Goal: Task Accomplishment & Management: Complete application form

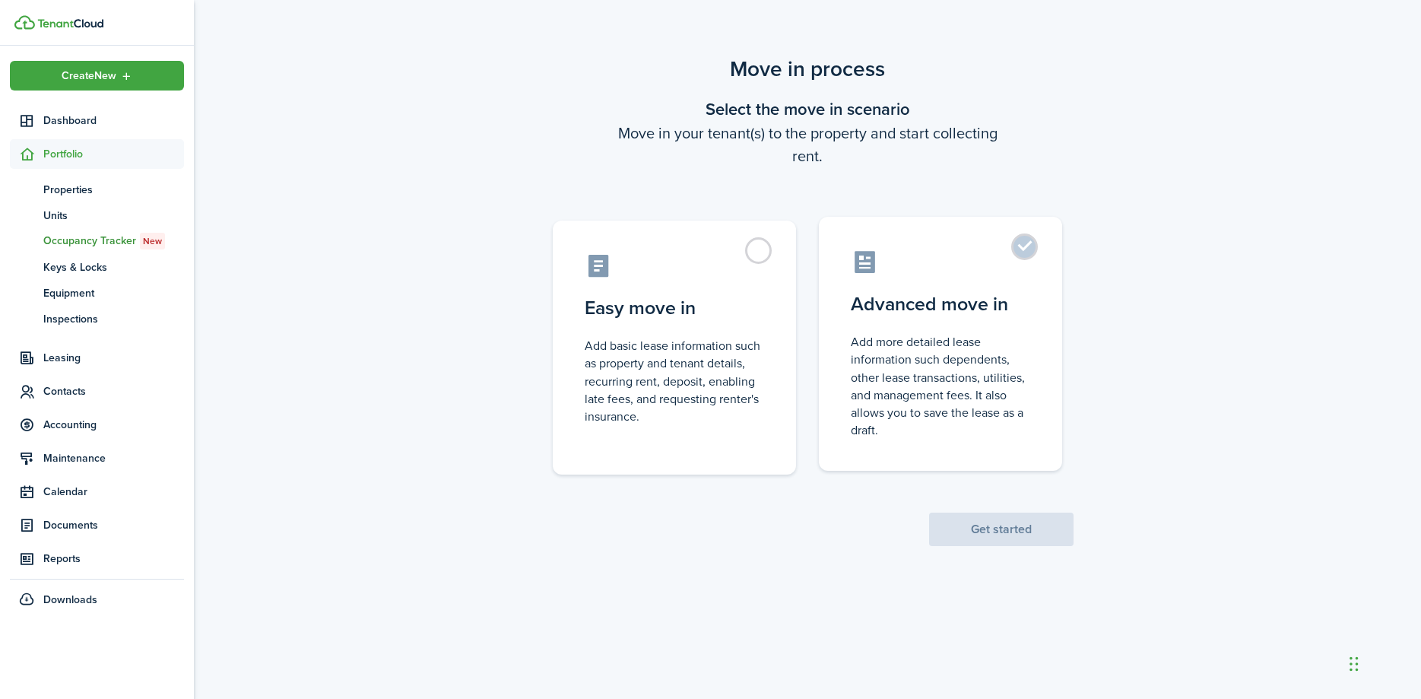
click at [1022, 254] on label "Advanced move in Add more detailed lease information such dependents, other lea…" at bounding box center [940, 344] width 243 height 254
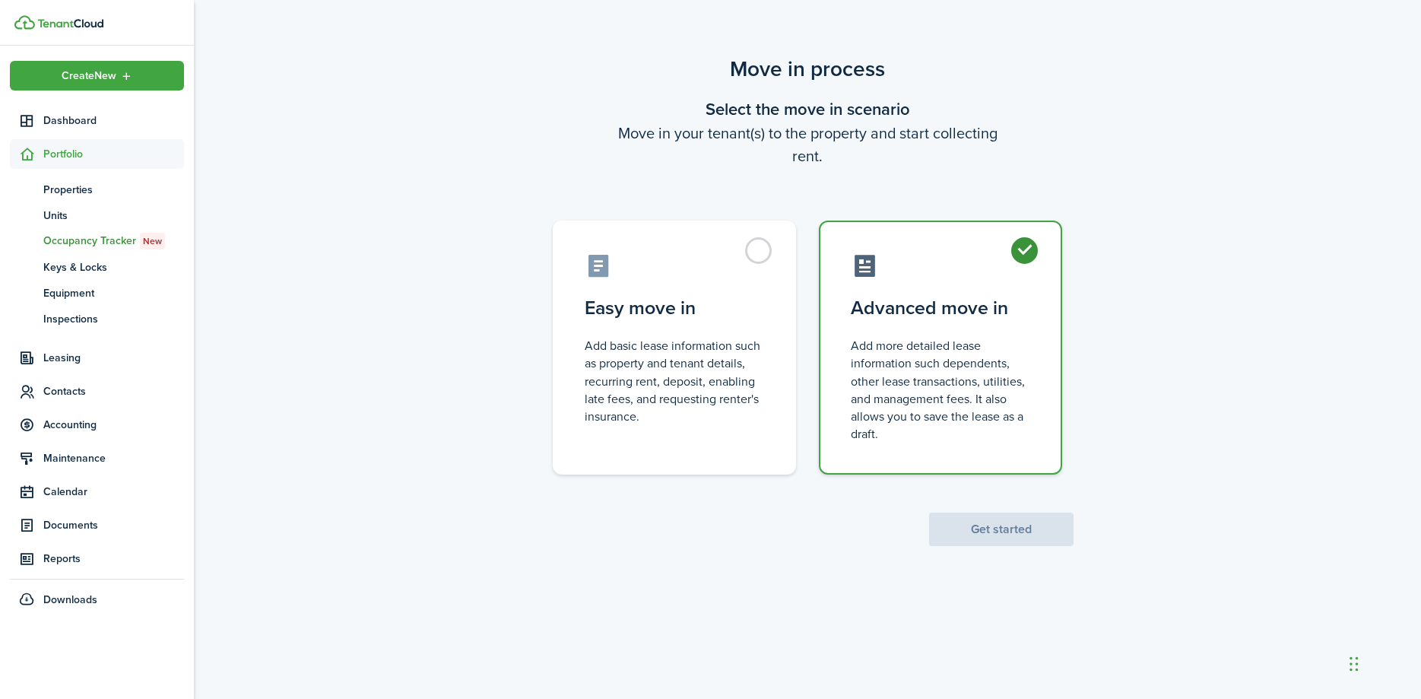
radio input "true"
click at [995, 529] on button "Get started" at bounding box center [1001, 528] width 144 height 33
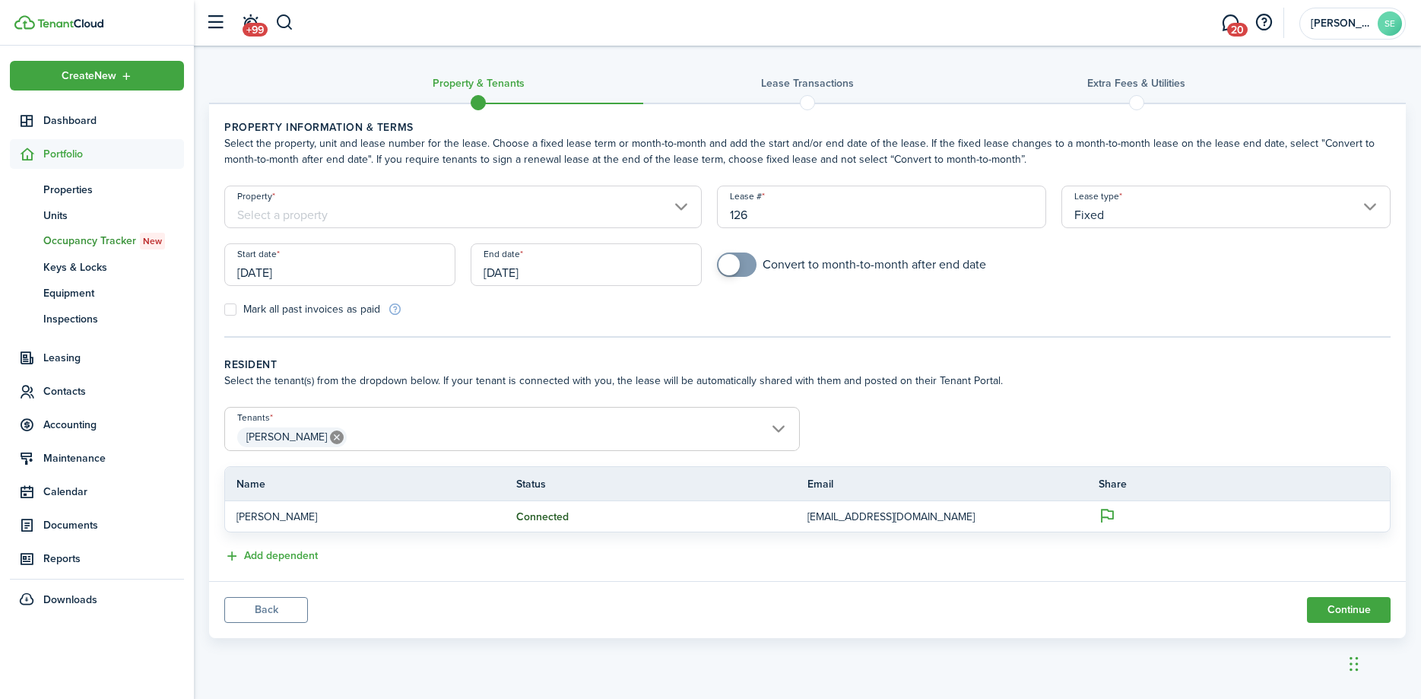
click at [689, 205] on input "Property" at bounding box center [462, 206] width 477 height 43
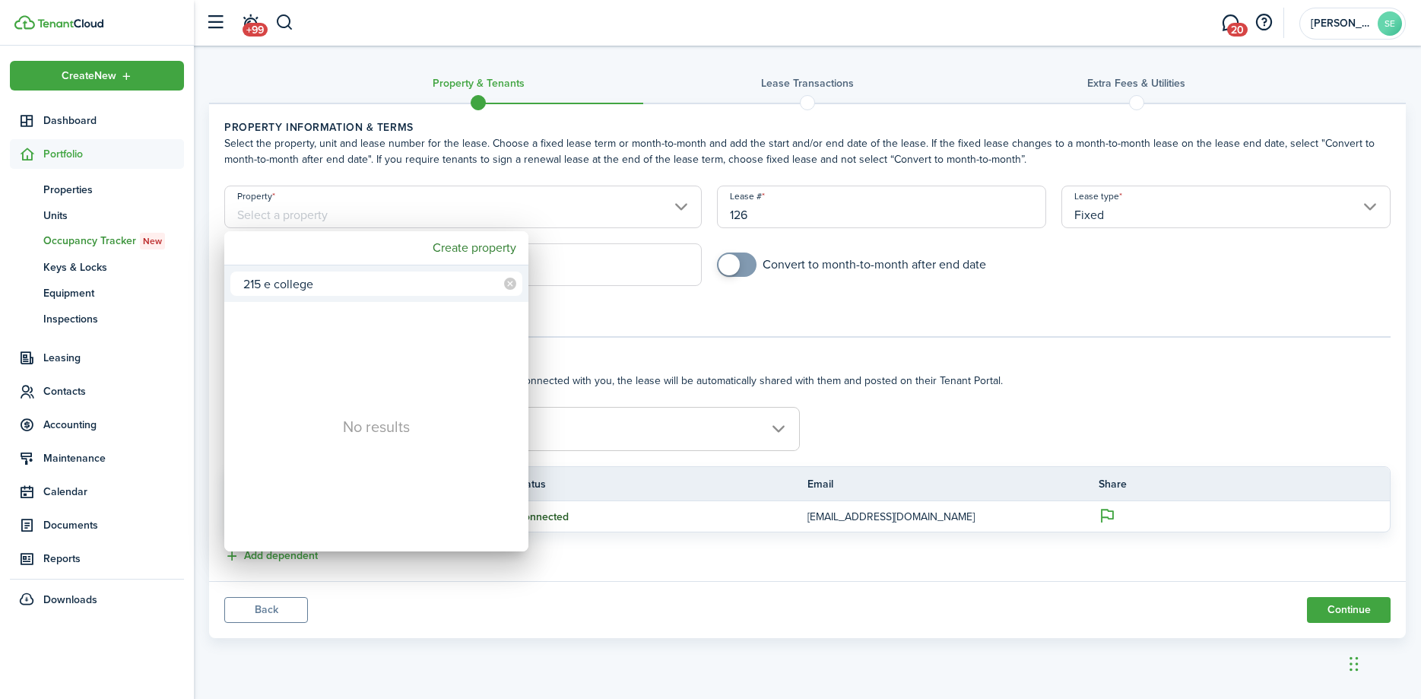
drag, startPoint x: 327, startPoint y: 281, endPoint x: 263, endPoint y: 288, distance: 64.2
click at [263, 288] on input "215 e college" at bounding box center [376, 283] width 292 height 24
click at [259, 287] on input "215calder" at bounding box center [376, 283] width 292 height 24
click at [322, 289] on input "215 calder" at bounding box center [376, 283] width 292 height 24
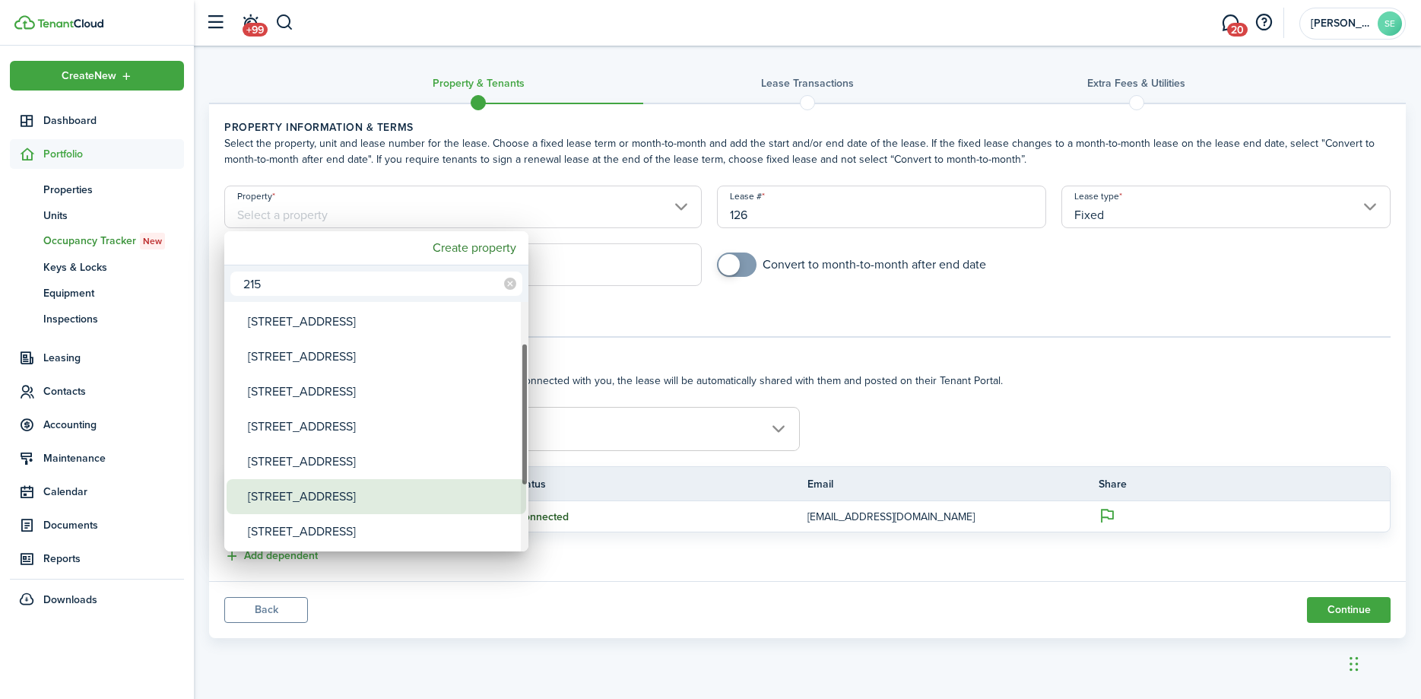
type input "215"
click at [380, 496] on div "[STREET_ADDRESS]" at bounding box center [382, 496] width 269 height 35
type input "[STREET_ADDRESS]"
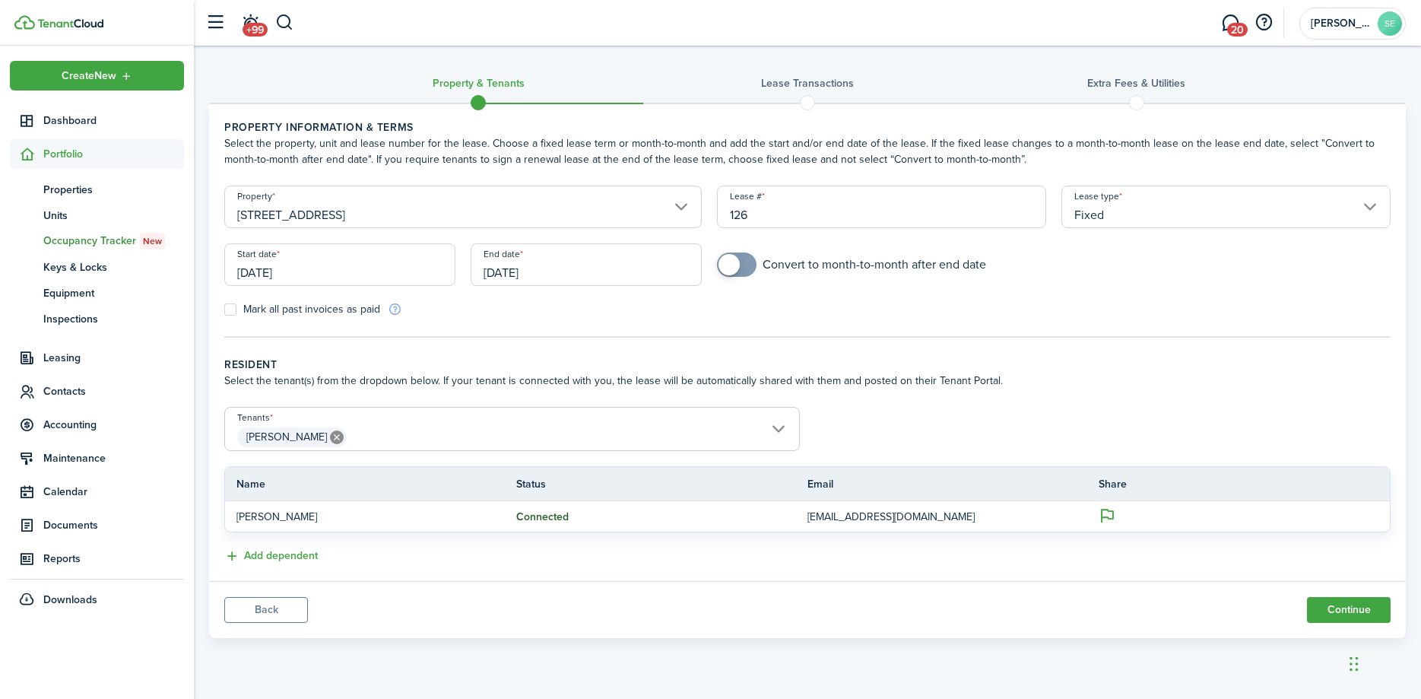
drag, startPoint x: 592, startPoint y: 279, endPoint x: 427, endPoint y: 268, distance: 165.3
click at [427, 268] on div "Start date [DATE] End date [DATE]" at bounding box center [463, 272] width 493 height 58
drag, startPoint x: 569, startPoint y: 271, endPoint x: 457, endPoint y: 263, distance: 112.0
click at [457, 263] on div "Start date [DATE] End date [DATE]" at bounding box center [463, 272] width 493 height 58
click at [540, 274] on input "[DATE]" at bounding box center [586, 264] width 231 height 43
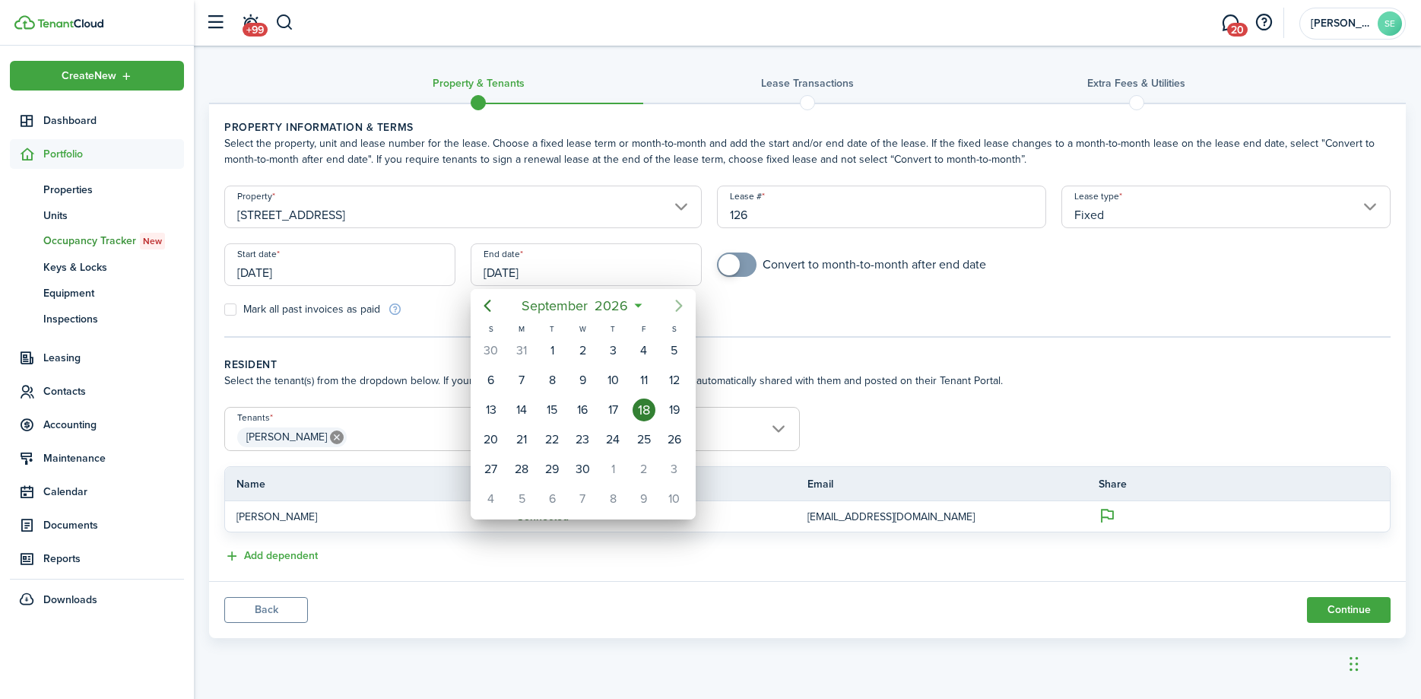
click at [681, 306] on icon "Next page" at bounding box center [678, 305] width 7 height 12
click at [673, 467] on div "31" at bounding box center [674, 469] width 23 height 23
type input "[DATE]"
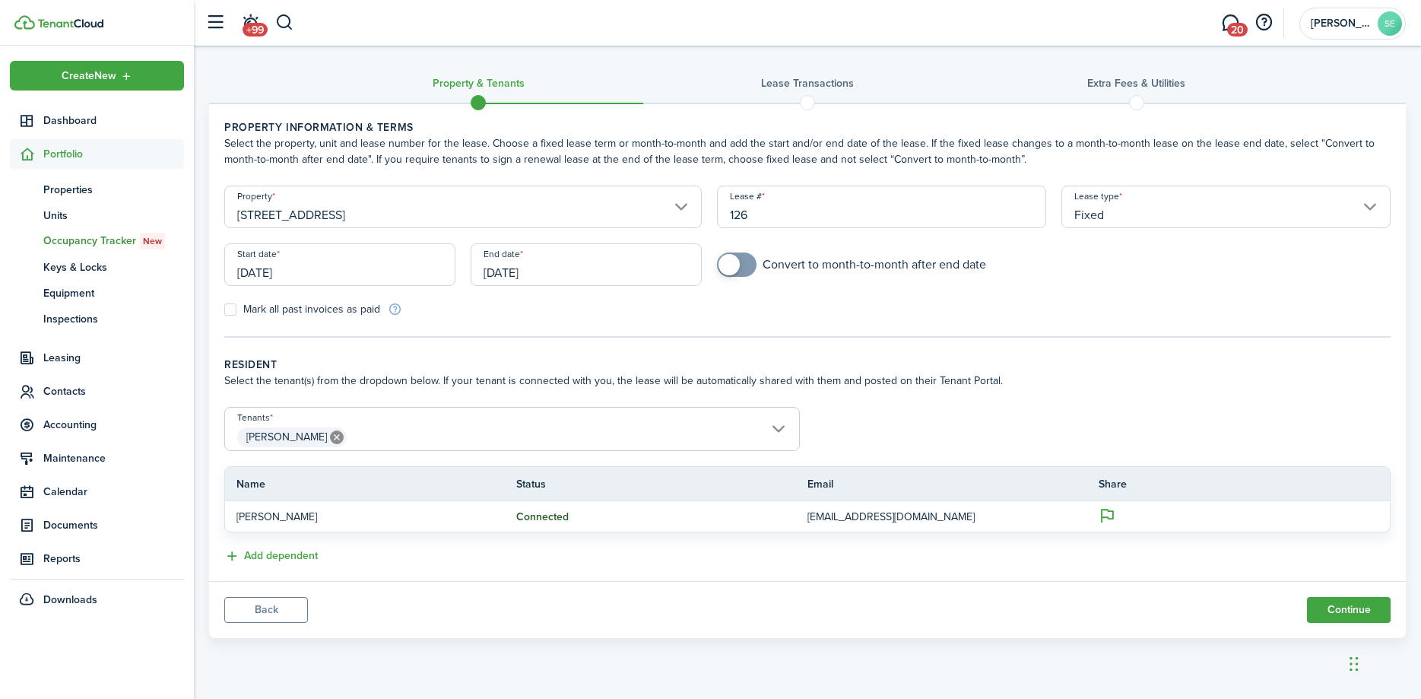
checkbox input "true"
click at [744, 268] on span at bounding box center [736, 264] width 15 height 24
click at [571, 280] on input "[DATE]" at bounding box center [586, 264] width 231 height 43
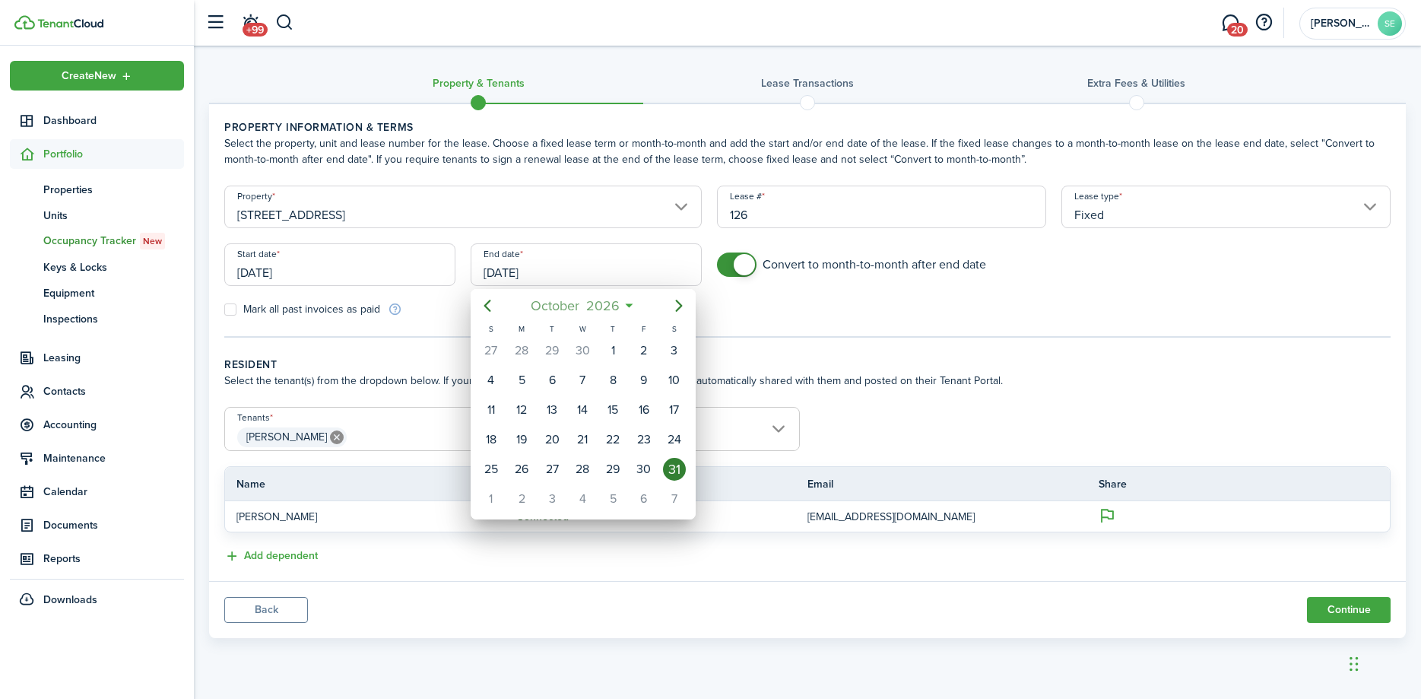
click at [626, 301] on mbsc-button "[DATE]" at bounding box center [575, 305] width 108 height 27
click at [600, 303] on mbsc-button "2026" at bounding box center [575, 305] width 52 height 27
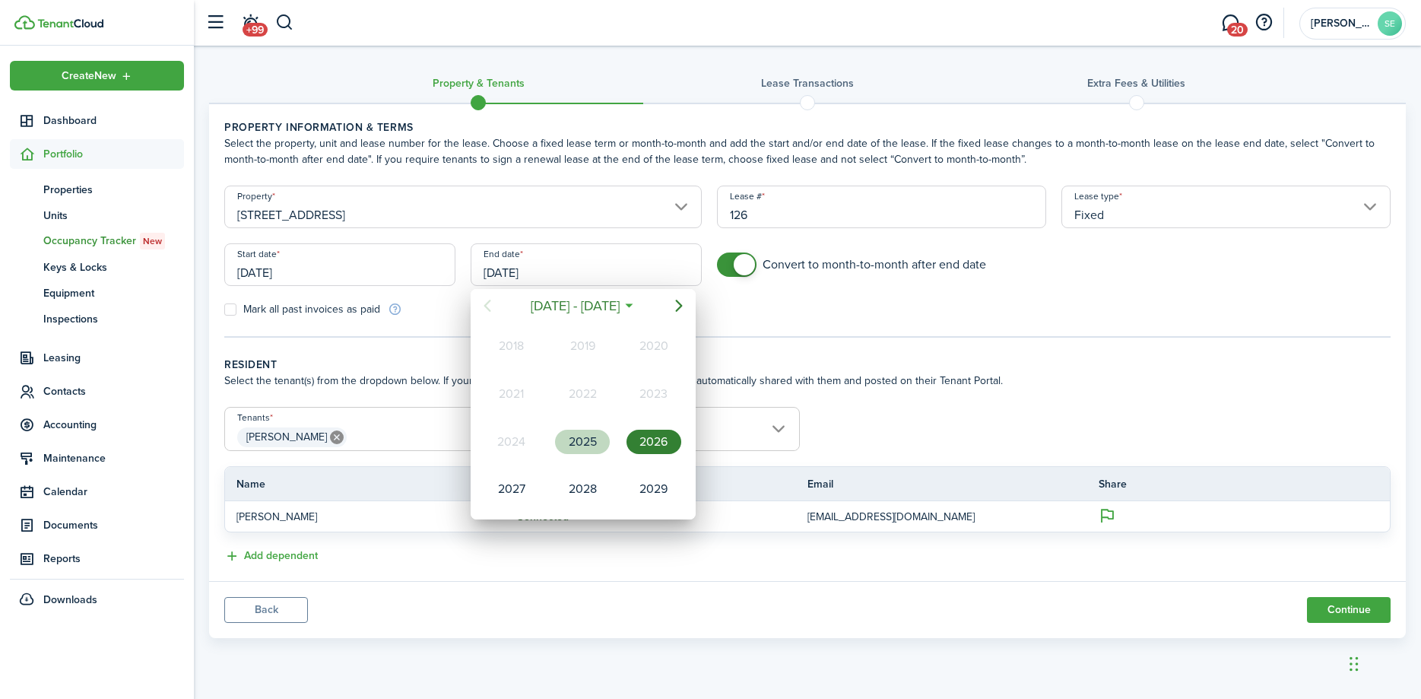
click at [593, 436] on div "2025" at bounding box center [582, 441] width 55 height 24
click at [796, 315] on div at bounding box center [710, 349] width 1664 height 942
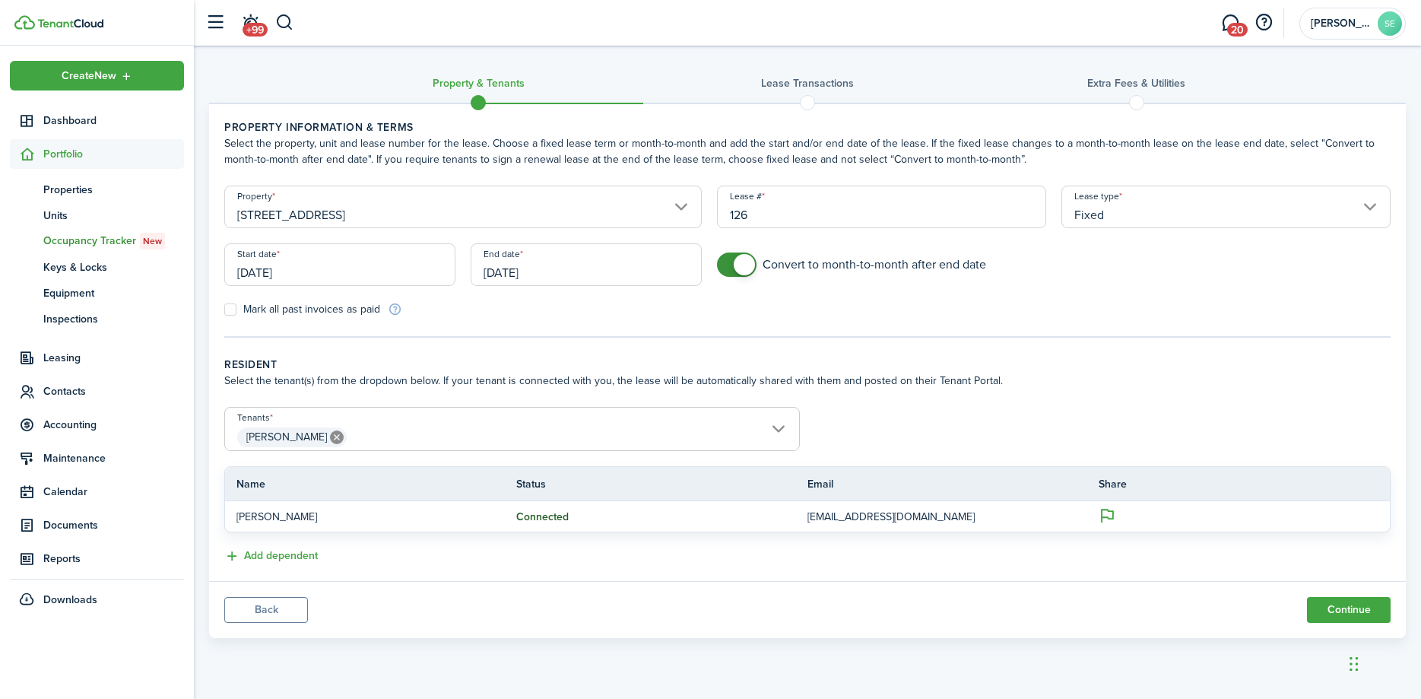
click at [781, 426] on span "[PERSON_NAME]" at bounding box center [512, 437] width 574 height 26
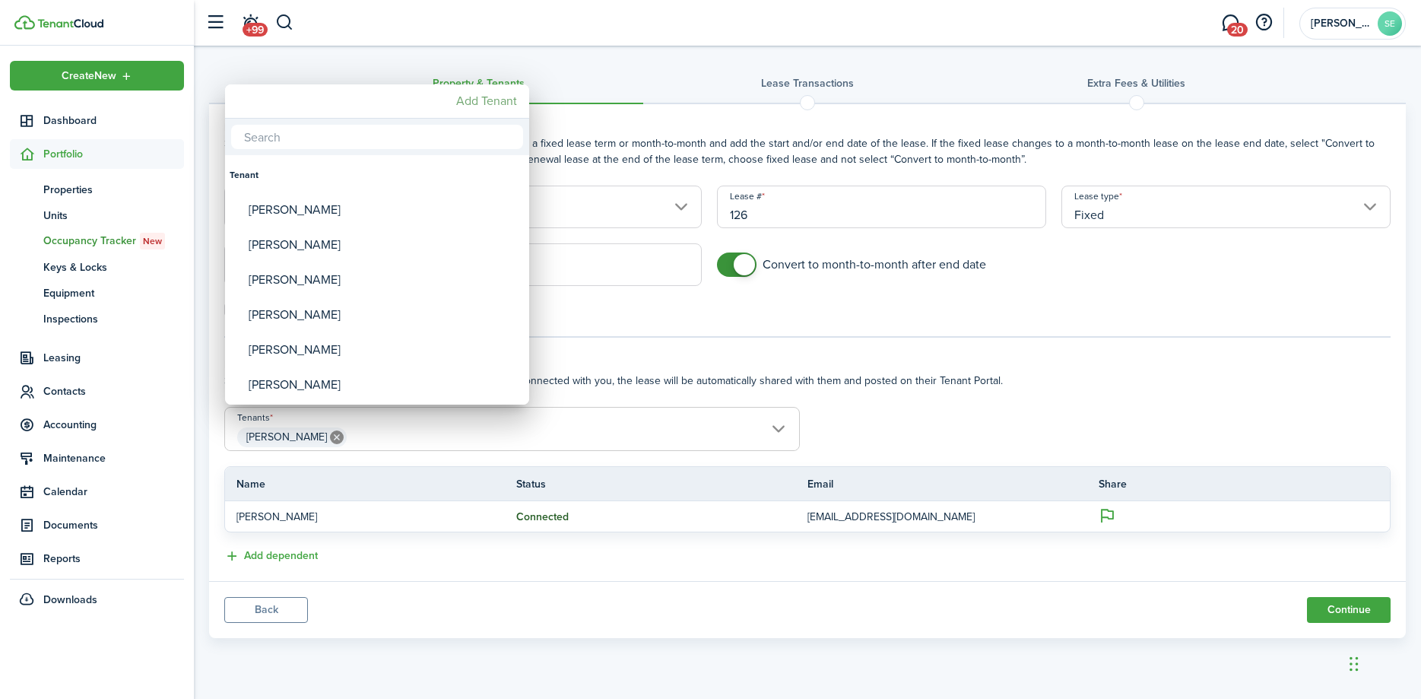
click at [456, 100] on mbsc-button "Add Tenant" at bounding box center [486, 100] width 73 height 27
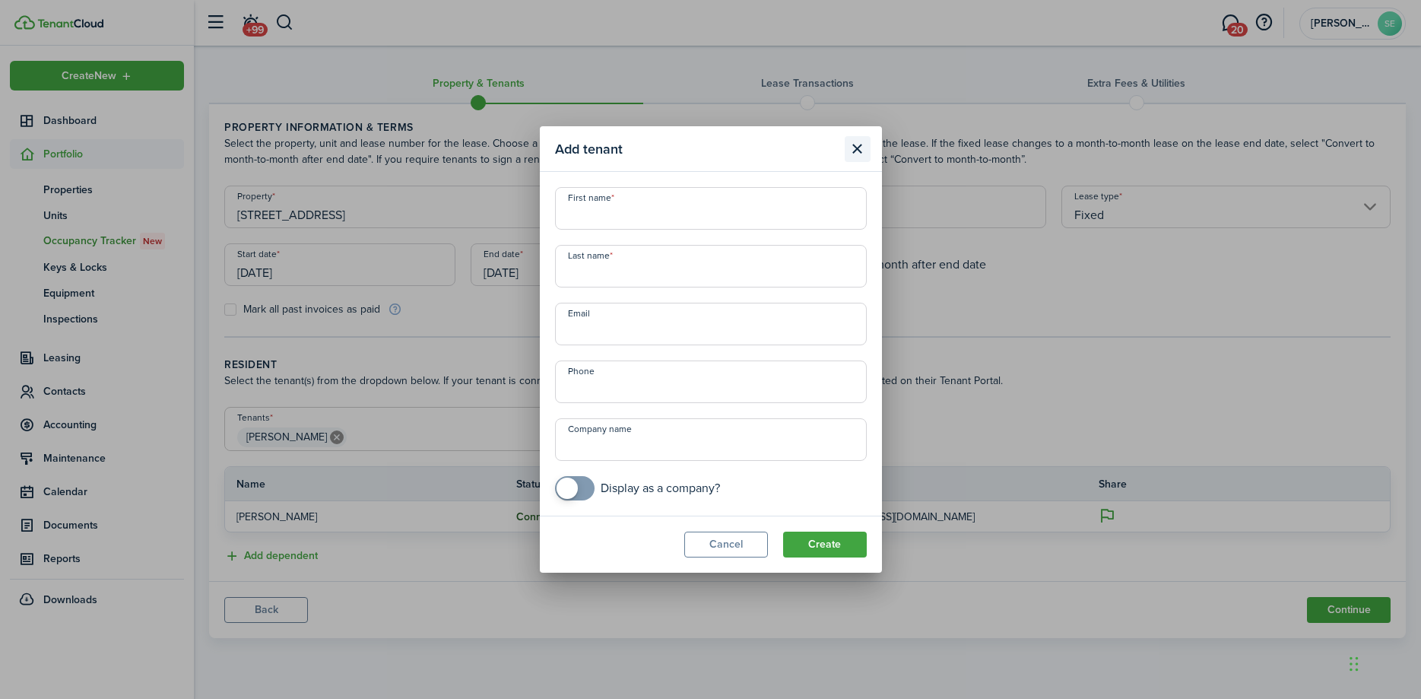
click at [858, 154] on button "Close modal" at bounding box center [857, 149] width 26 height 26
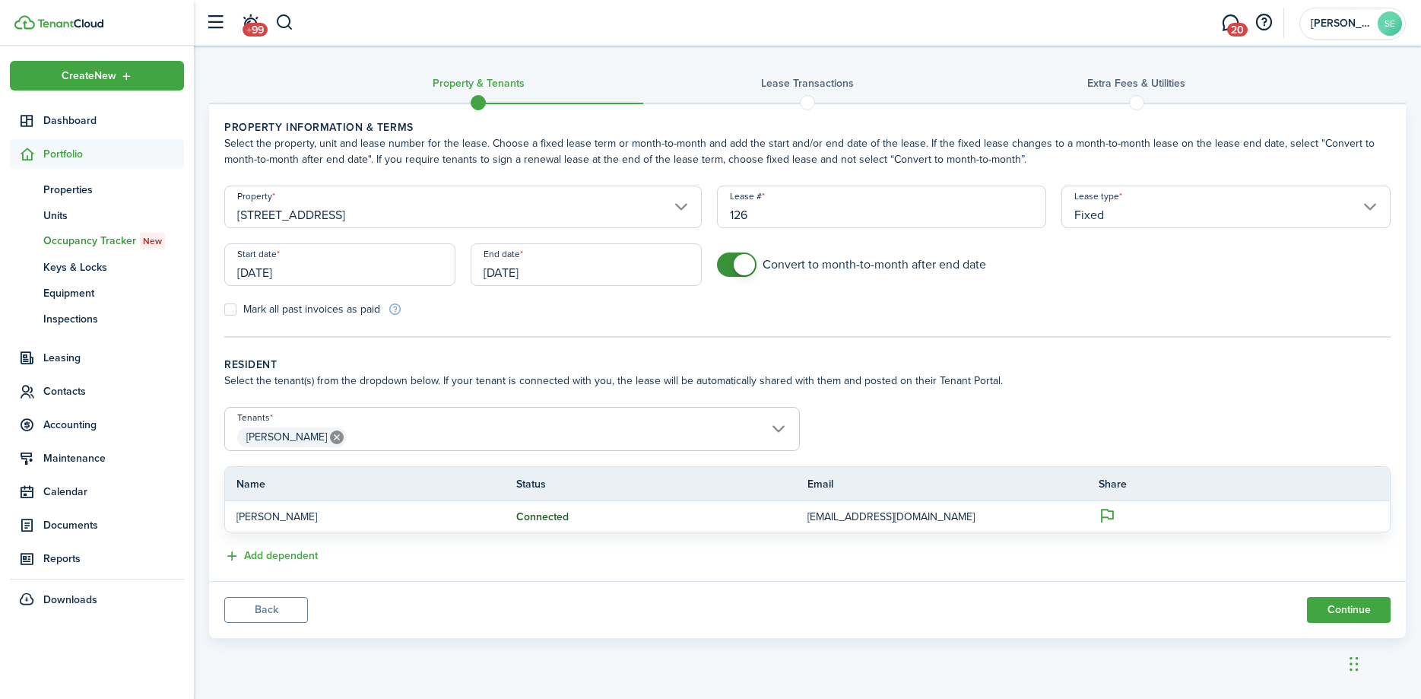
click at [781, 426] on span "[PERSON_NAME]" at bounding box center [512, 437] width 574 height 26
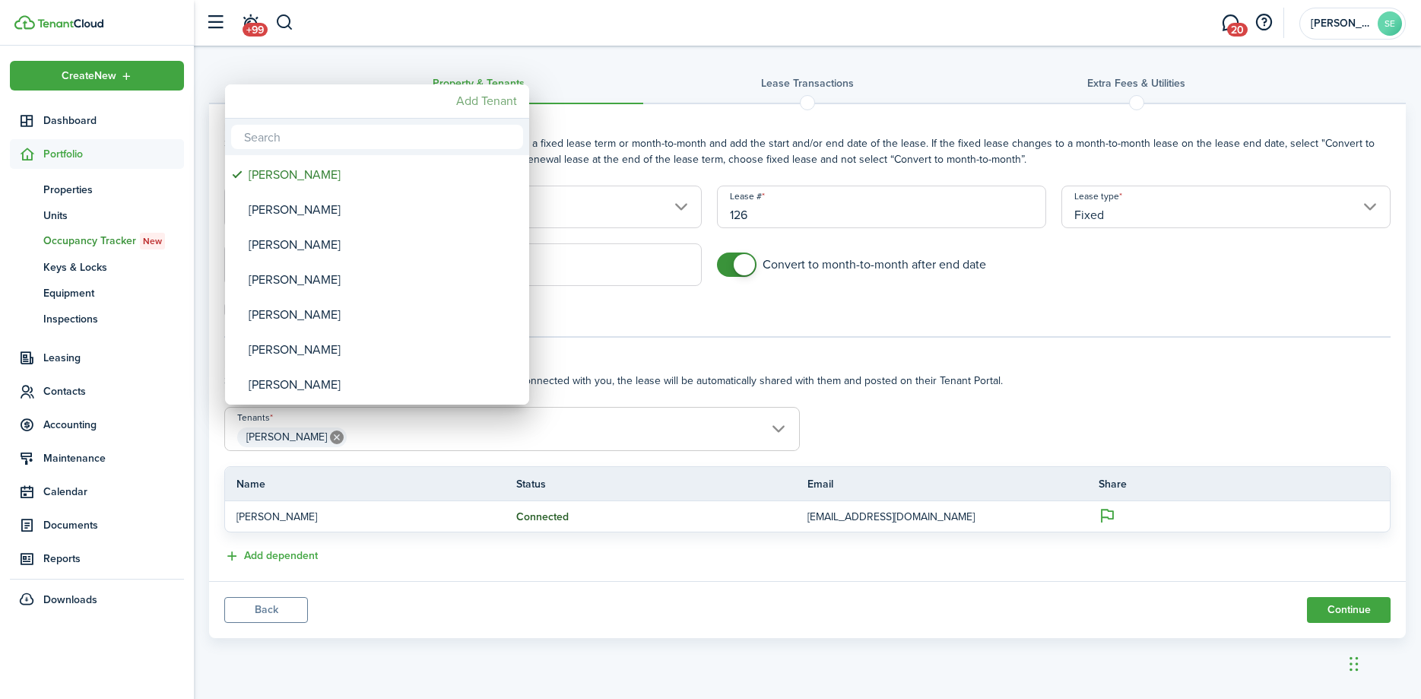
click at [486, 103] on mbsc-button "Add Tenant" at bounding box center [486, 100] width 73 height 27
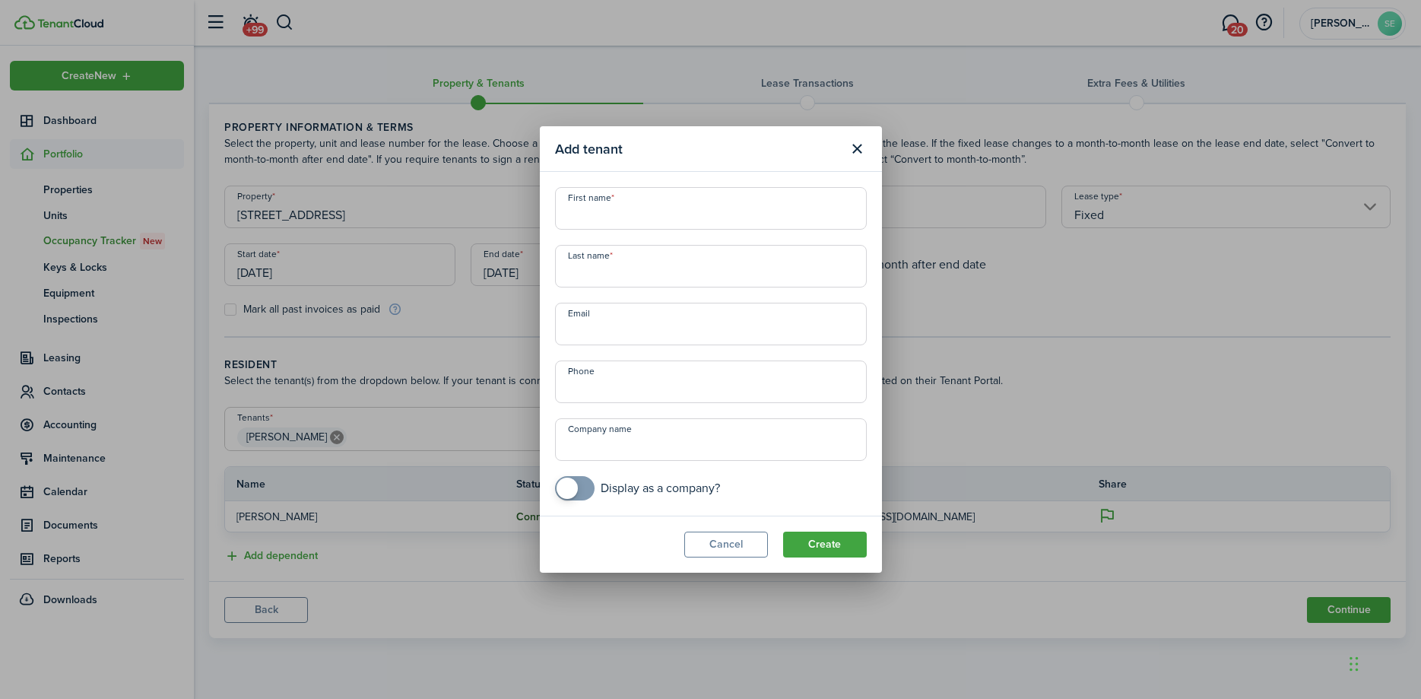
click at [590, 212] on input "First name" at bounding box center [711, 208] width 312 height 43
type input "[PERSON_NAME] [PERSON_NAME]"
click at [589, 268] on input "Last name" at bounding box center [711, 266] width 312 height 43
type input "Hazem"
click at [610, 331] on input "Email" at bounding box center [711, 324] width 312 height 43
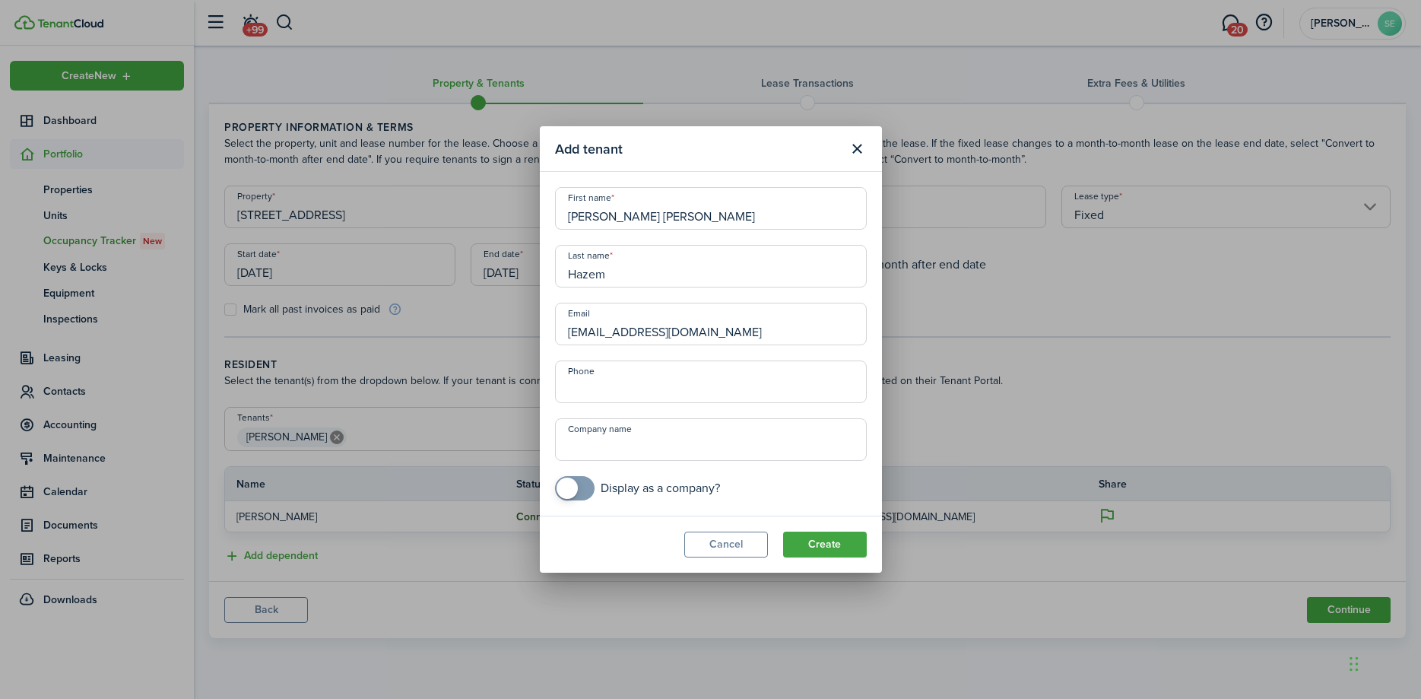
type input "[EMAIL_ADDRESS][DOMAIN_NAME]"
click at [627, 382] on input "+1" at bounding box center [711, 381] width 312 height 43
type input "[PHONE_NUMBER]"
click at [813, 543] on button "Create" at bounding box center [825, 544] width 84 height 26
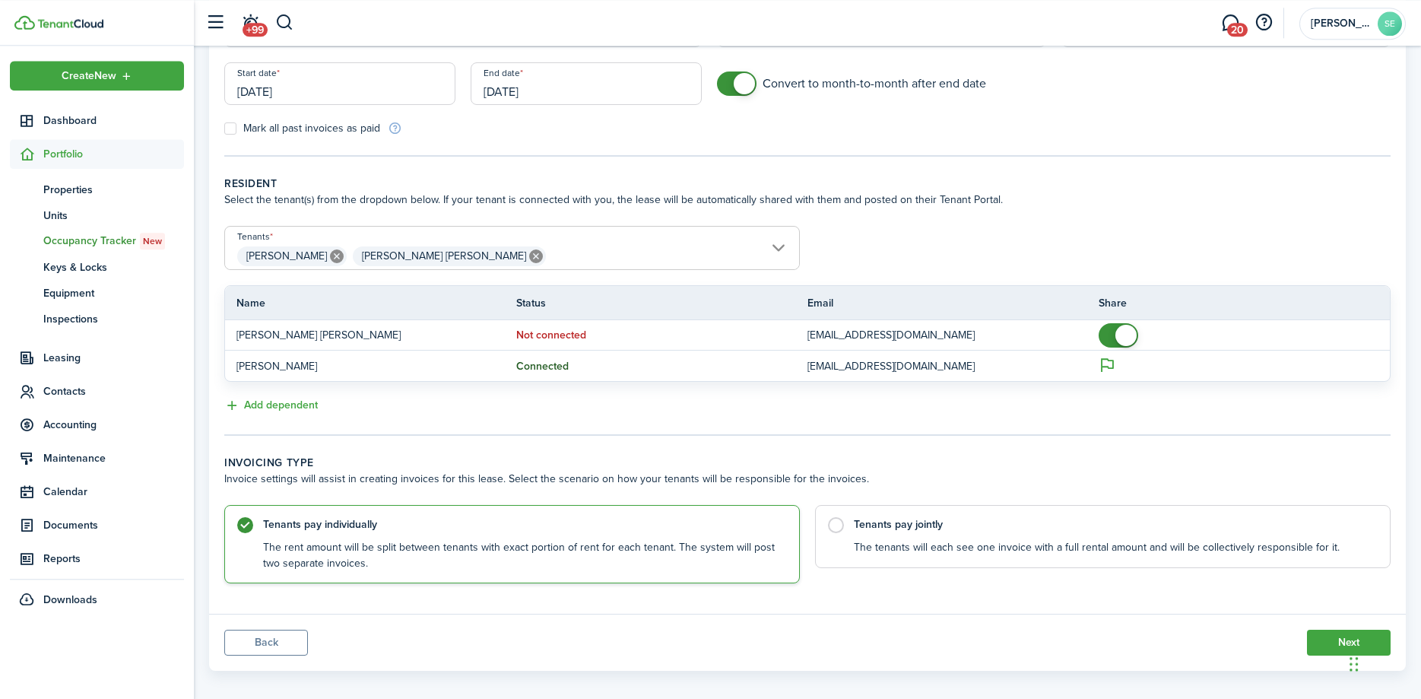
scroll to position [195, 0]
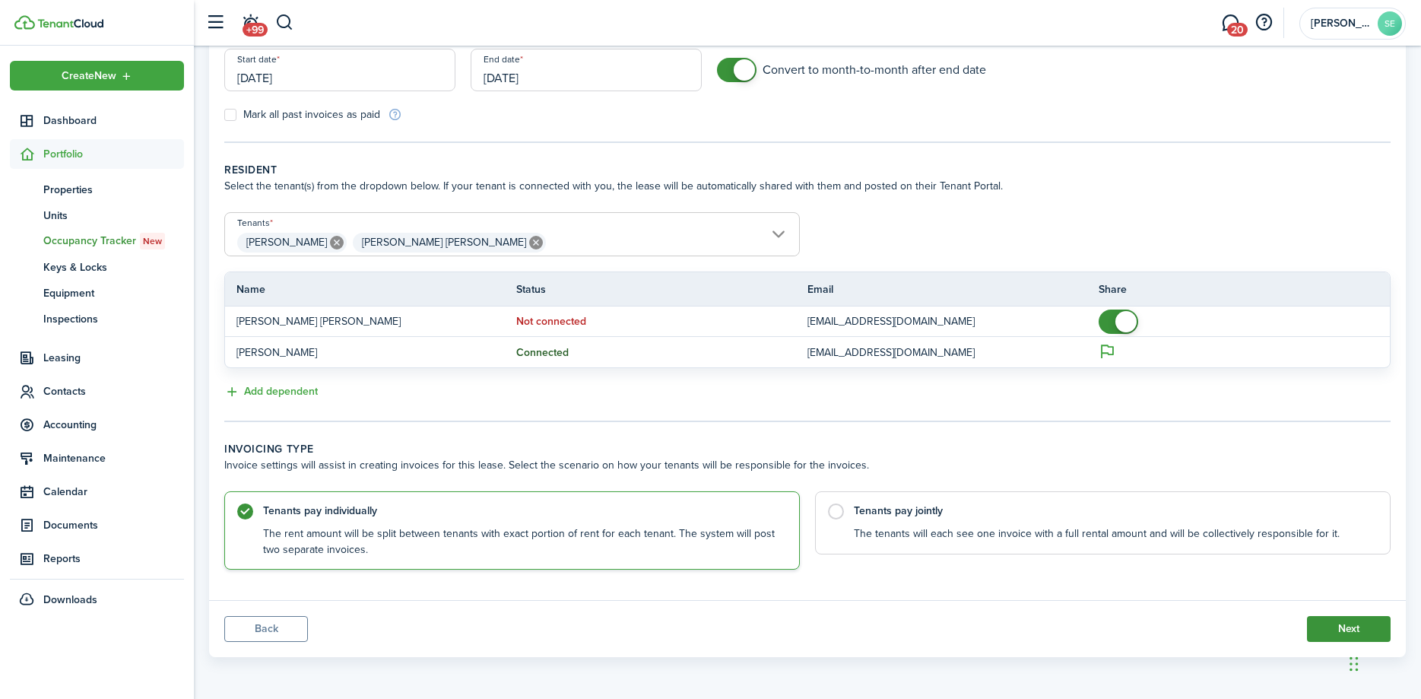
click at [1323, 623] on button "Next" at bounding box center [1349, 629] width 84 height 26
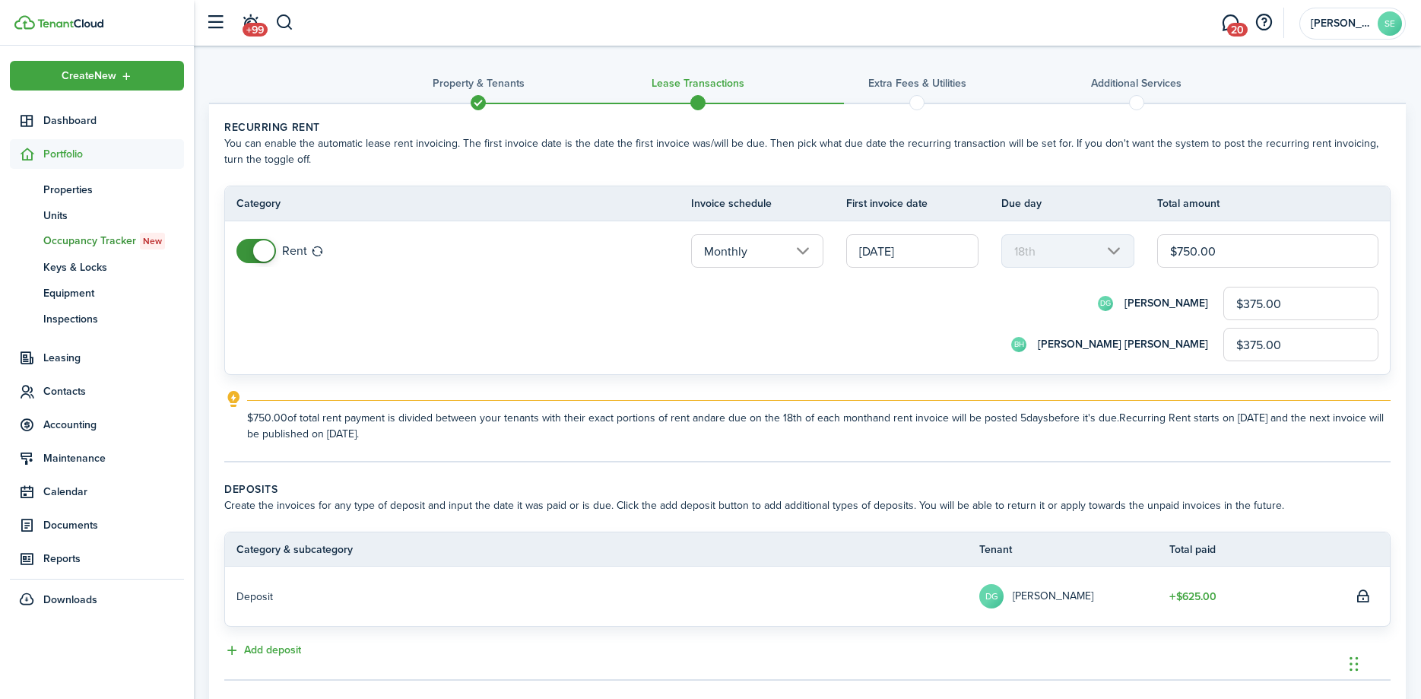
drag, startPoint x: 1186, startPoint y: 247, endPoint x: 1178, endPoint y: 248, distance: 7.6
click at [1178, 248] on input "$750.00" at bounding box center [1267, 250] width 221 height 33
type input "$650.00"
type input "$325.00"
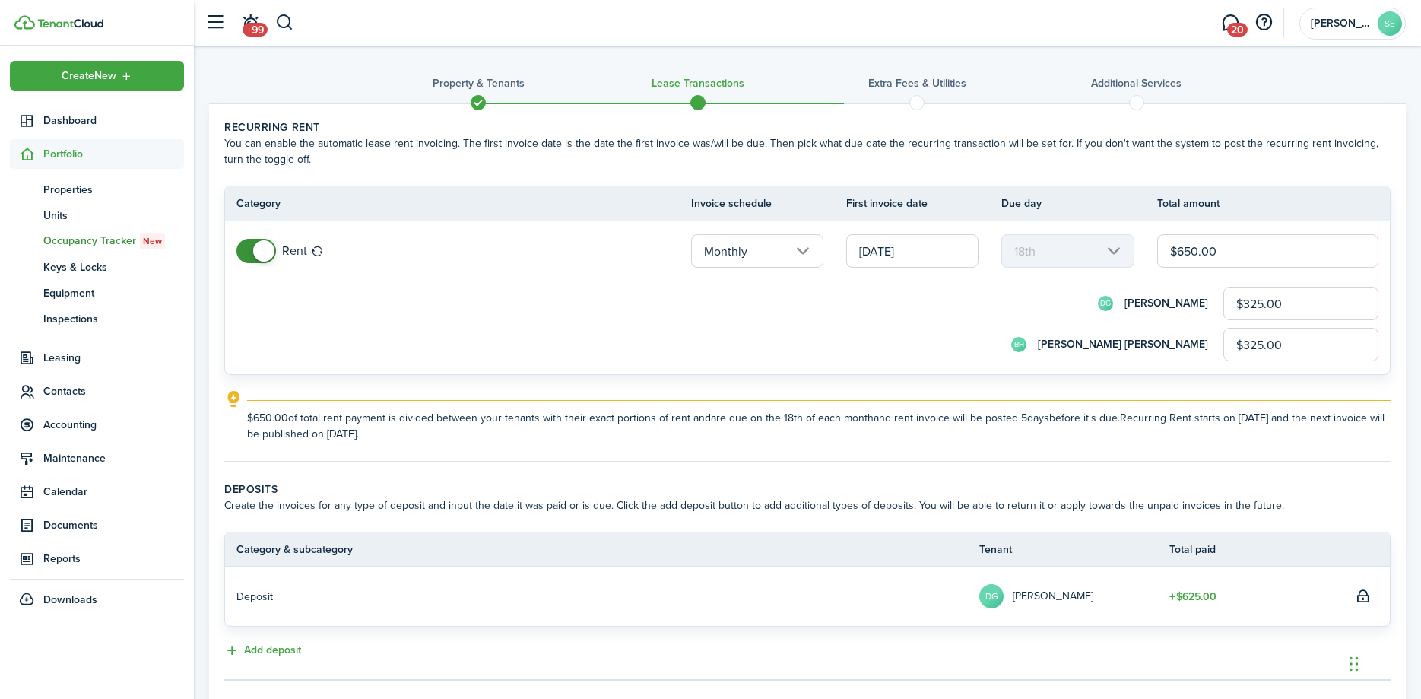
drag, startPoint x: 1197, startPoint y: 249, endPoint x: 1184, endPoint y: 248, distance: 13.0
click at [1184, 248] on input "$650.00" at bounding box center [1267, 250] width 221 height 33
type input "$60.00"
type input "$30.00"
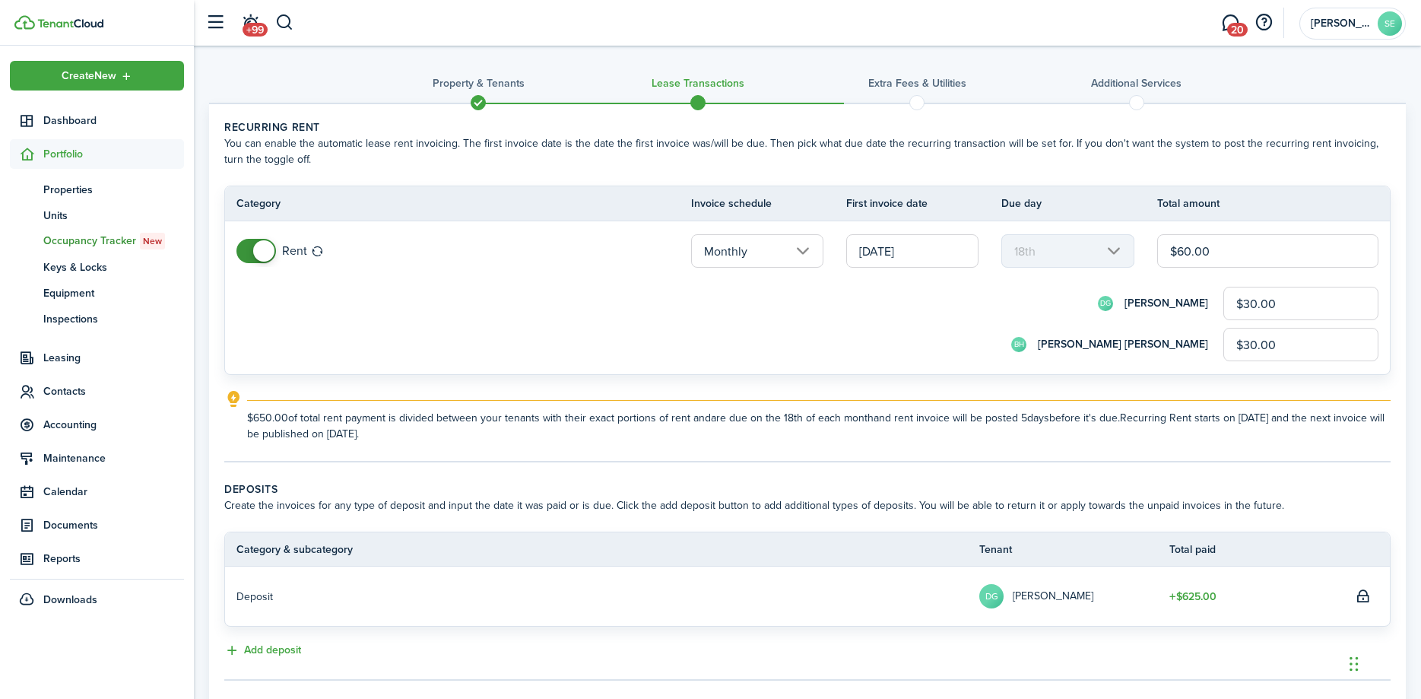
type input "$600.00"
type input "$300.00"
type input "$600.00"
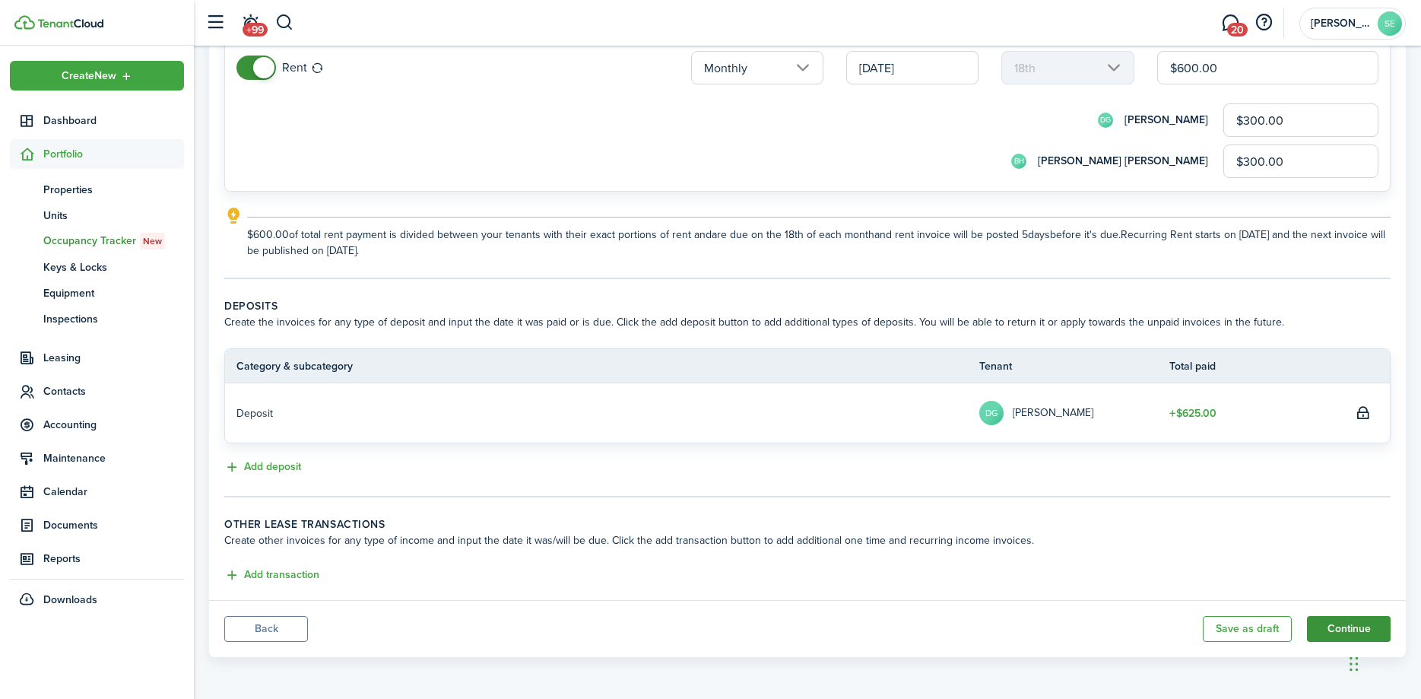
click at [1339, 629] on button "Continue" at bounding box center [1349, 629] width 84 height 26
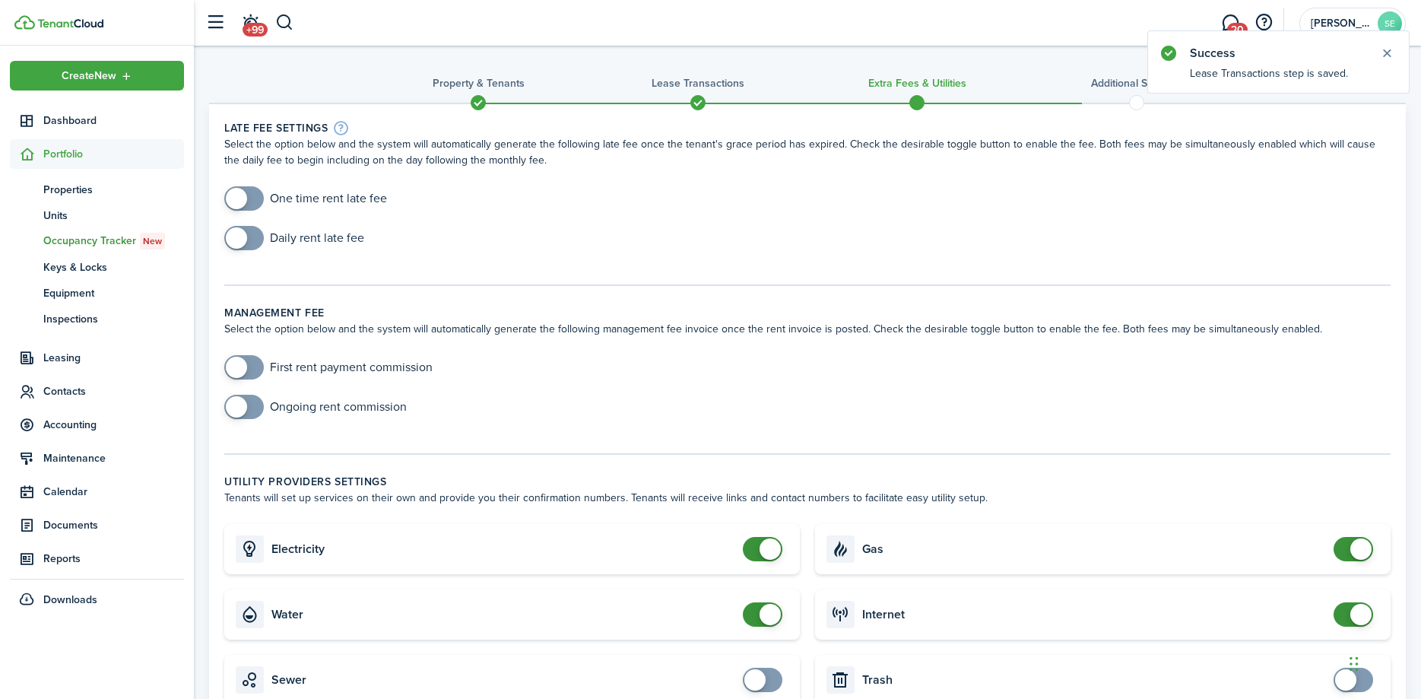
checkbox input "true"
click at [252, 195] on span at bounding box center [243, 198] width 15 height 24
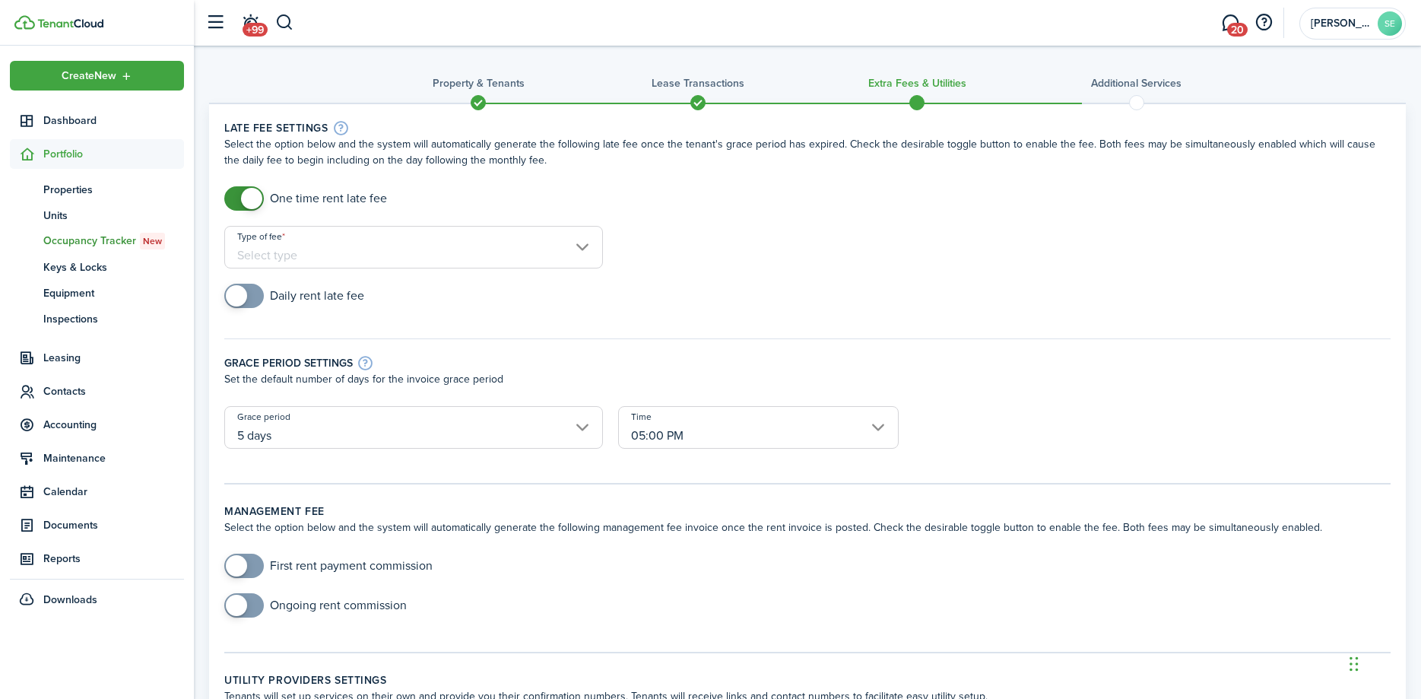
click at [594, 251] on input "Type of fee" at bounding box center [413, 247] width 379 height 43
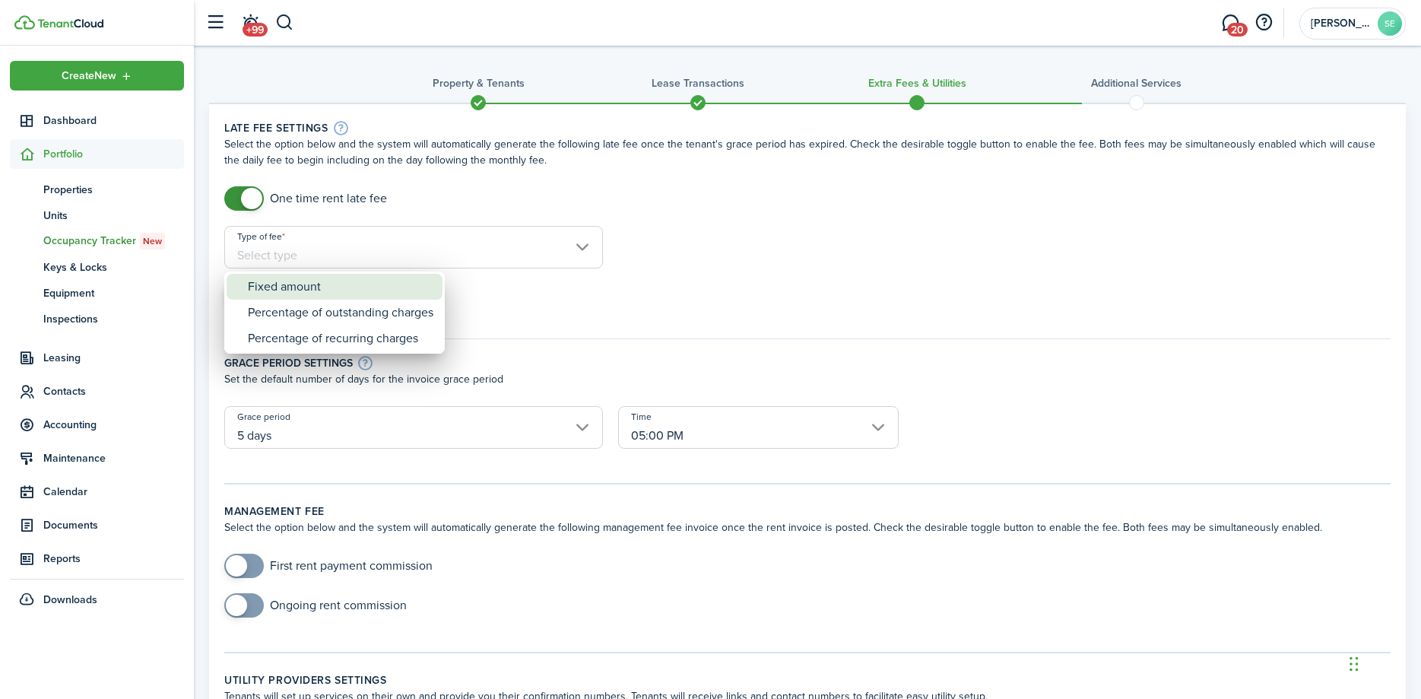
click at [338, 289] on div "Fixed amount" at bounding box center [340, 287] width 185 height 26
type input "Fixed amount"
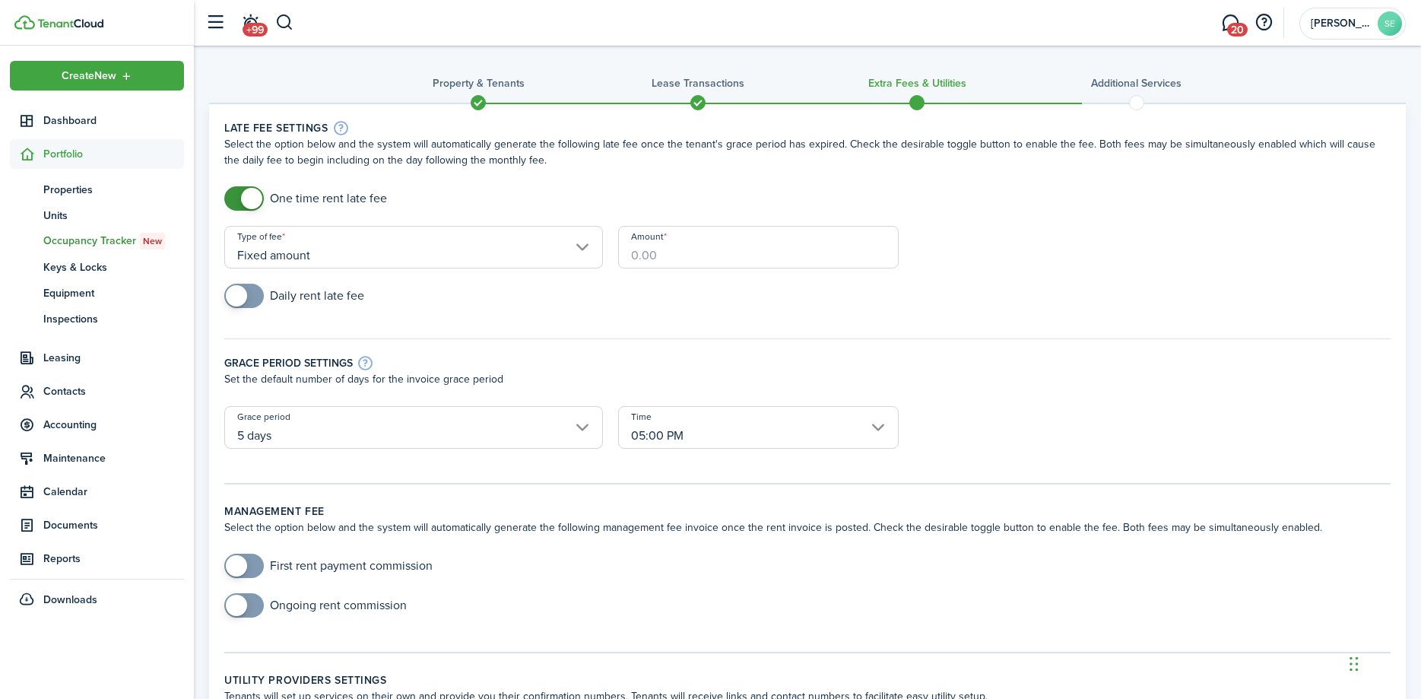
click at [658, 252] on input "Amount" at bounding box center [758, 247] width 280 height 43
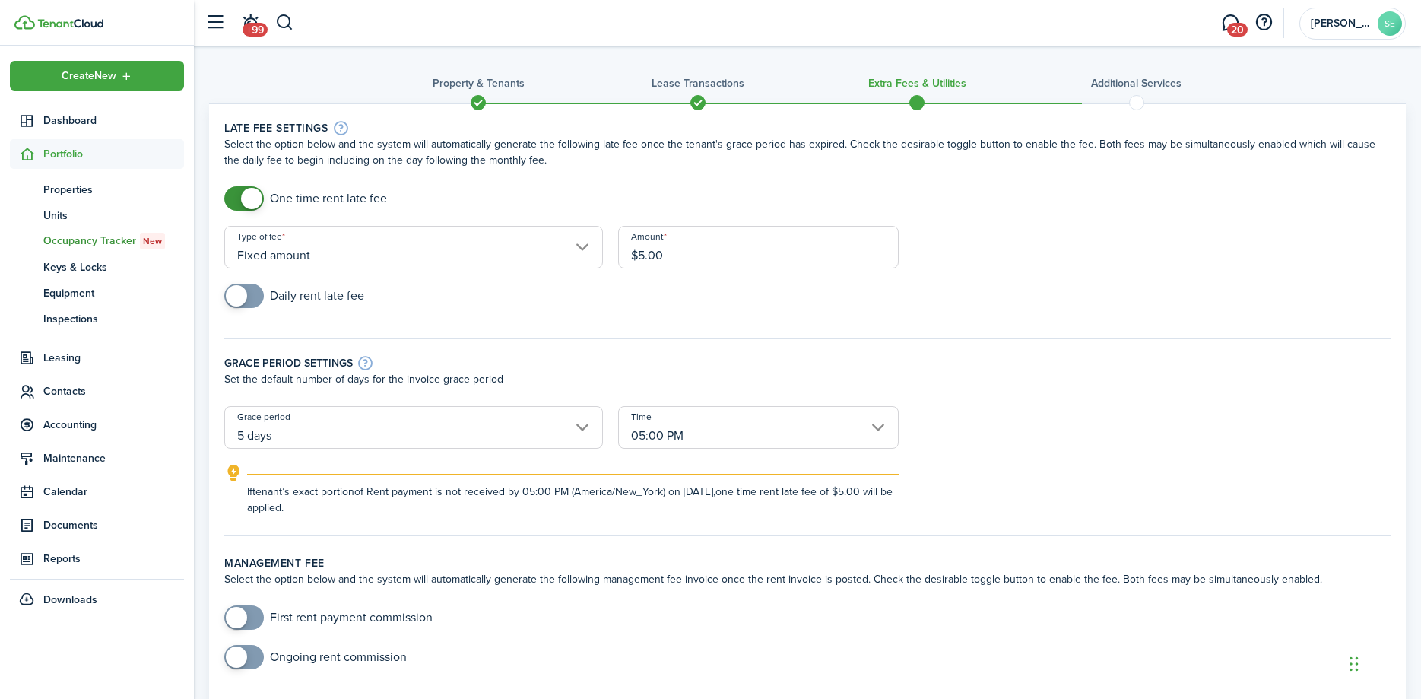
type input "$5.00"
click at [607, 281] on div "Type of fee Fixed amount" at bounding box center [414, 255] width 394 height 58
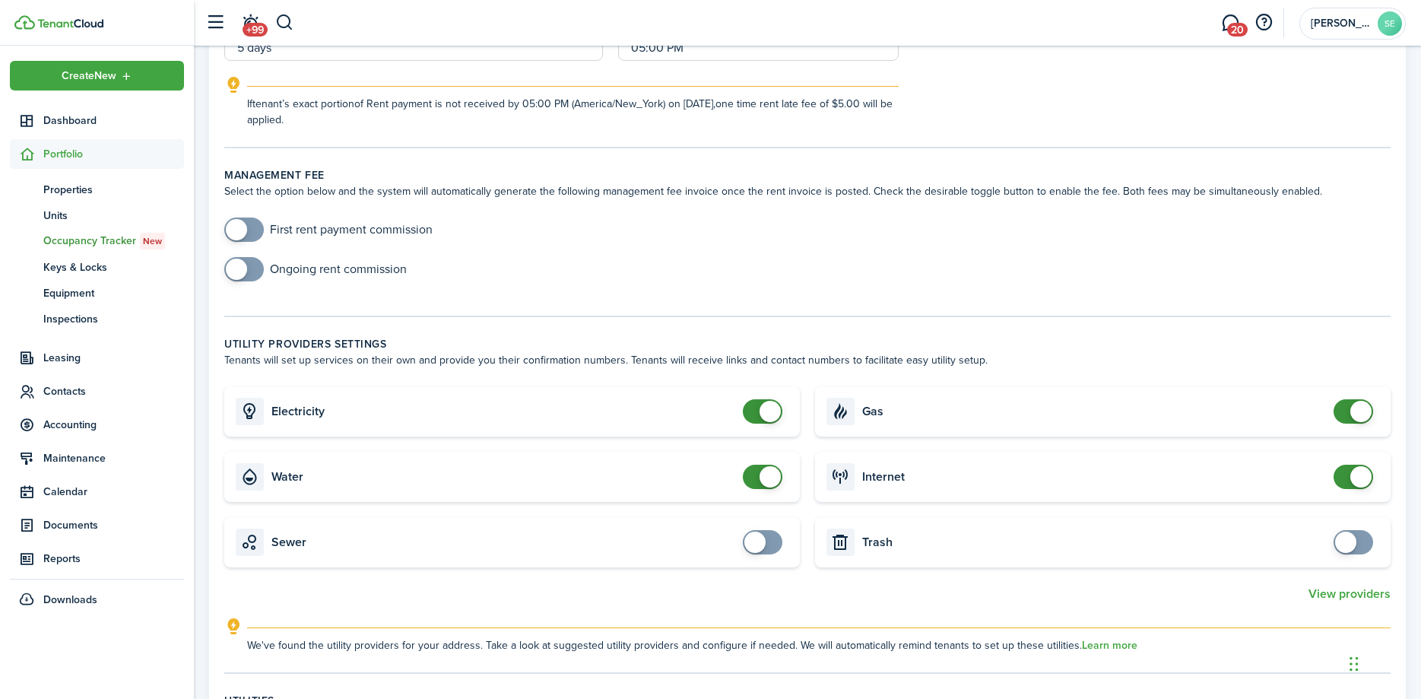
scroll to position [310, 0]
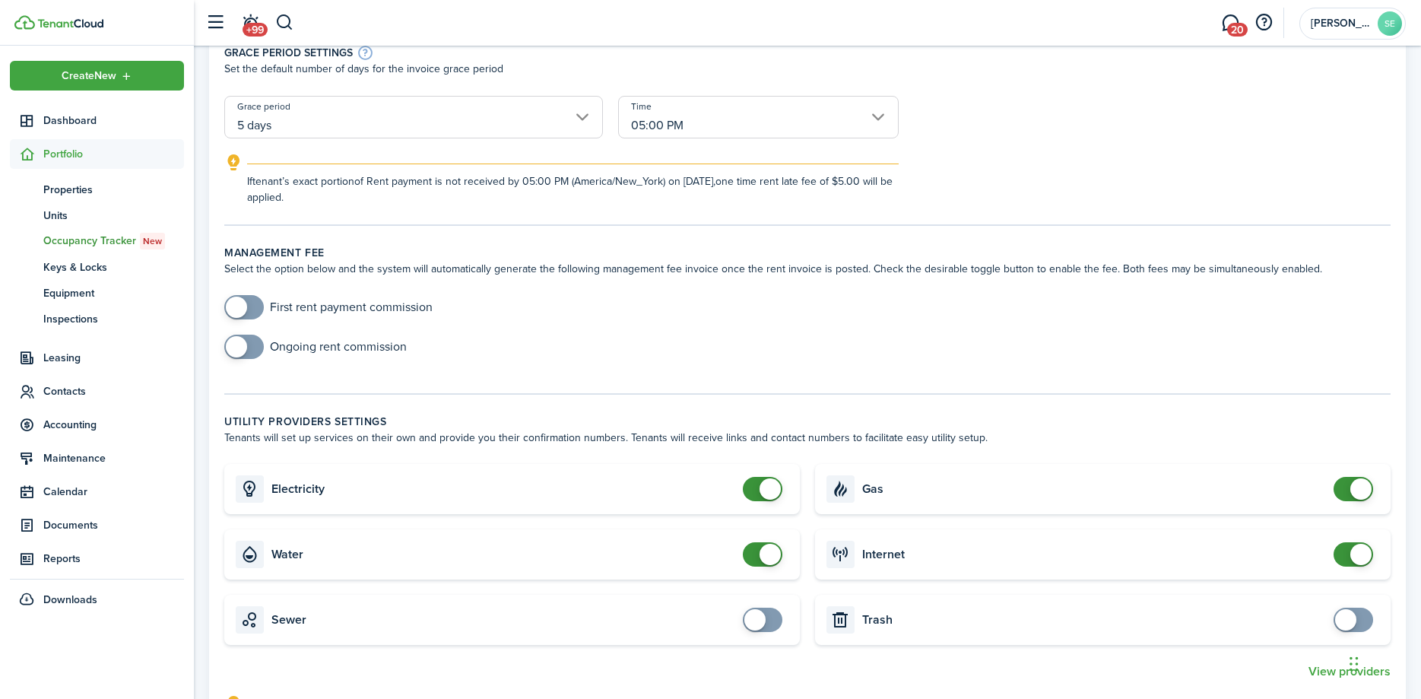
checkbox input "false"
click at [755, 486] on span at bounding box center [762, 489] width 15 height 24
checkbox input "false"
click at [755, 550] on span at bounding box center [762, 554] width 15 height 24
checkbox input "false"
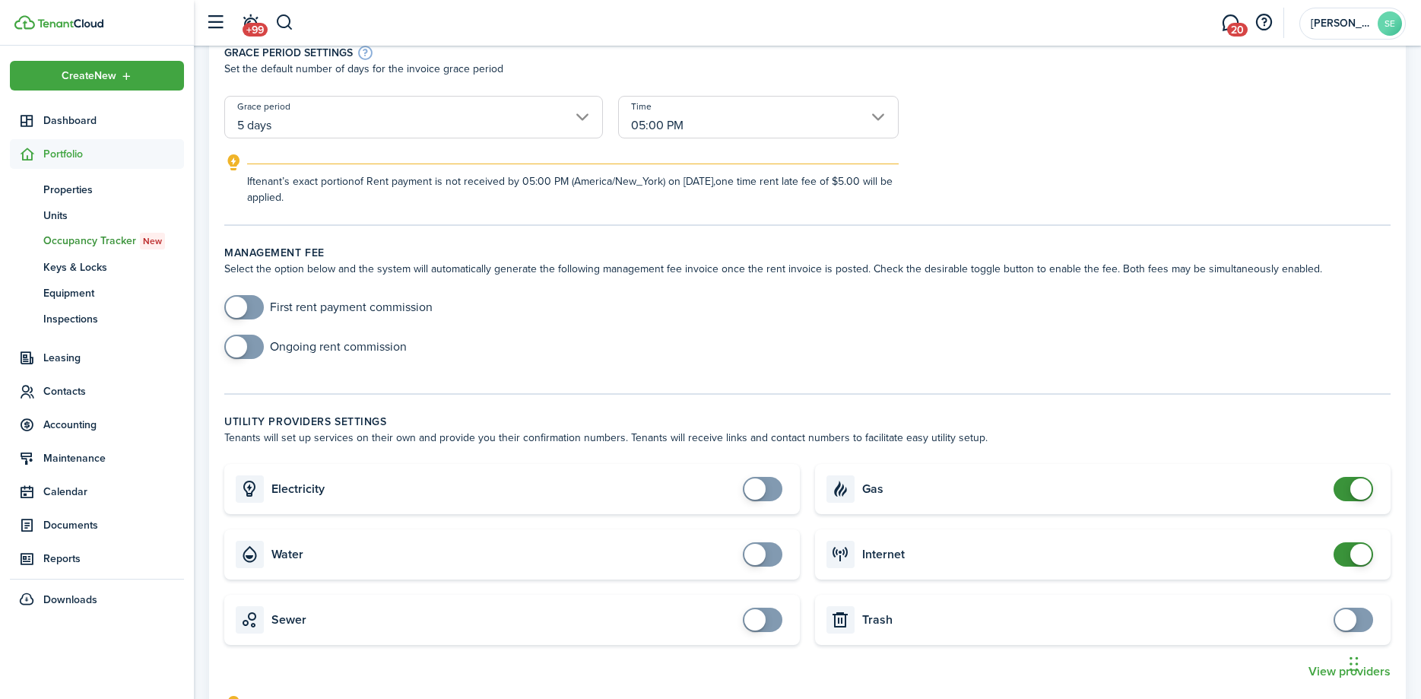
click at [1345, 495] on span at bounding box center [1352, 489] width 15 height 24
click at [1345, 554] on span at bounding box center [1352, 554] width 15 height 24
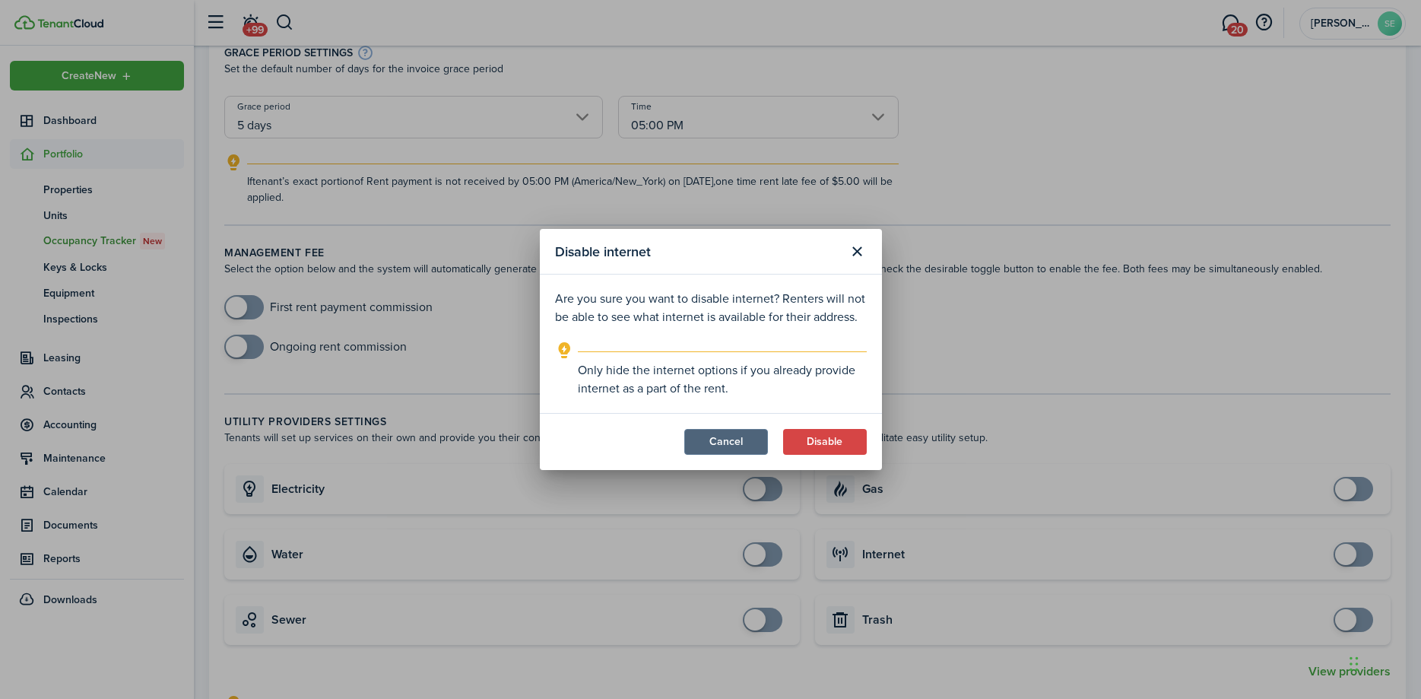
click at [710, 439] on button "Cancel" at bounding box center [726, 442] width 84 height 26
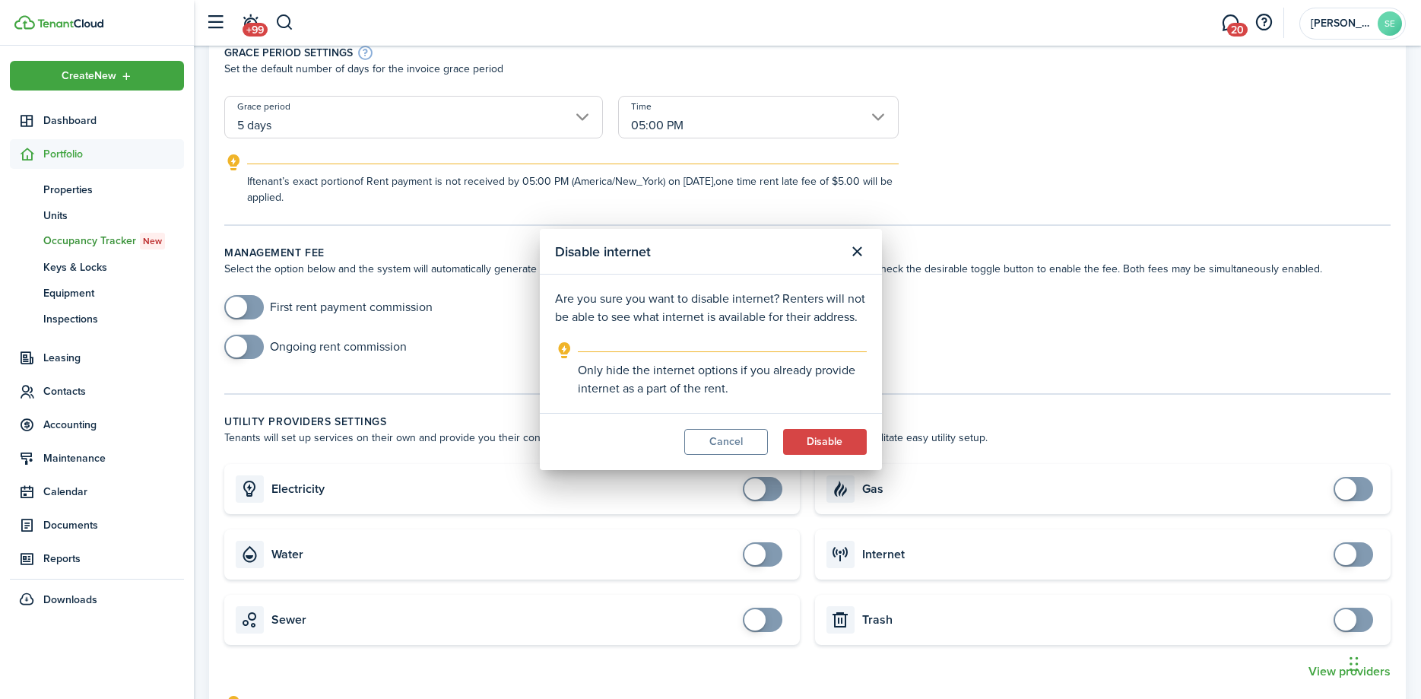
checkbox input "true"
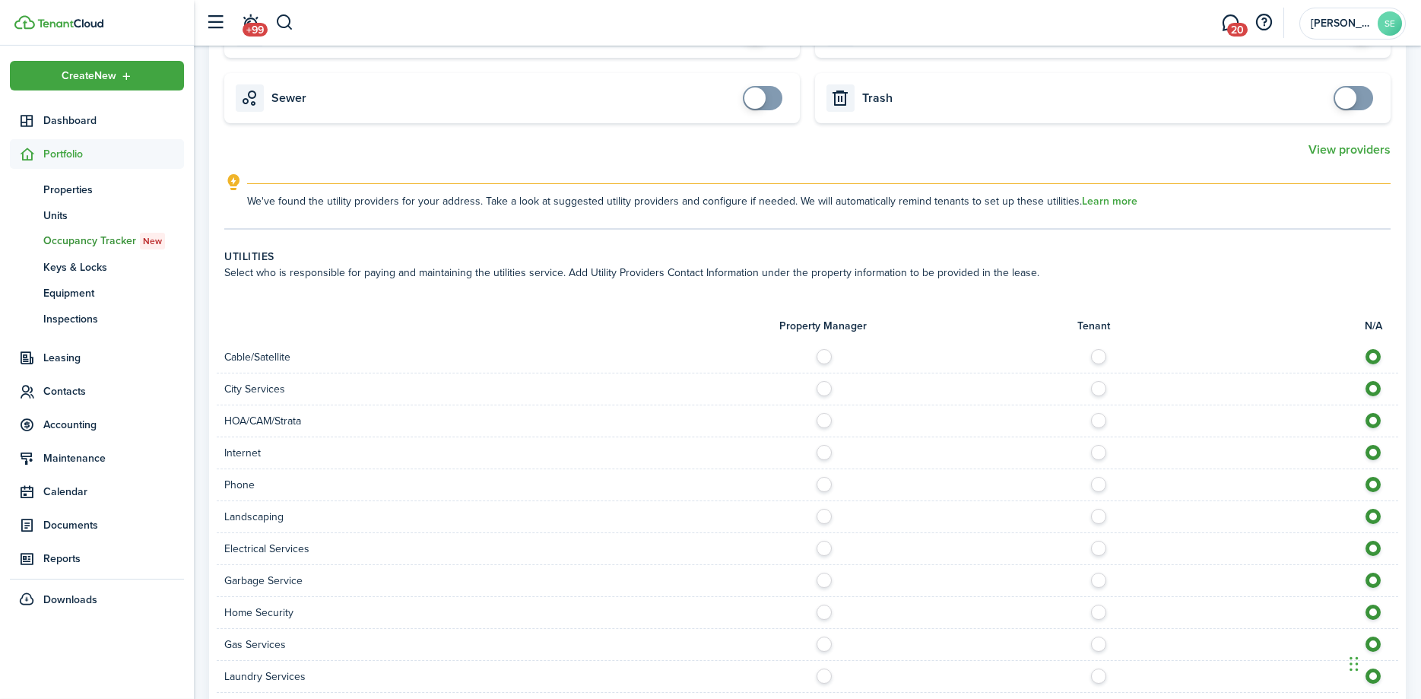
scroll to position [898, 0]
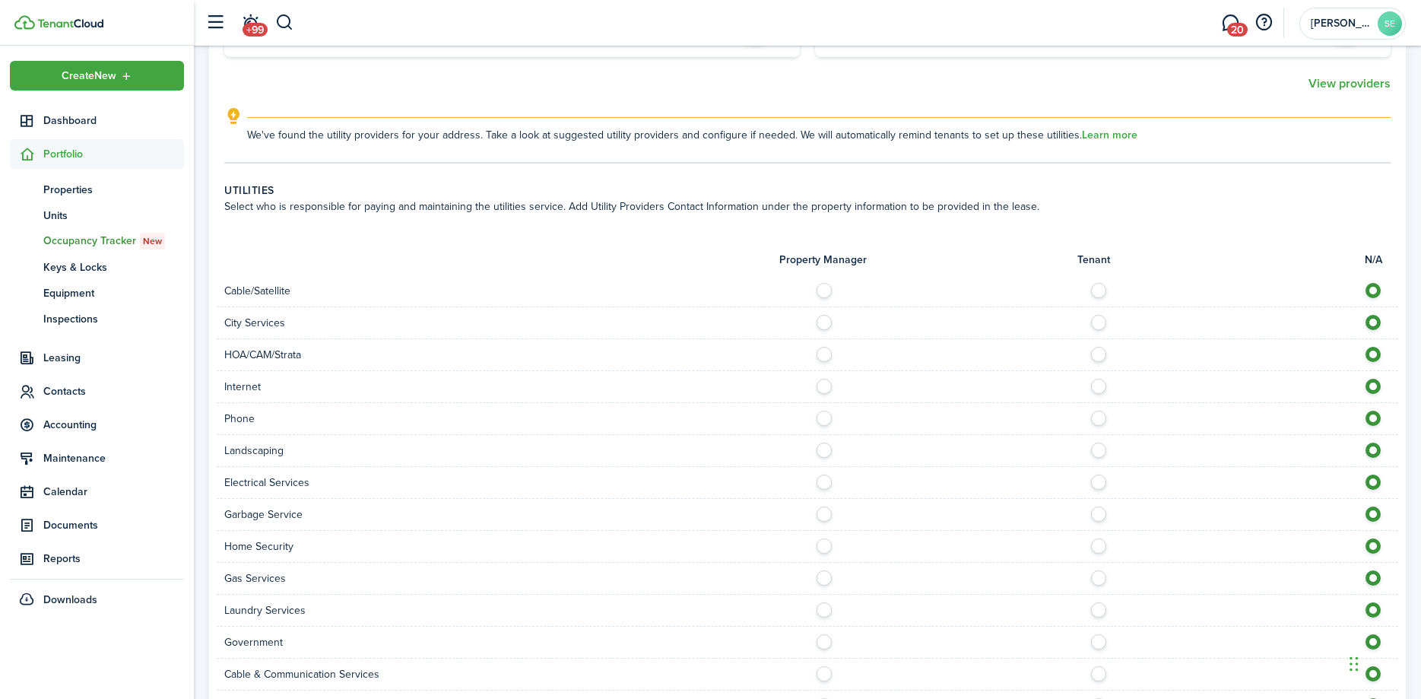
click at [1098, 290] on label at bounding box center [1102, 287] width 27 height 8
radio input "true"
click at [823, 322] on label at bounding box center [828, 319] width 27 height 8
radio input "true"
click at [1098, 383] on label at bounding box center [1102, 383] width 27 height 8
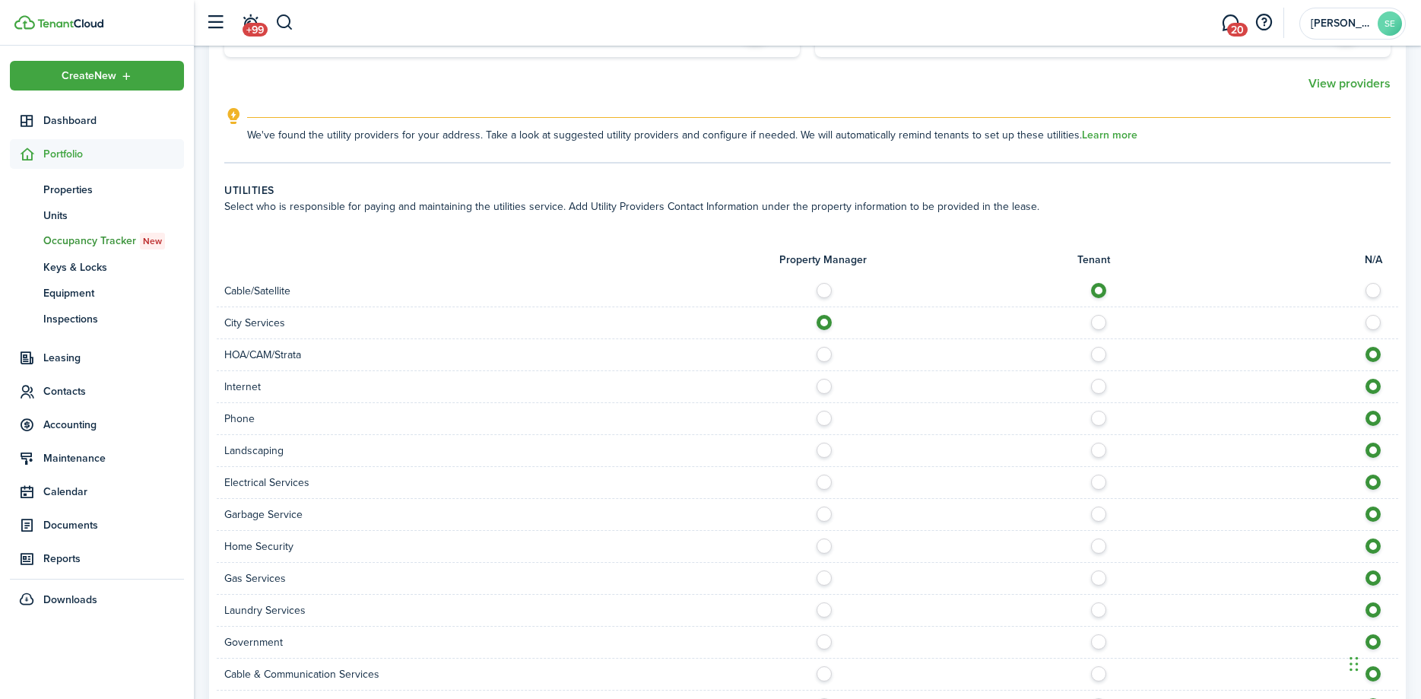
radio input "true"
click at [1096, 414] on label at bounding box center [1102, 414] width 27 height 8
radio input "true"
click at [825, 450] on label at bounding box center [828, 446] width 27 height 8
radio input "true"
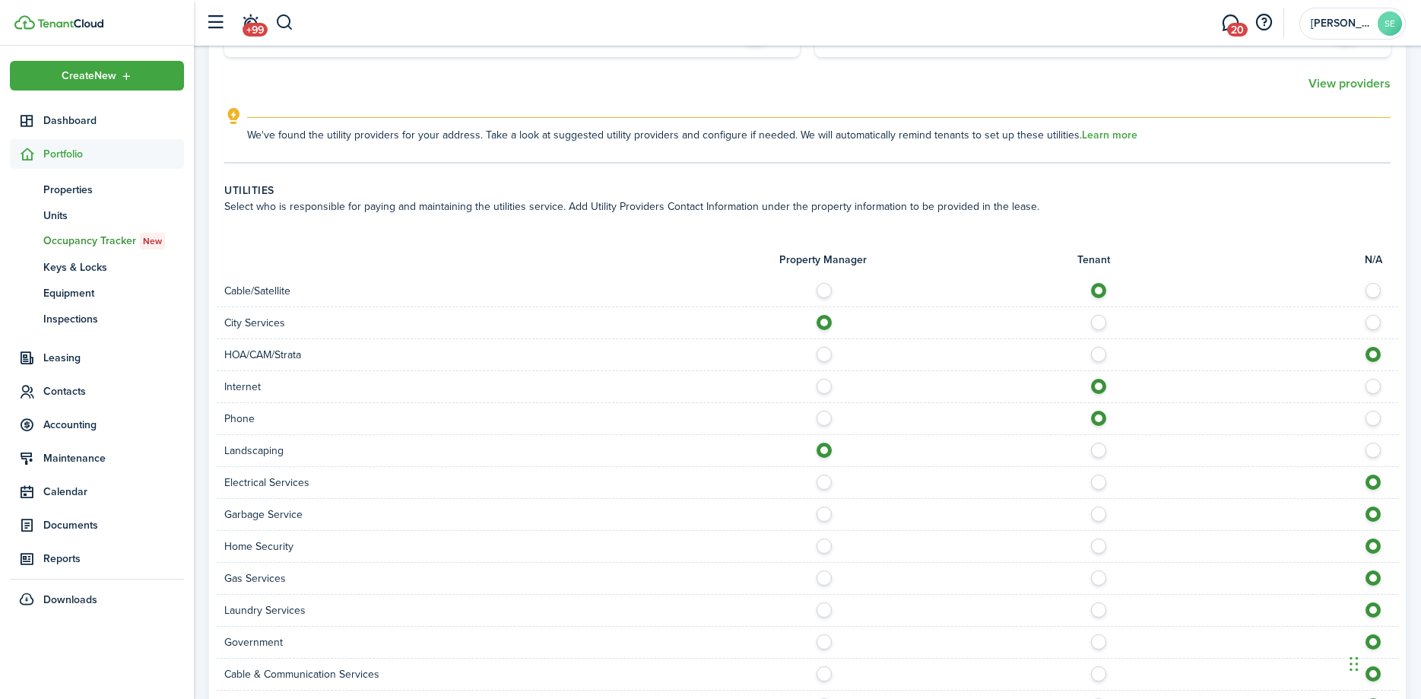
click at [1092, 482] on label at bounding box center [1102, 478] width 27 height 8
radio input "true"
click at [828, 509] on label at bounding box center [828, 510] width 27 height 8
radio input "true"
click at [829, 546] on label at bounding box center [828, 542] width 27 height 8
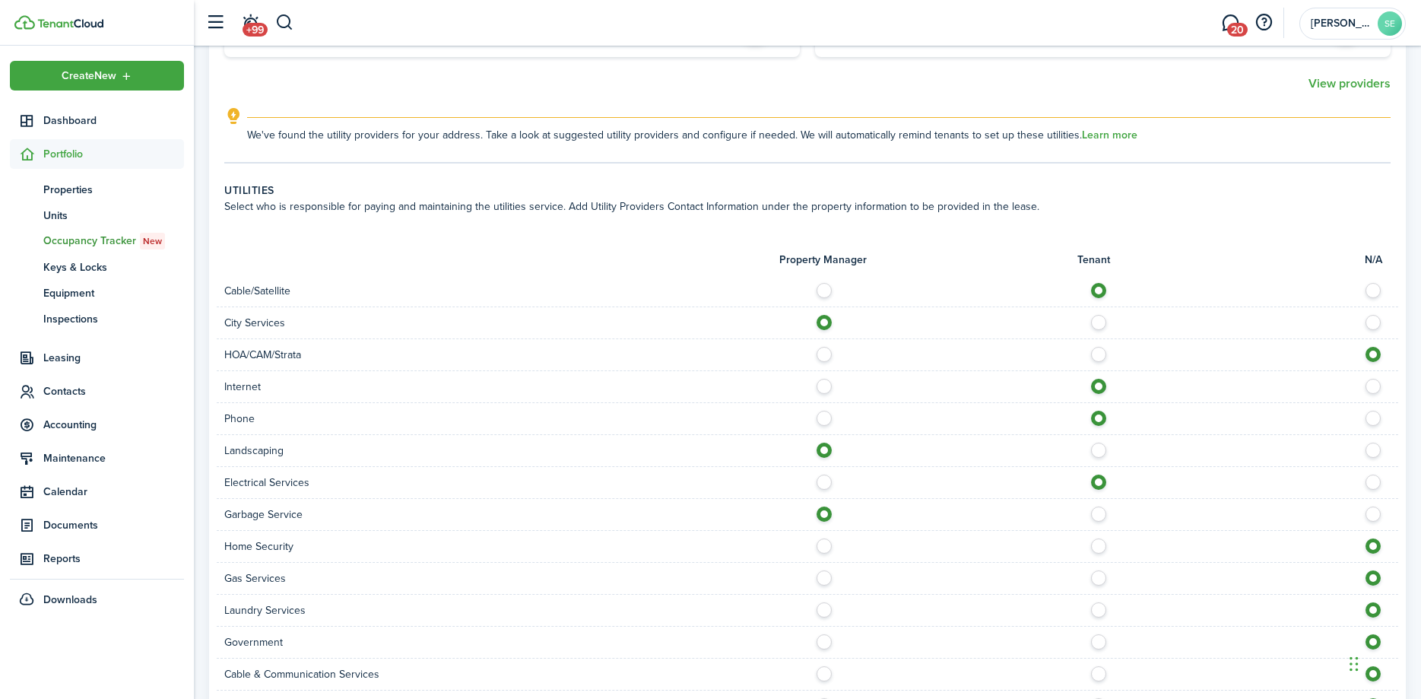
radio input "true"
click at [822, 642] on label at bounding box center [828, 638] width 27 height 8
radio input "true"
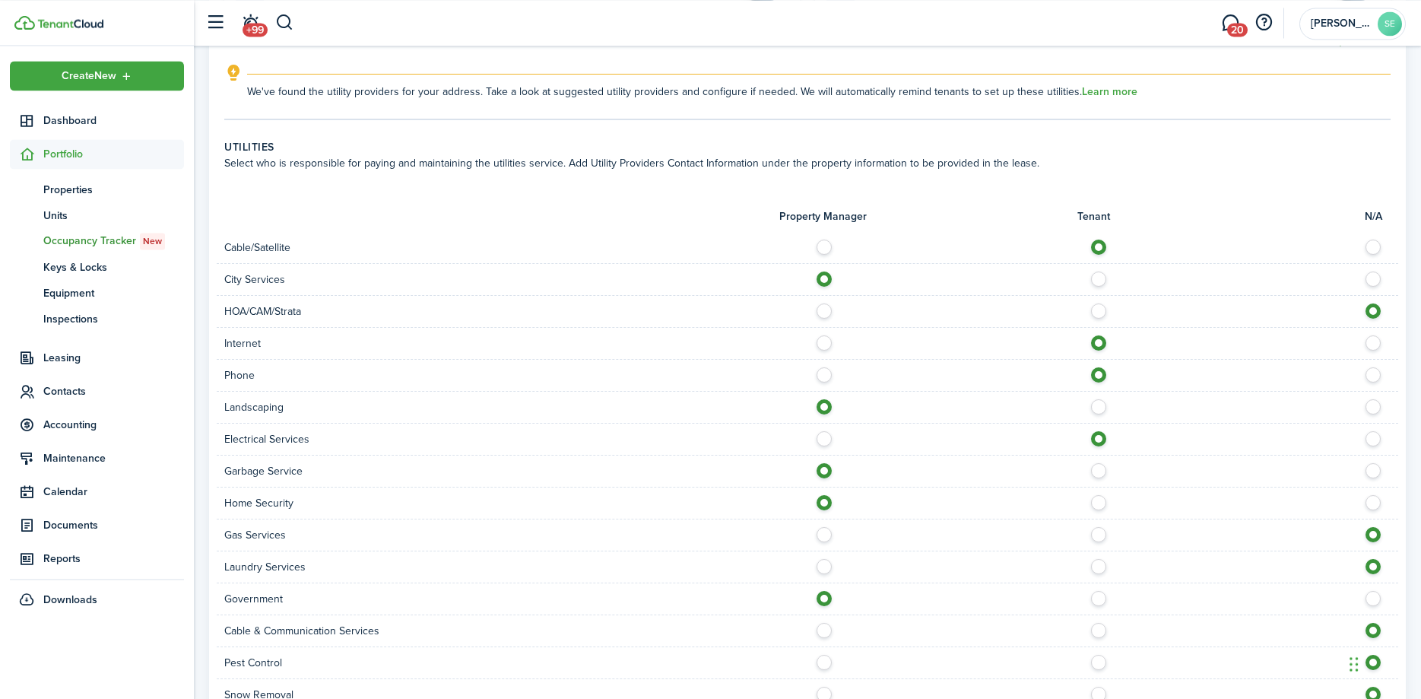
scroll to position [975, 0]
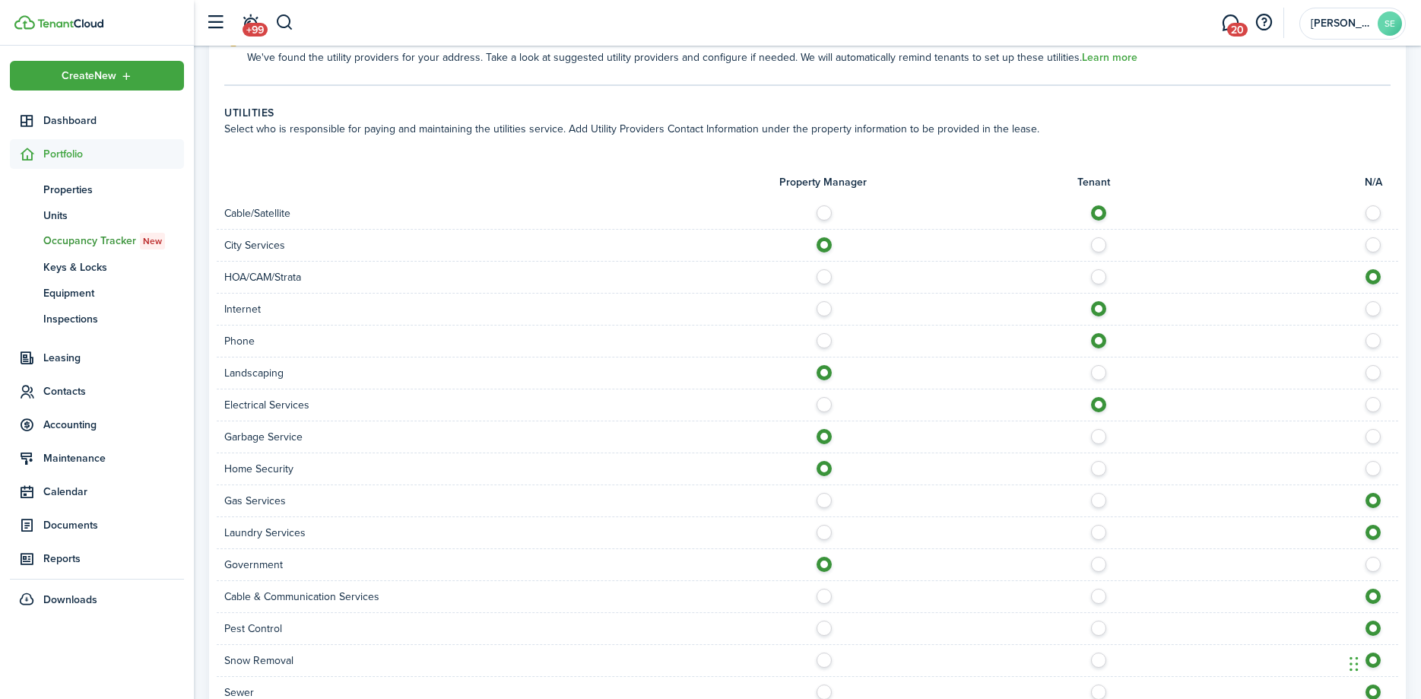
click at [1098, 595] on label at bounding box center [1102, 592] width 27 height 8
radio input "true"
click at [821, 627] on label at bounding box center [828, 624] width 27 height 8
radio input "true"
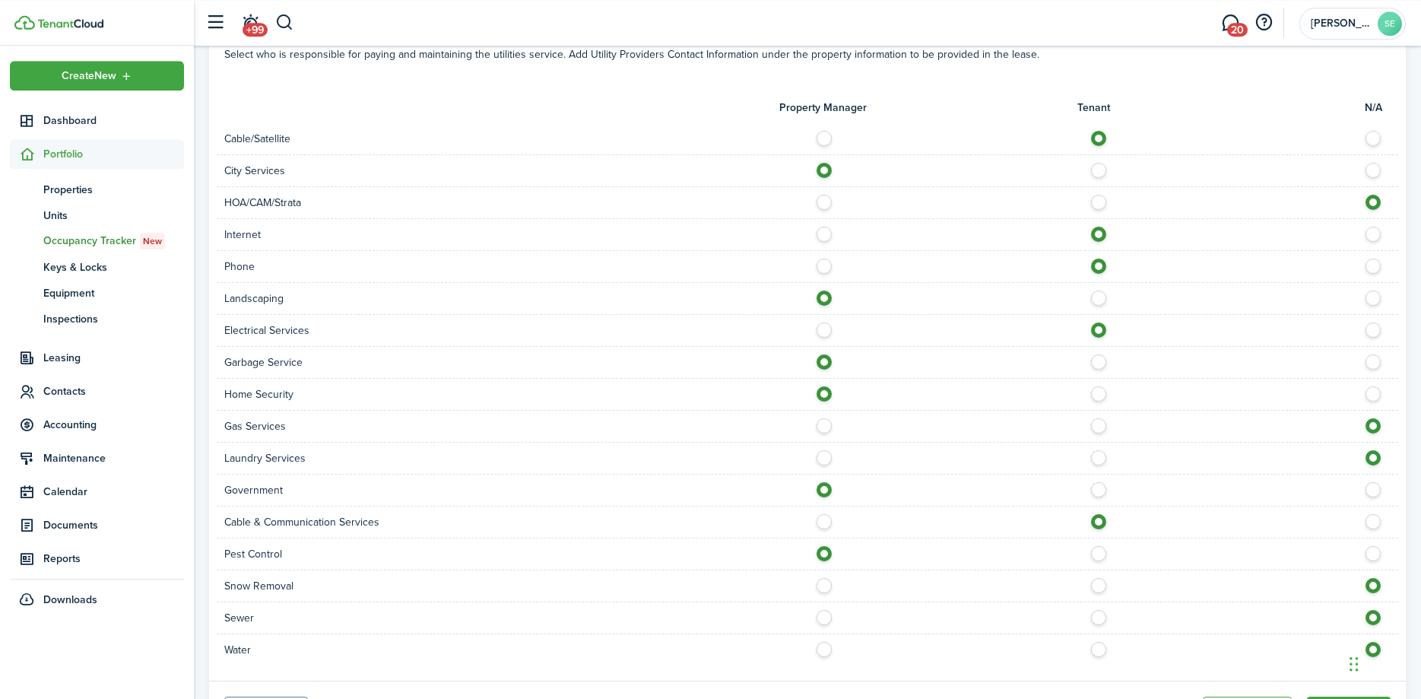
scroll to position [1130, 0]
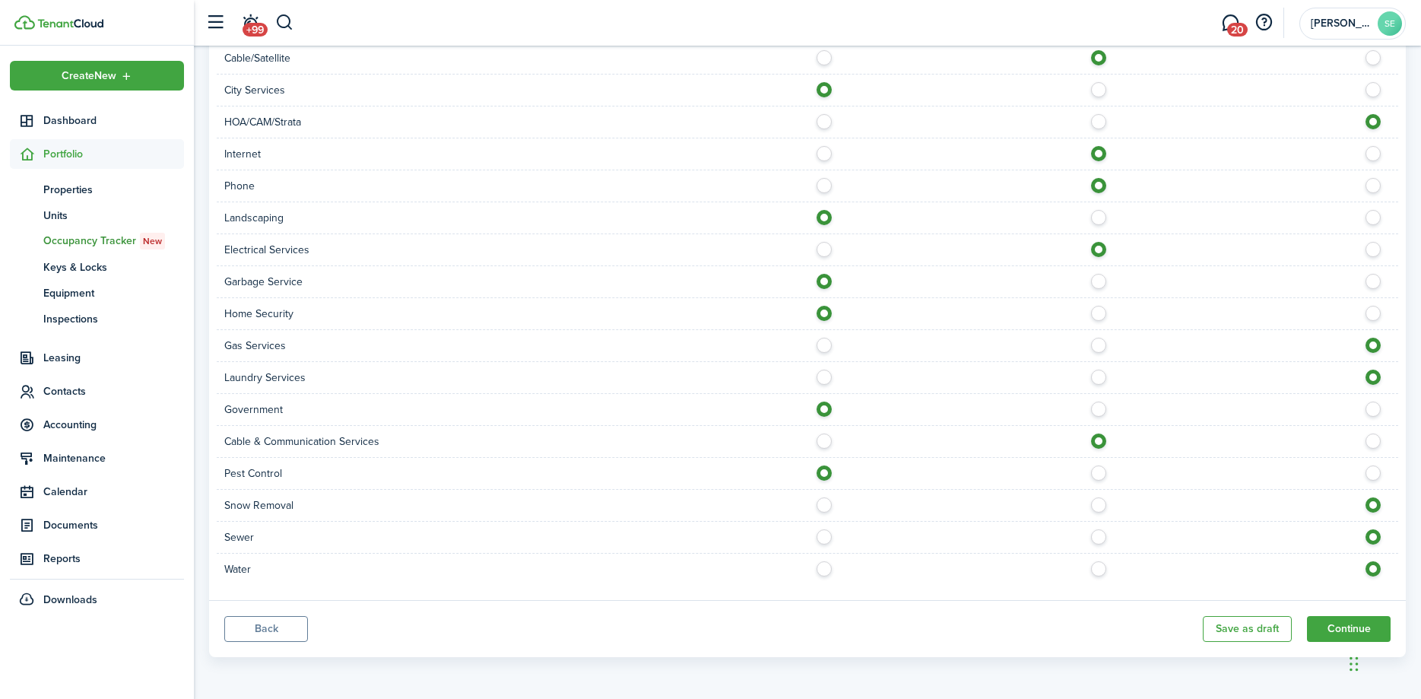
click at [829, 505] on label at bounding box center [828, 501] width 27 height 8
radio input "true"
click at [825, 537] on label at bounding box center [828, 533] width 27 height 8
radio input "true"
click at [823, 569] on label at bounding box center [828, 565] width 27 height 8
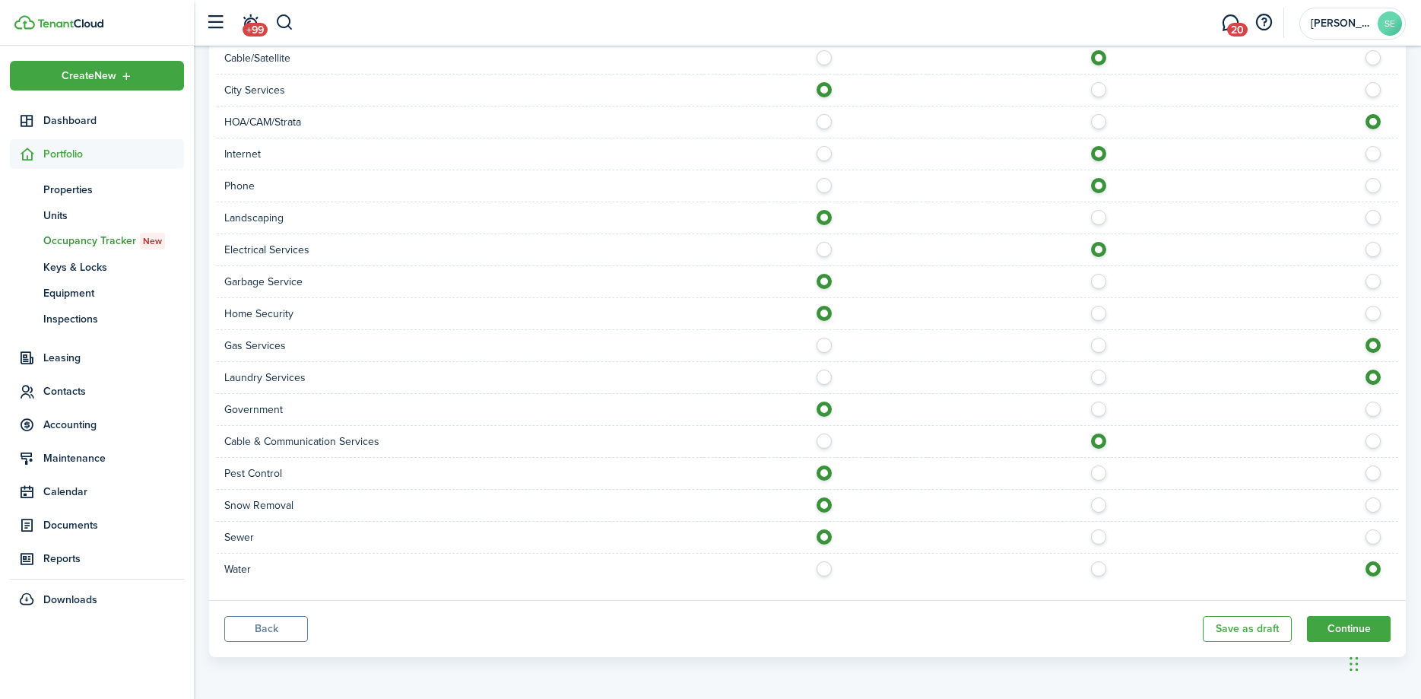
radio input "true"
click at [1329, 632] on button "Continue" at bounding box center [1349, 629] width 84 height 26
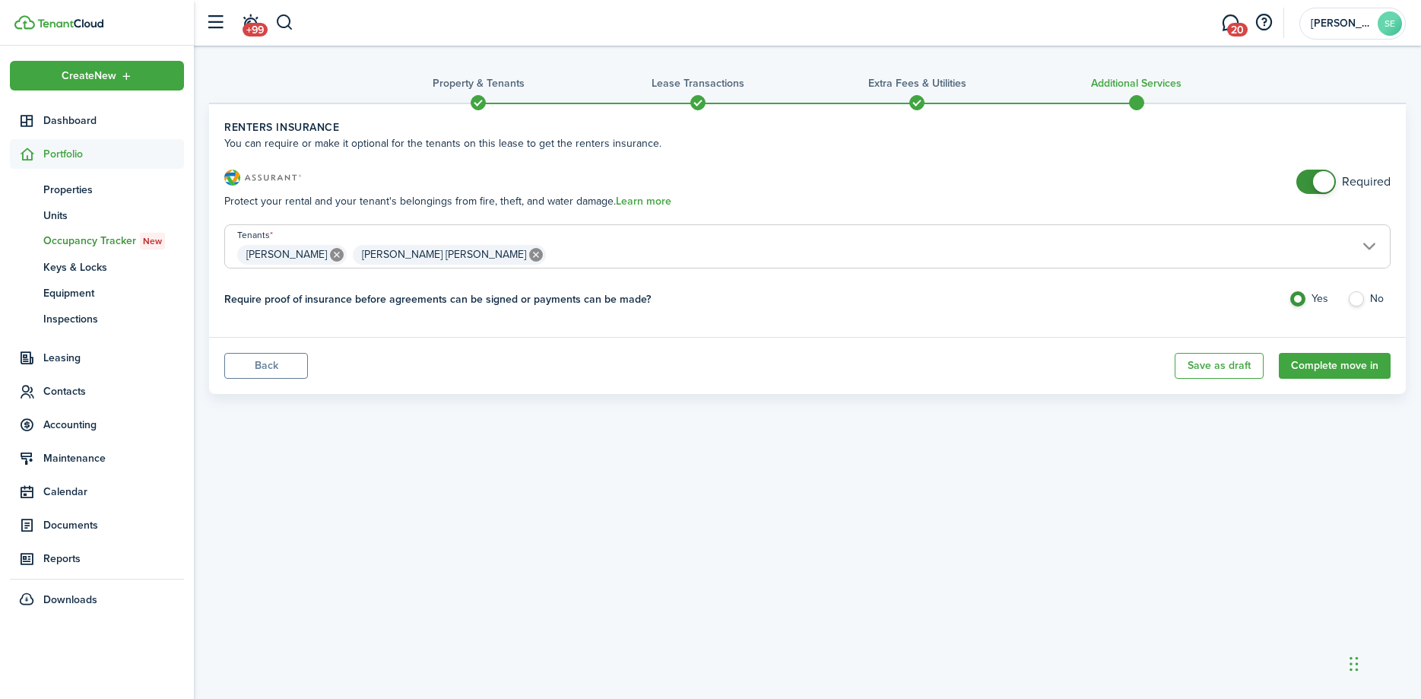
click at [1360, 298] on label "No" at bounding box center [1368, 302] width 43 height 23
radio input "false"
radio input "true"
click at [1325, 366] on button "Complete move in" at bounding box center [1335, 366] width 112 height 26
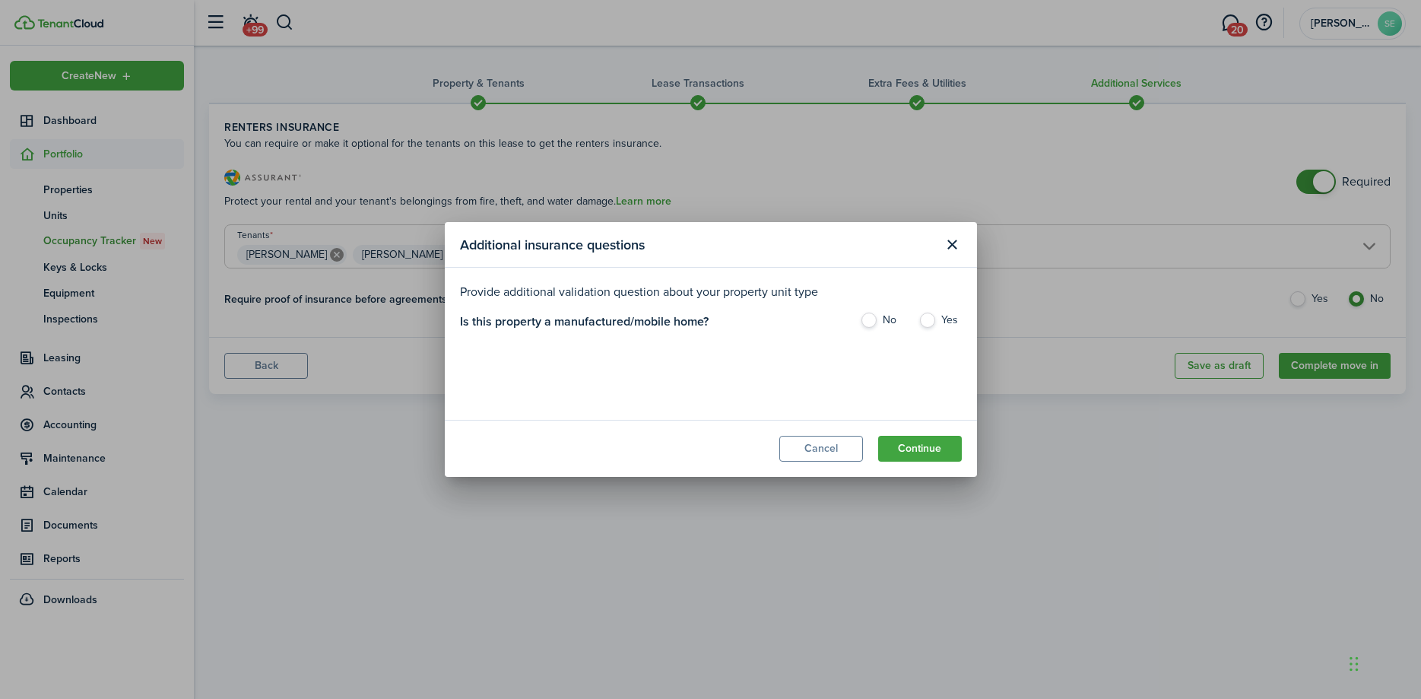
click at [869, 317] on label "No" at bounding box center [881, 323] width 43 height 23
radio input "true"
click at [917, 440] on button "Continue" at bounding box center [920, 449] width 84 height 26
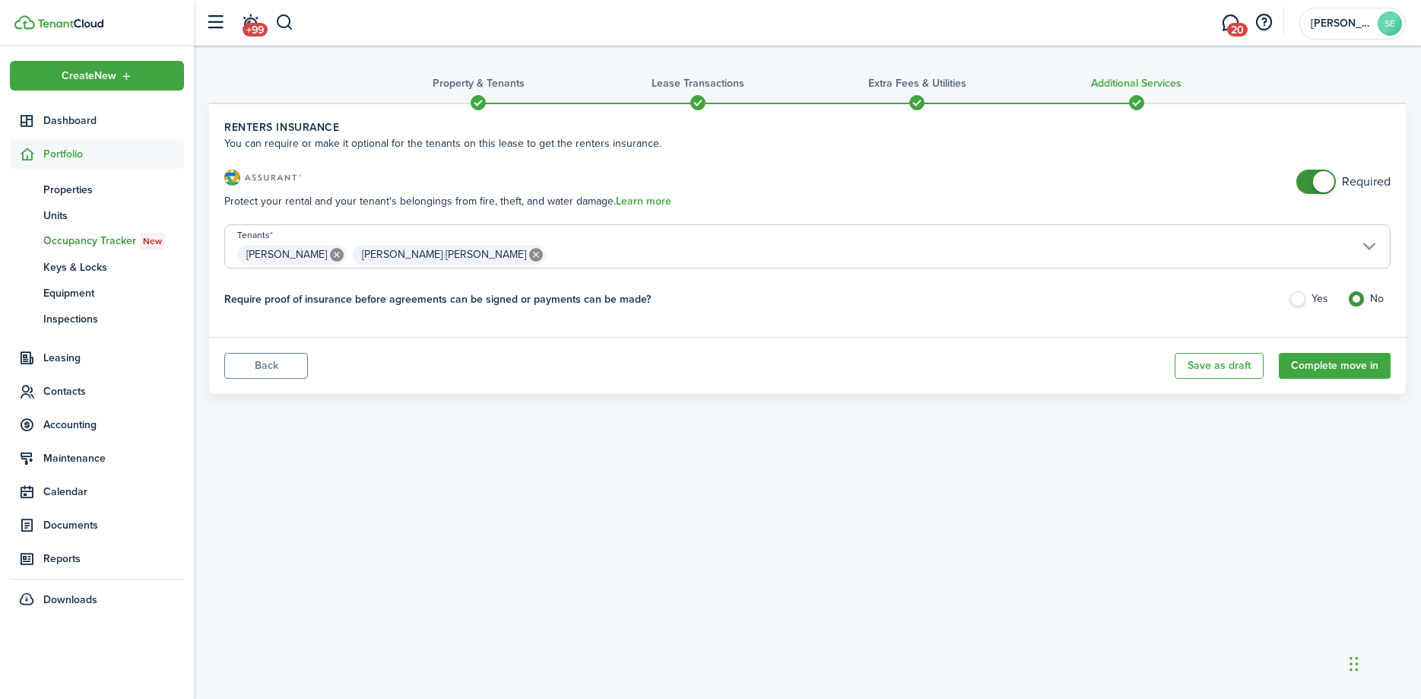
checkbox input "false"
click at [1309, 179] on span at bounding box center [1315, 182] width 15 height 24
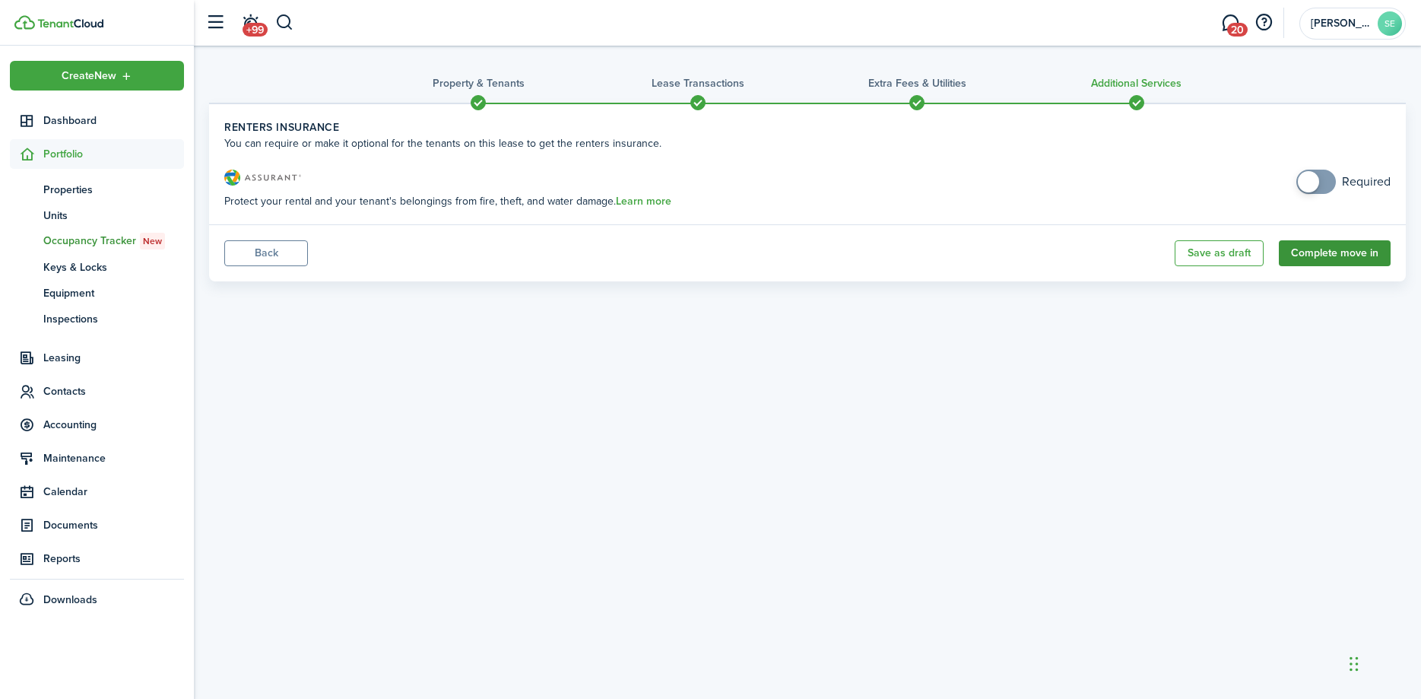
click at [1334, 249] on button "Complete move in" at bounding box center [1335, 253] width 112 height 26
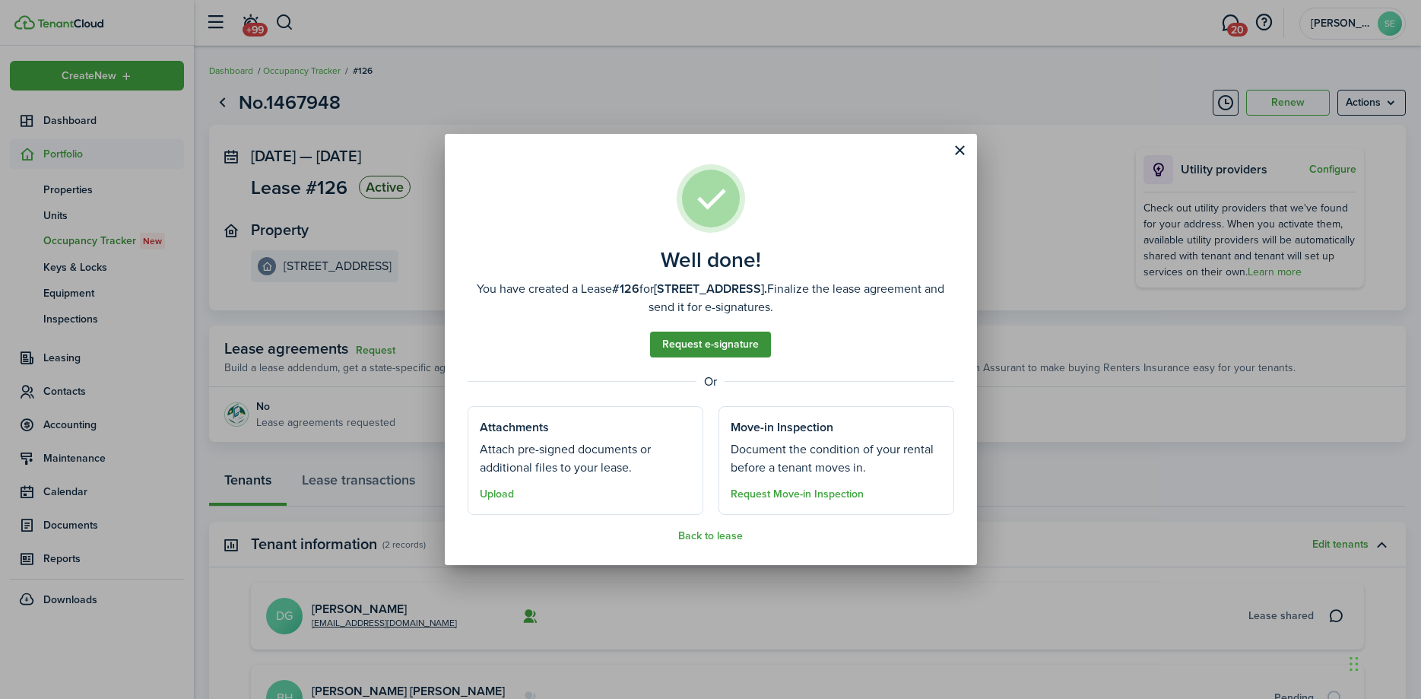
click at [721, 341] on link "Request e-signature" at bounding box center [710, 344] width 121 height 26
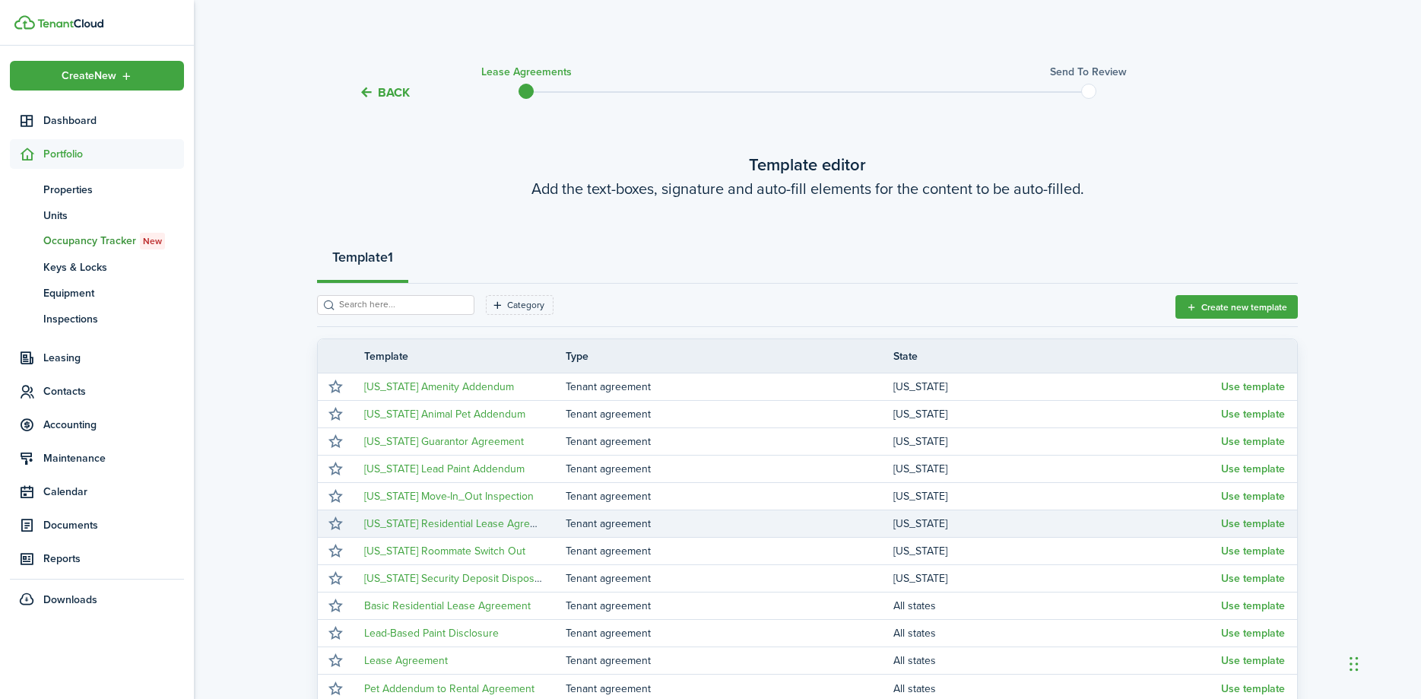
scroll to position [155, 0]
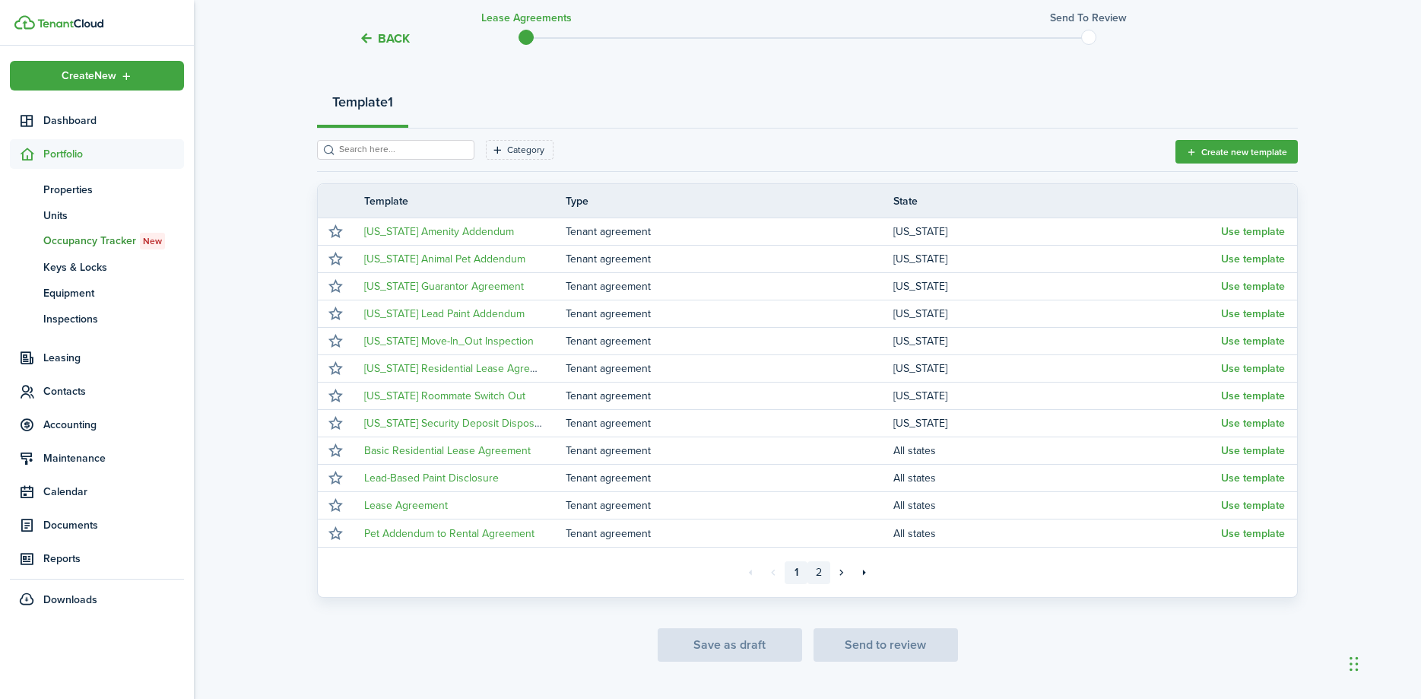
click at [820, 572] on link "2" at bounding box center [818, 572] width 23 height 23
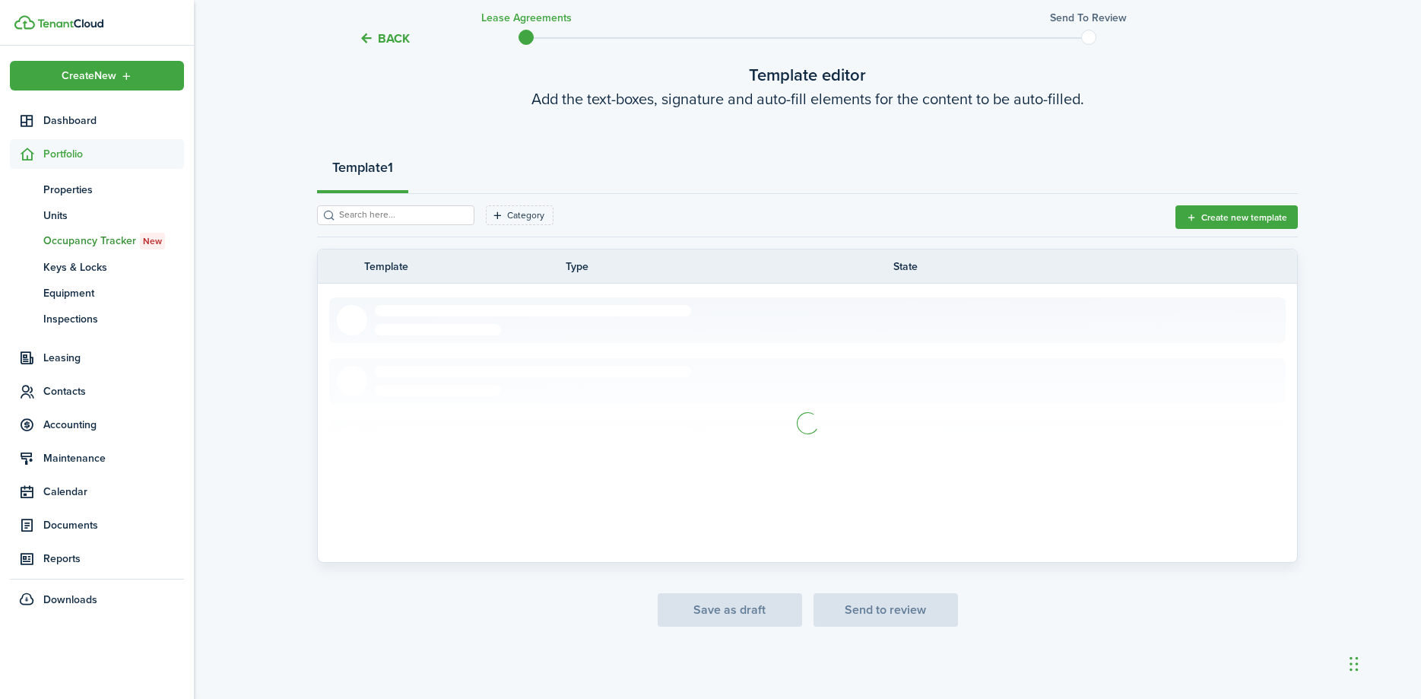
scroll to position [53, 0]
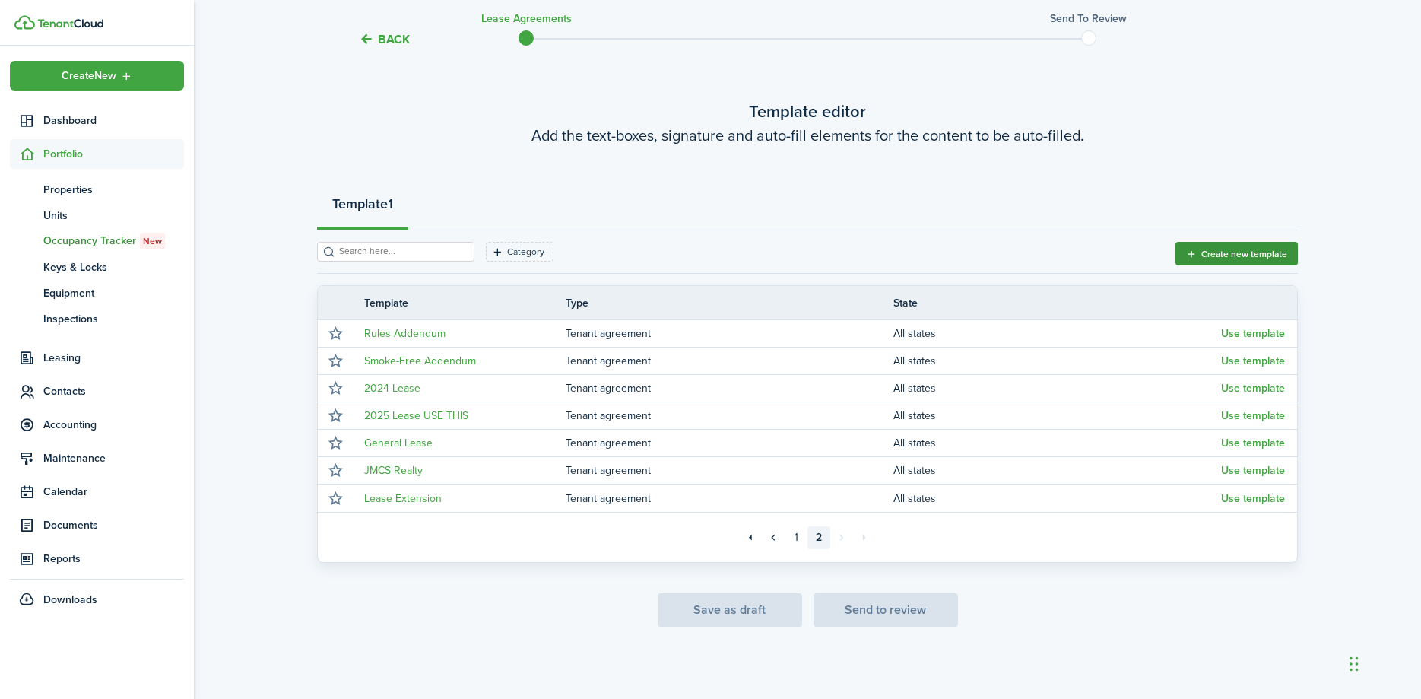
click at [1204, 252] on button "Create new template" at bounding box center [1236, 254] width 122 height 24
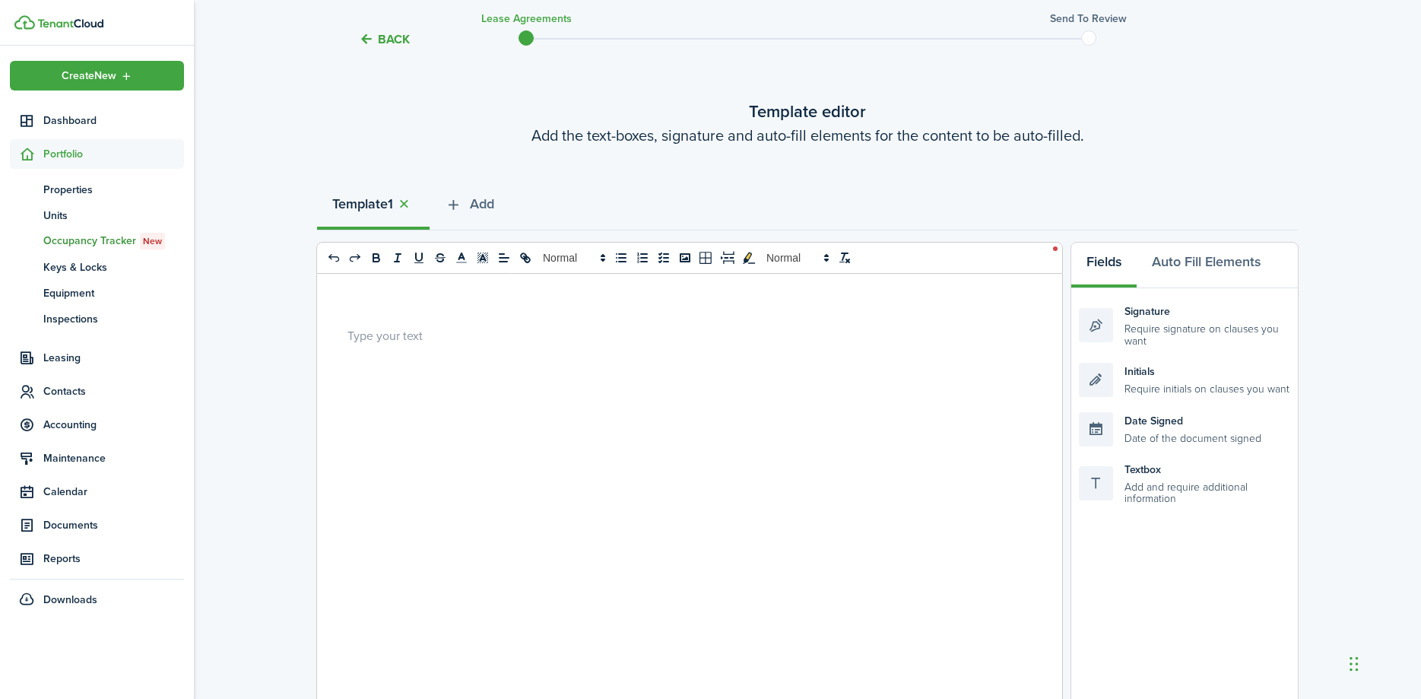
click at [415, 341] on p at bounding box center [683, 335] width 673 height 16
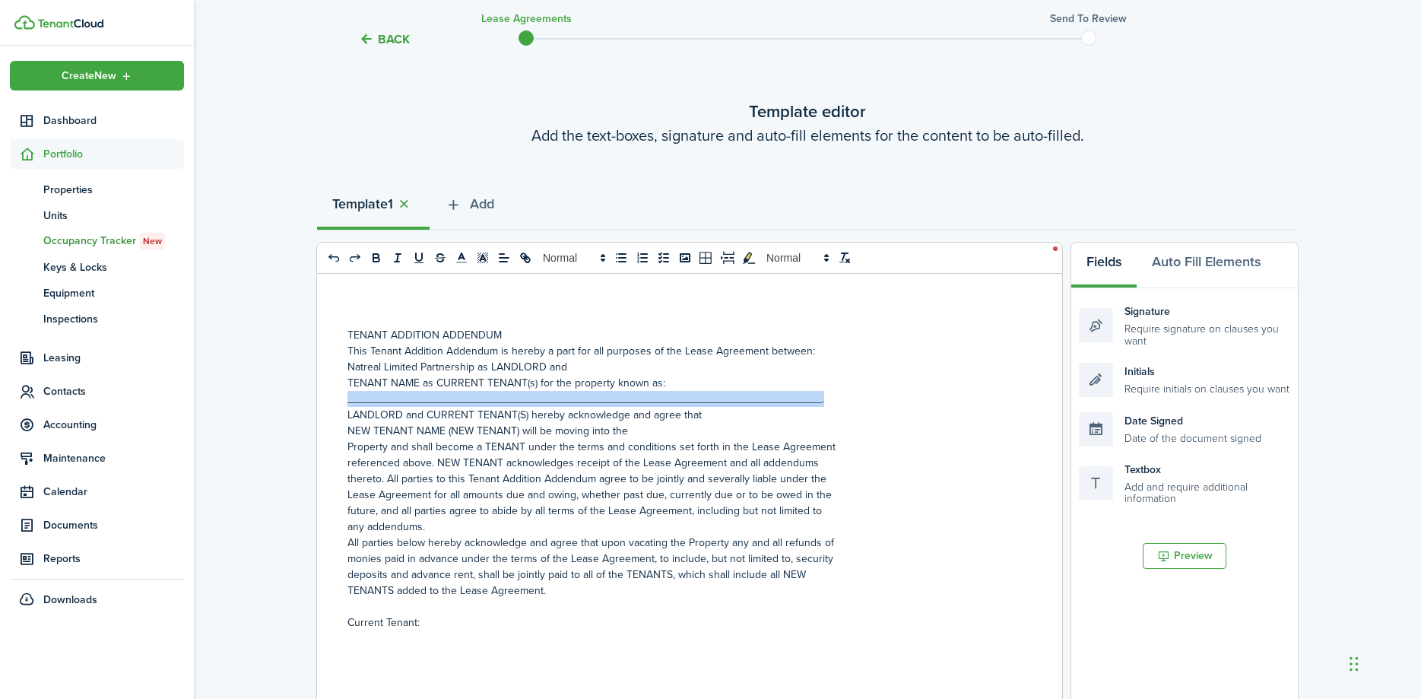
drag, startPoint x: 818, startPoint y: 400, endPoint x: 344, endPoint y: 404, distance: 473.6
click at [344, 404] on div "TENANT ADDITION ADDENDUM This Tenant Addition Addendum is hereby a part for all…" at bounding box center [684, 572] width 734 height 597
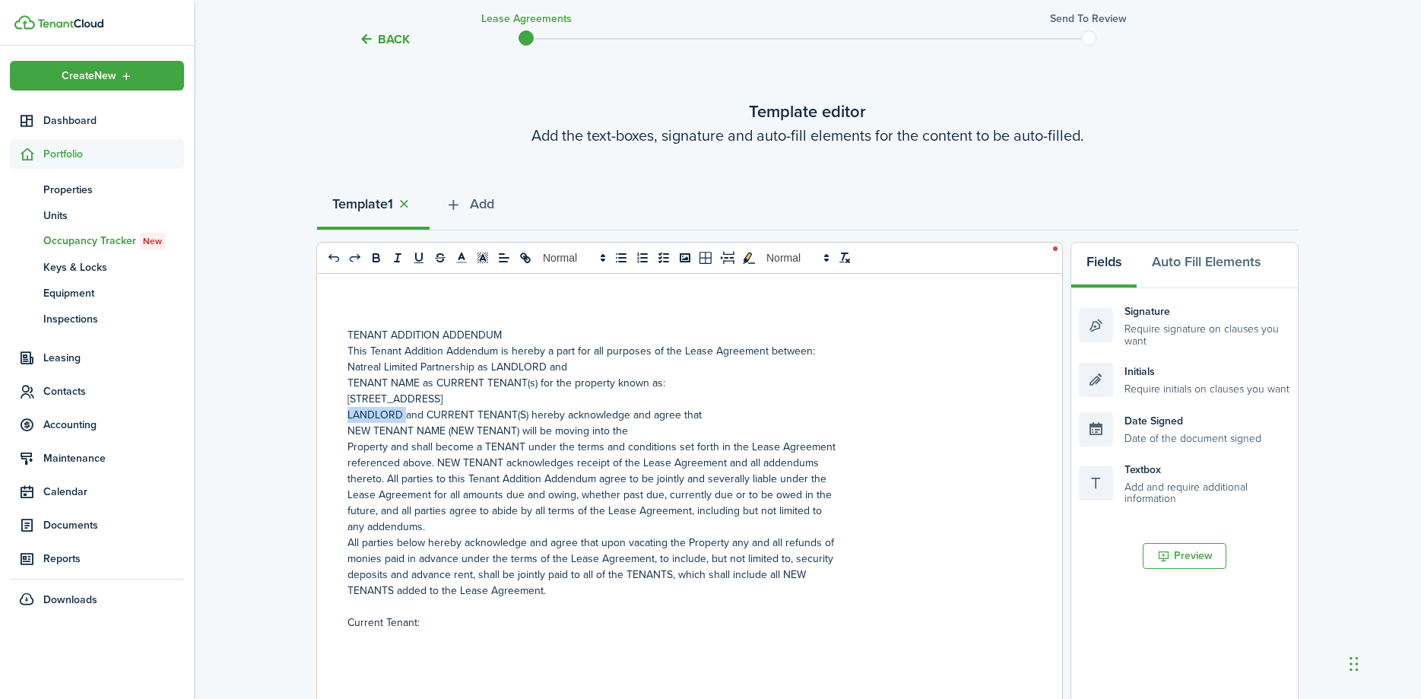
drag, startPoint x: 405, startPoint y: 414, endPoint x: 344, endPoint y: 417, distance: 61.6
click at [344, 417] on div "TENANT ADDITION ADDENDUM This Tenant Addition Addendum is hereby a part for all…" at bounding box center [684, 572] width 734 height 597
drag, startPoint x: 629, startPoint y: 416, endPoint x: 528, endPoint y: 419, distance: 101.1
click at [528, 419] on p "NATREAL LIMITED PARTNERSHIP and CURRENT TENANT(S) hereby acknowledge and agree …" at bounding box center [683, 415] width 673 height 16
drag, startPoint x: 518, startPoint y: 432, endPoint x: 347, endPoint y: 431, distance: 171.0
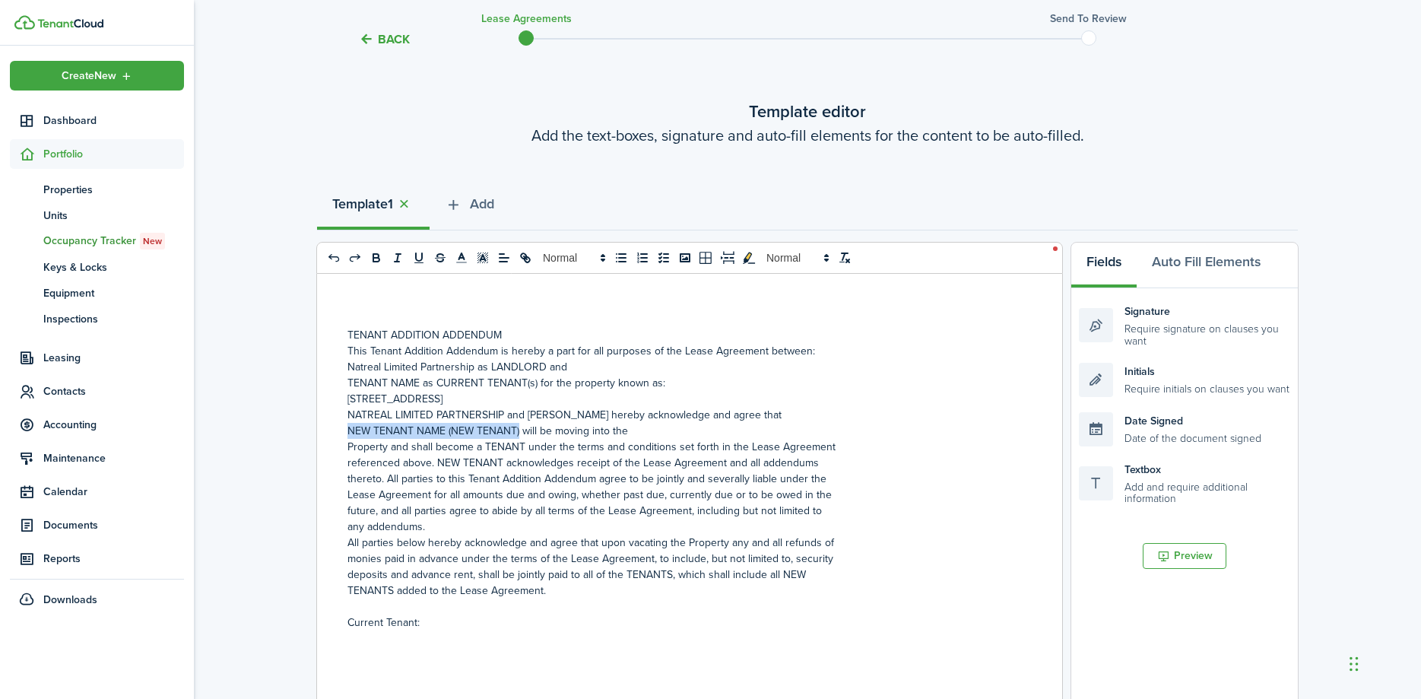
click at [347, 431] on p "NEW TENANT NAME (NEW TENANT) will be moving into the" at bounding box center [683, 431] width 673 height 16
drag, startPoint x: 499, startPoint y: 461, endPoint x: 436, endPoint y: 463, distance: 63.9
click at [436, 463] on p "referenced above. NEW TENANT acknowledges receipt of the Lease Agreement and al…" at bounding box center [683, 463] width 673 height 16
drag, startPoint x: 439, startPoint y: 620, endPoint x: 361, endPoint y: 609, distance: 79.0
click at [361, 609] on div "TENANT ADDITION ADDENDUM This Tenant Addition Addendum is hereby a part for all…" at bounding box center [684, 572] width 734 height 597
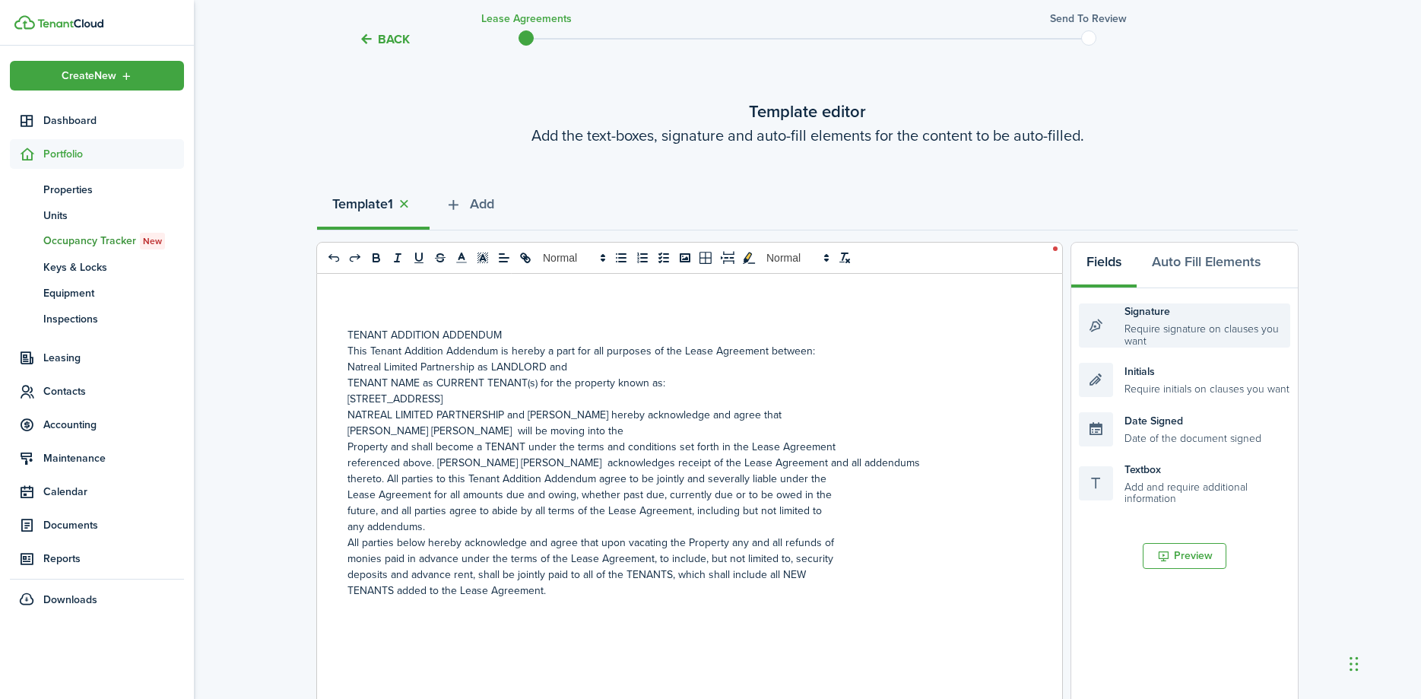
click at [1161, 327] on div "Signature Require signature on clauses you want" at bounding box center [1184, 325] width 211 height 44
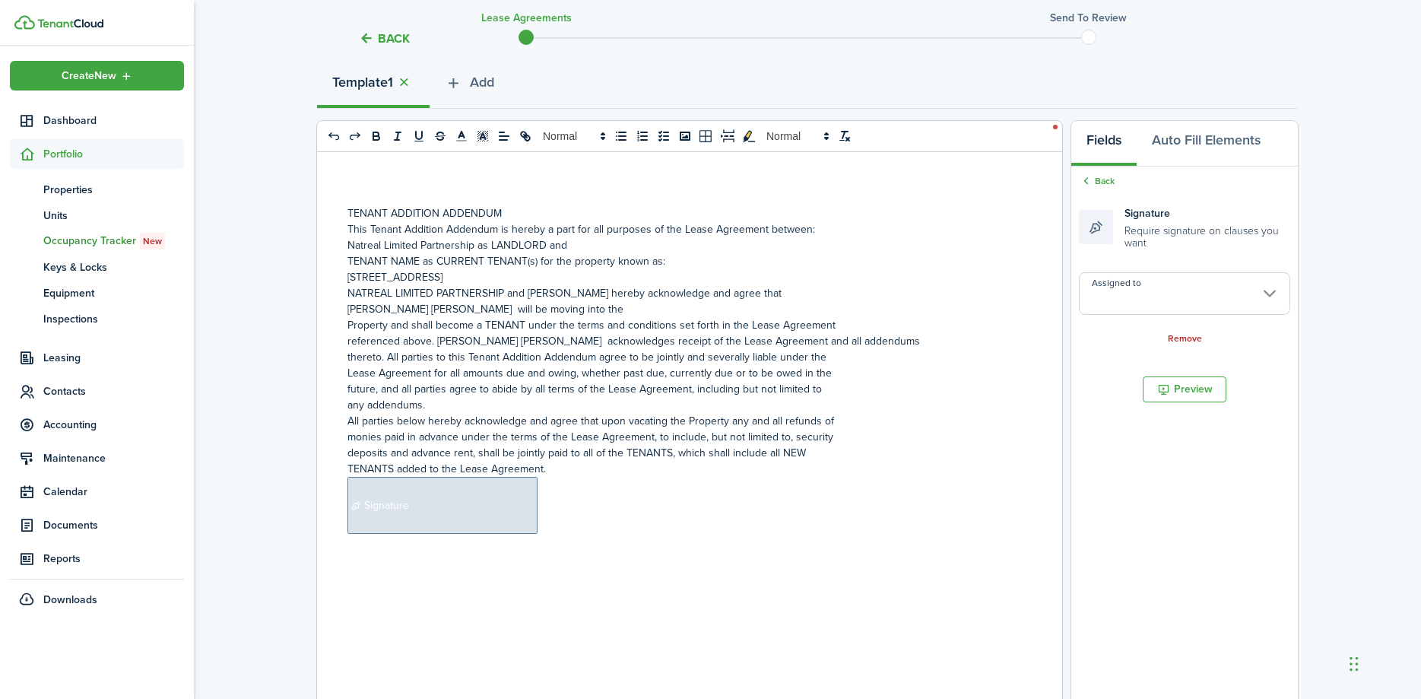
click at [1269, 294] on input "Assigned to" at bounding box center [1184, 293] width 211 height 43
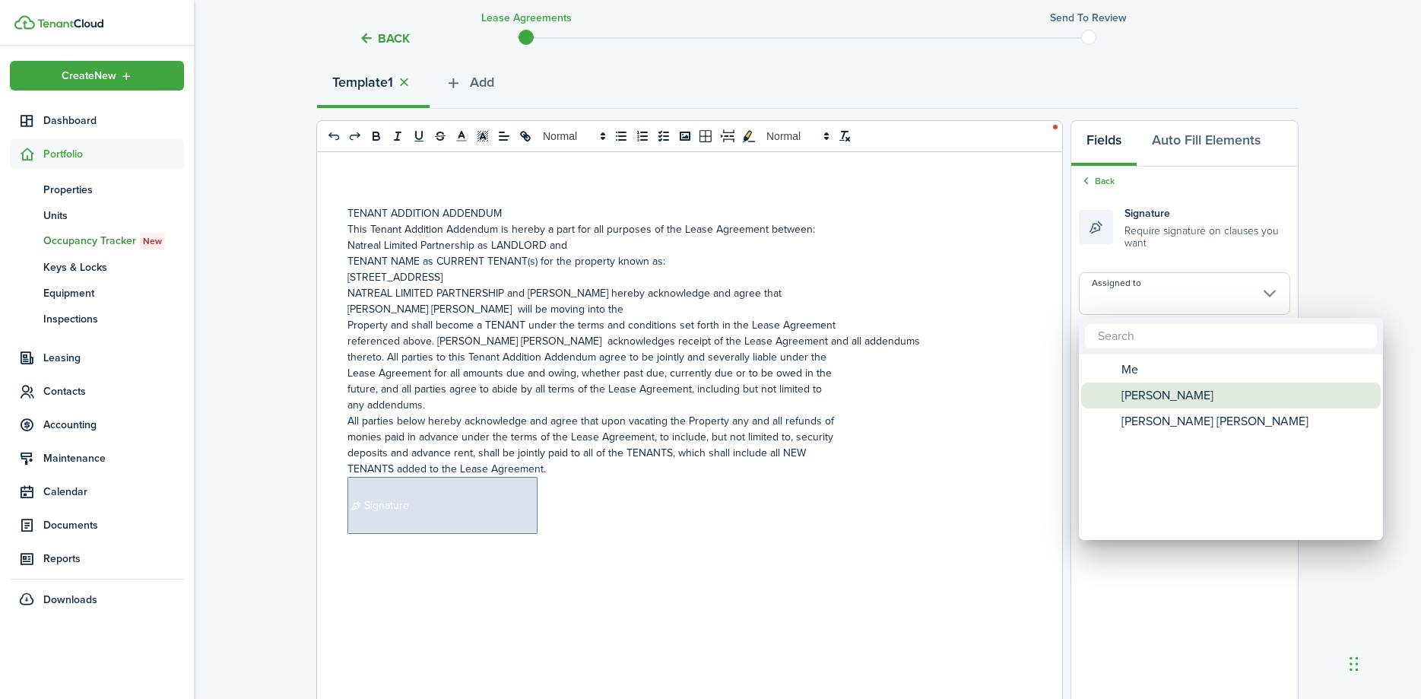
click at [1186, 400] on span "[PERSON_NAME]" at bounding box center [1167, 395] width 92 height 26
type input "[PERSON_NAME]"
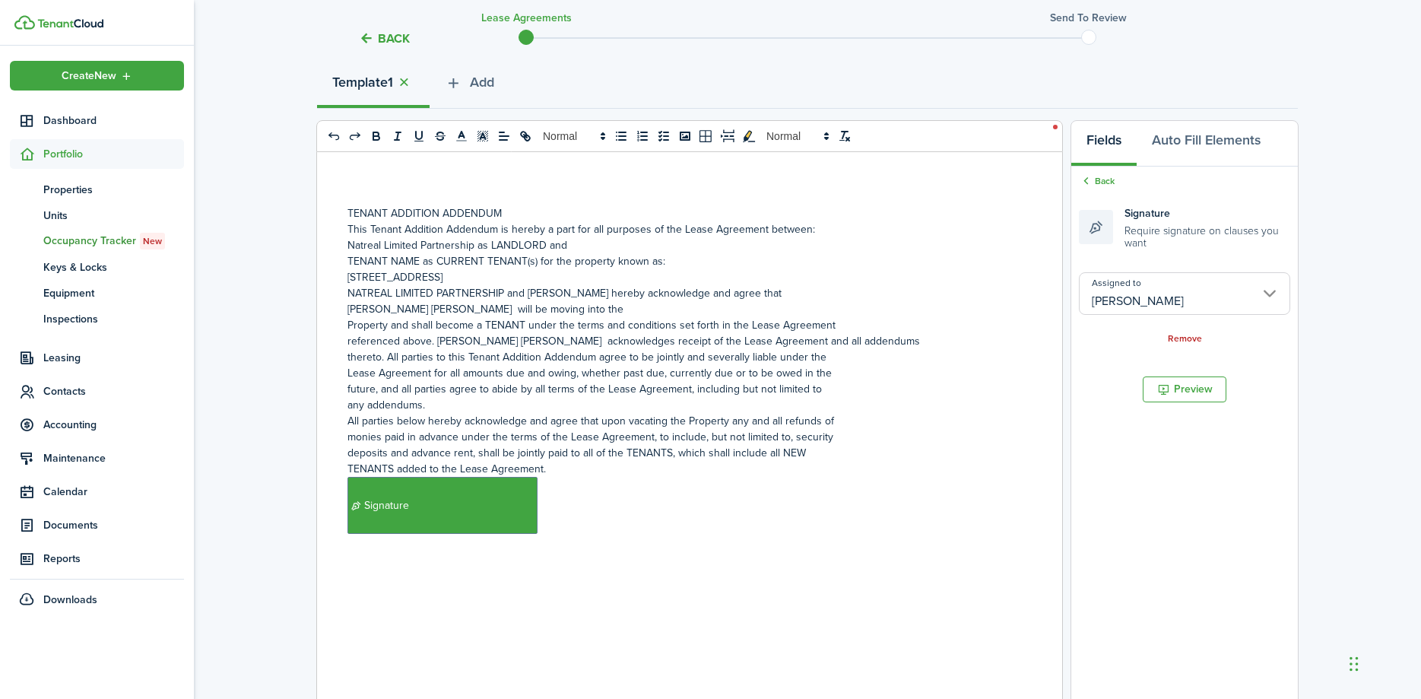
click at [620, 513] on p "﻿ Signature ﻿" at bounding box center [683, 505] width 673 height 57
click at [1273, 278] on input "Assigned to" at bounding box center [1184, 283] width 211 height 43
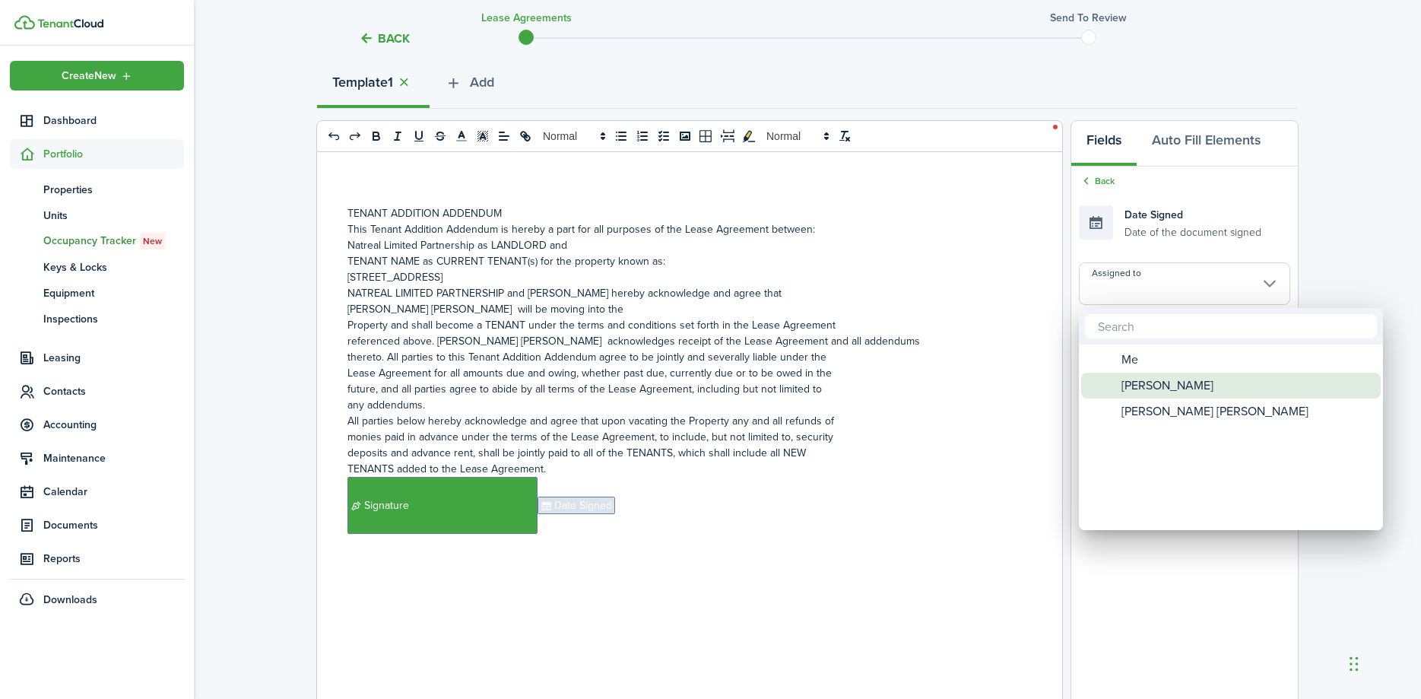
click at [1195, 384] on div "[PERSON_NAME]" at bounding box center [1236, 385] width 269 height 26
type input "[PERSON_NAME]"
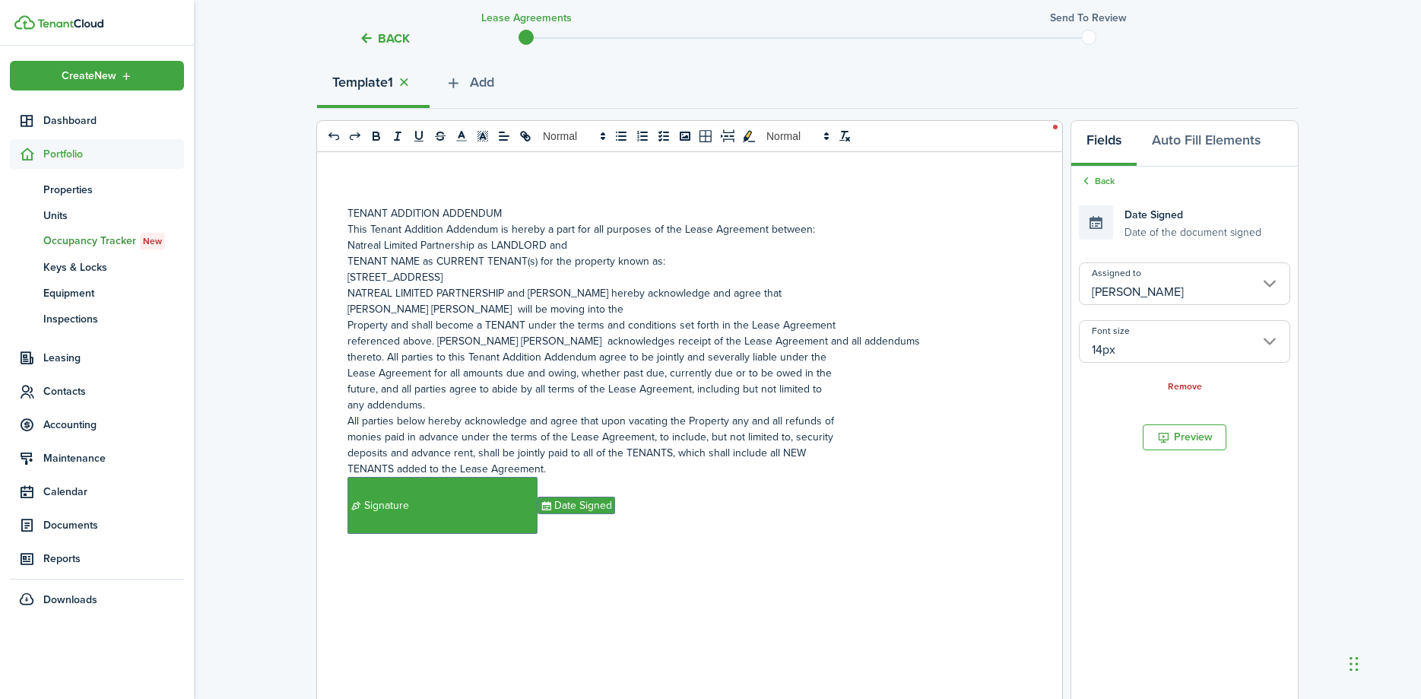
click at [369, 586] on div "TENANT ADDITION ADDENDUM This Tenant Addition Addendum is hereby a part for all…" at bounding box center [684, 450] width 734 height 597
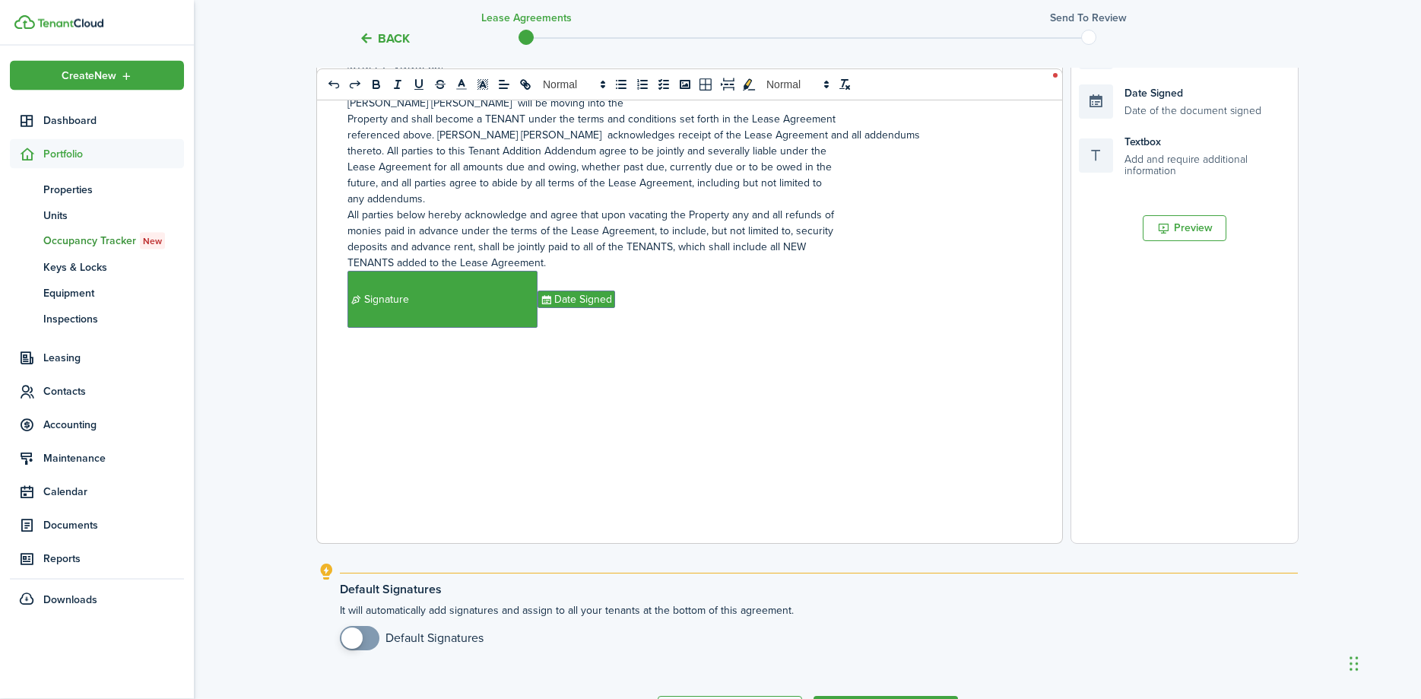
scroll to position [328, 0]
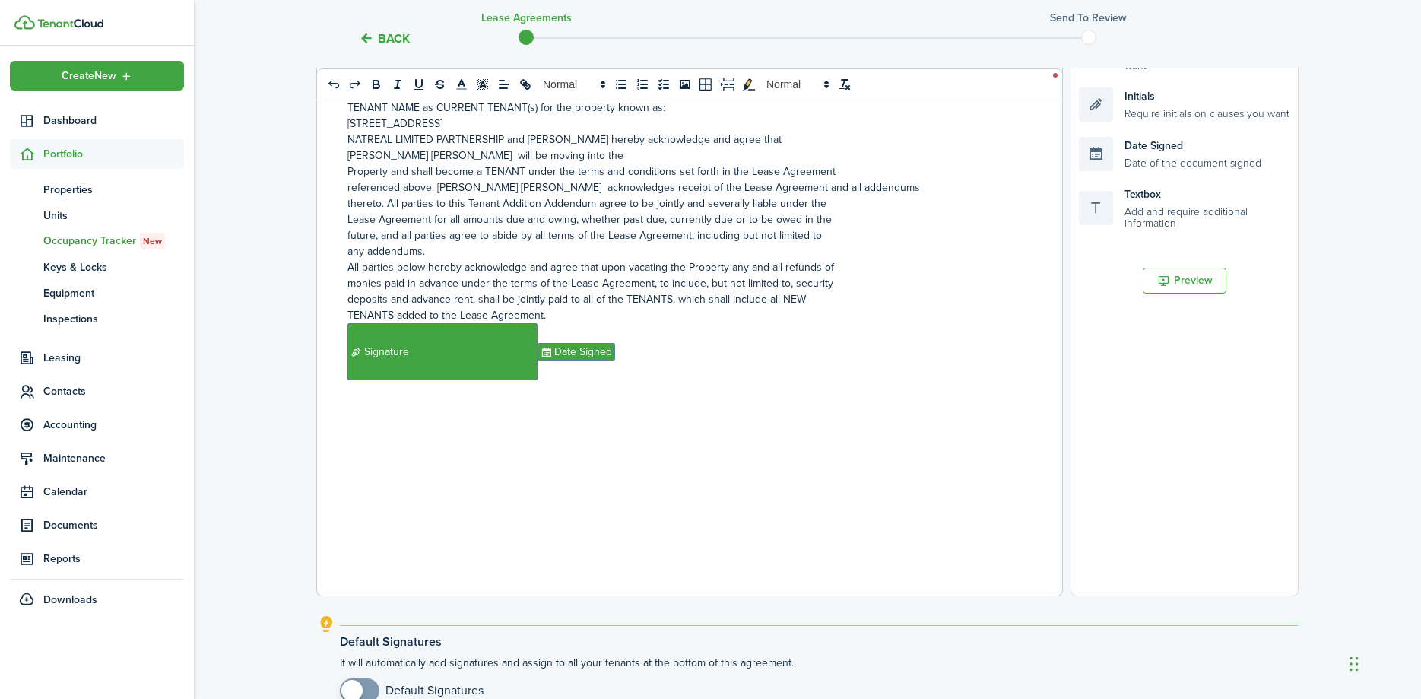
click at [631, 350] on p "﻿ Signature ﻿ Date Signed ﻿" at bounding box center [683, 351] width 673 height 57
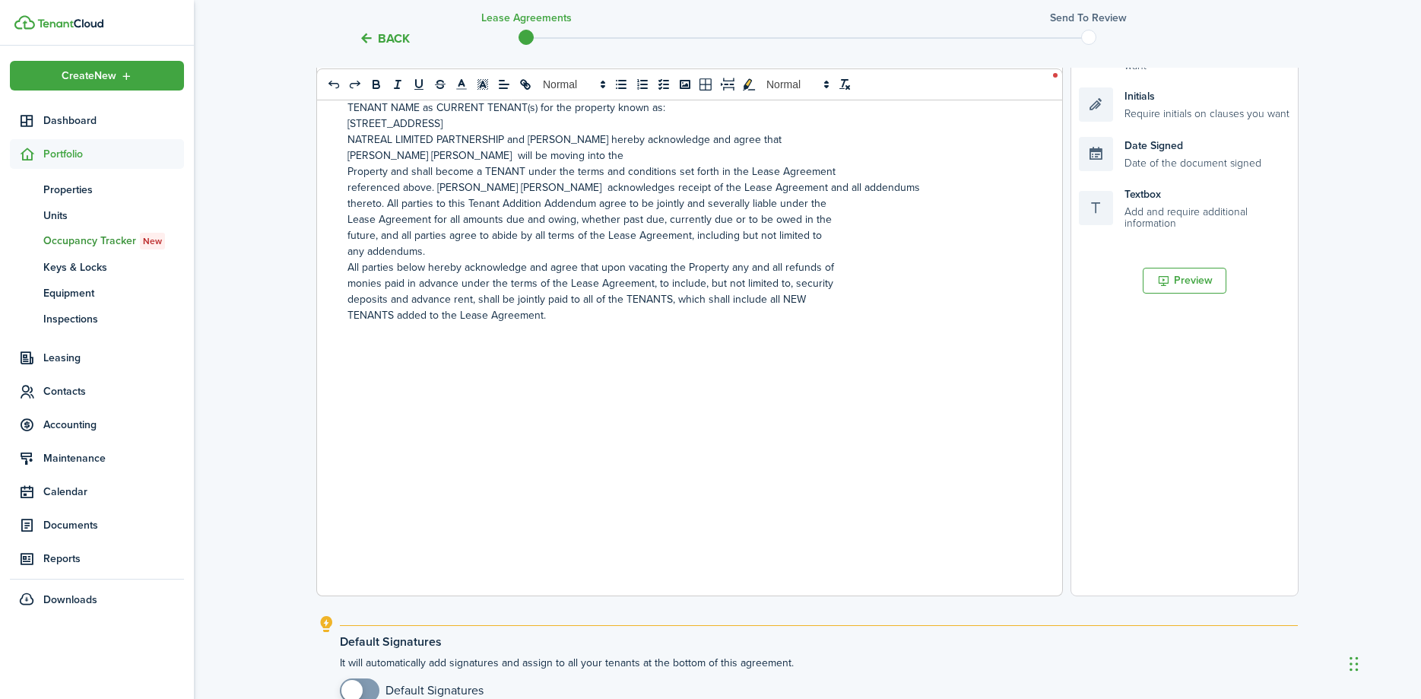
scroll to position [483, 0]
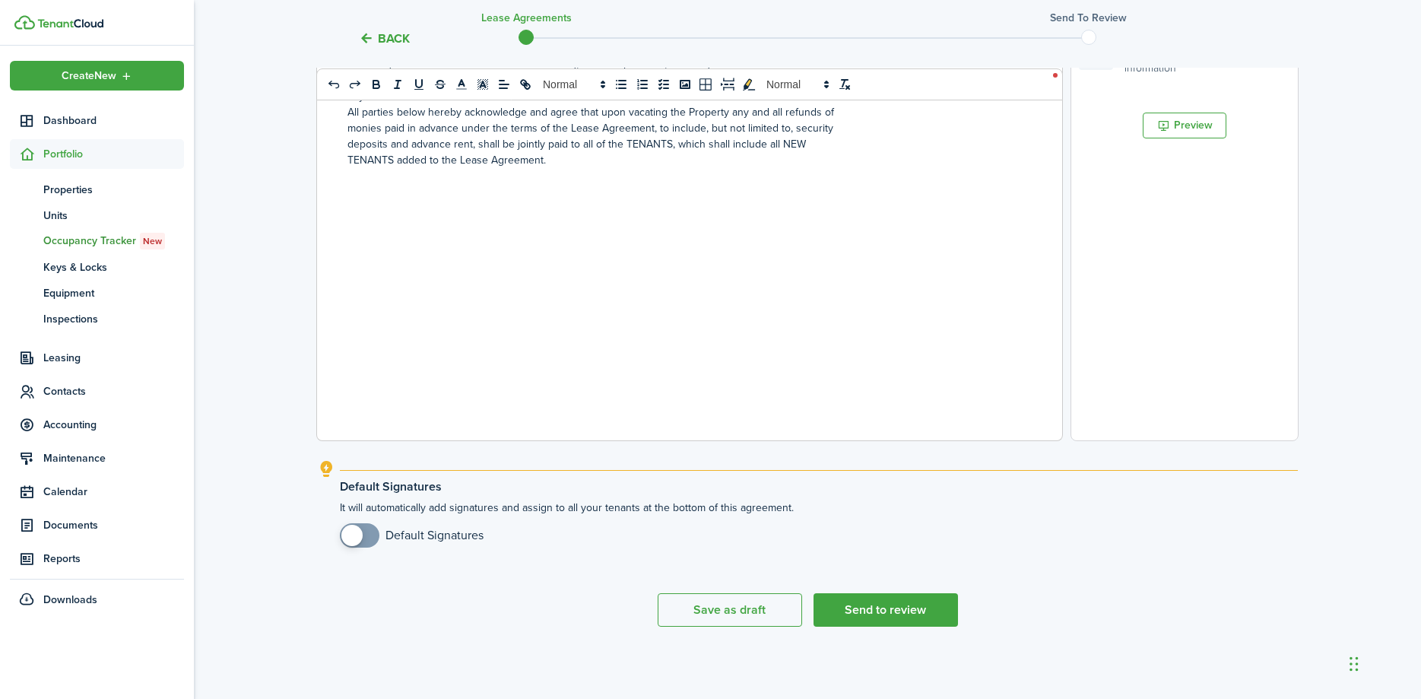
checkbox input "true"
click at [364, 534] on span at bounding box center [359, 535] width 15 height 24
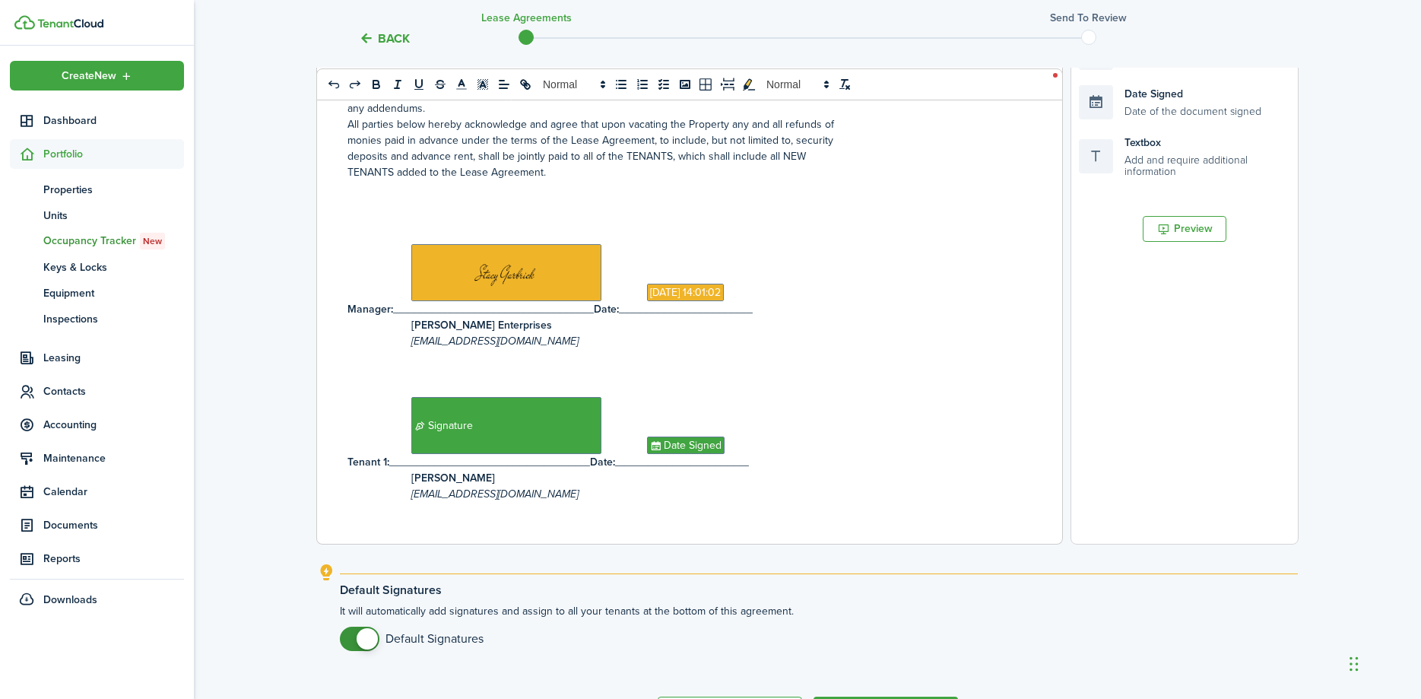
scroll to position [0, 0]
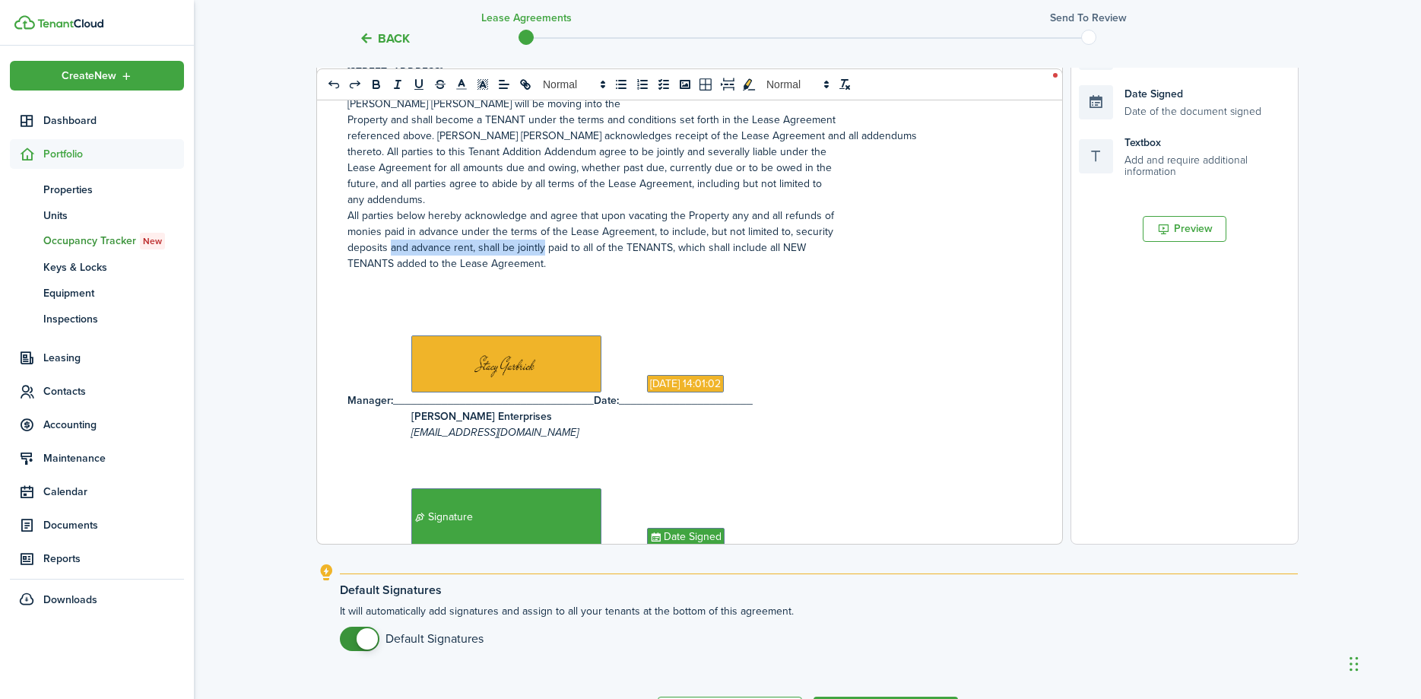
drag, startPoint x: 542, startPoint y: 248, endPoint x: 389, endPoint y: 249, distance: 152.8
click at [389, 249] on p "deposits and advance rent, shall be jointly paid to all of the TENANTS, which s…" at bounding box center [683, 247] width 673 height 16
drag, startPoint x: 540, startPoint y: 246, endPoint x: 452, endPoint y: 245, distance: 87.4
click at [452, 245] on p "deposit will be paid to all of the TENANTS, which shall include all NEW" at bounding box center [683, 247] width 673 height 16
drag, startPoint x: 552, startPoint y: 258, endPoint x: 527, endPoint y: 243, distance: 29.3
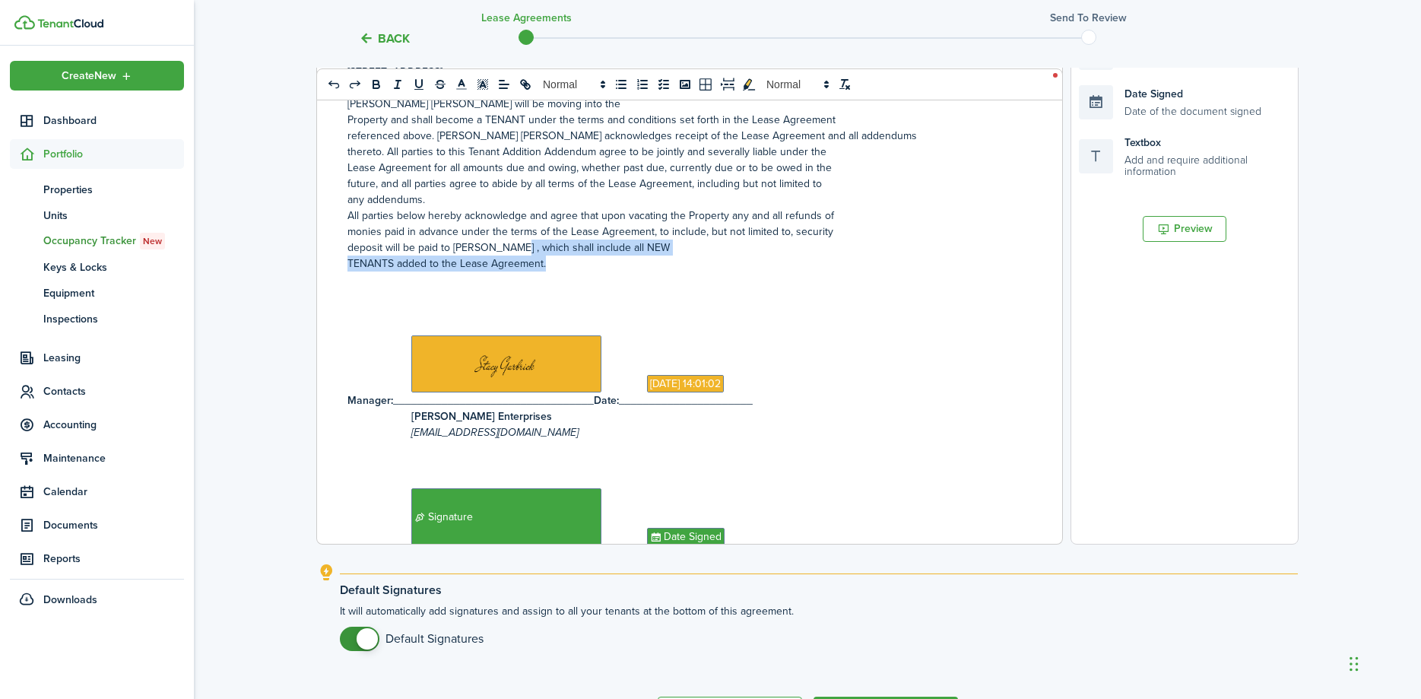
click at [527, 243] on div "TENANT ADDITION ADDENDUM This Tenant Addition Addendum is hereby a part for all…" at bounding box center [684, 245] width 734 height 597
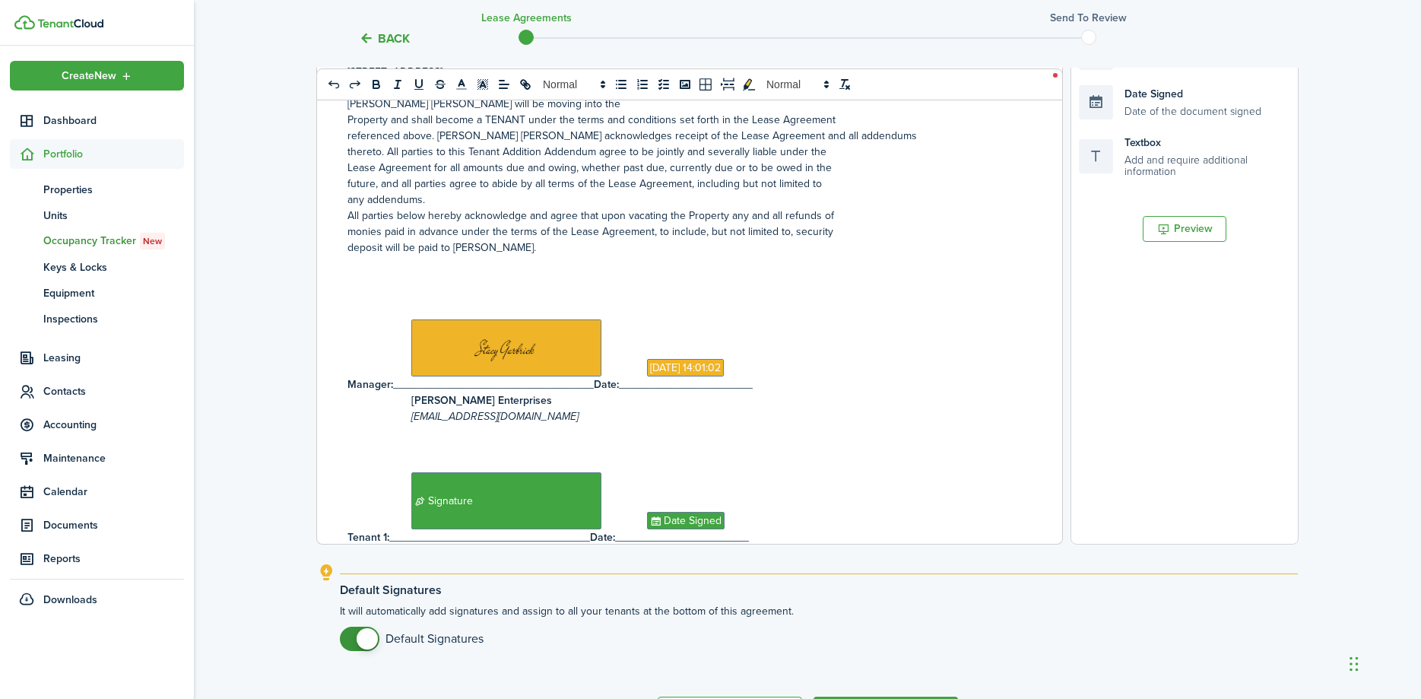
click at [784, 229] on p "monies paid in advance under the terms of the Lease Agreement, to include, but …" at bounding box center [683, 231] width 673 height 16
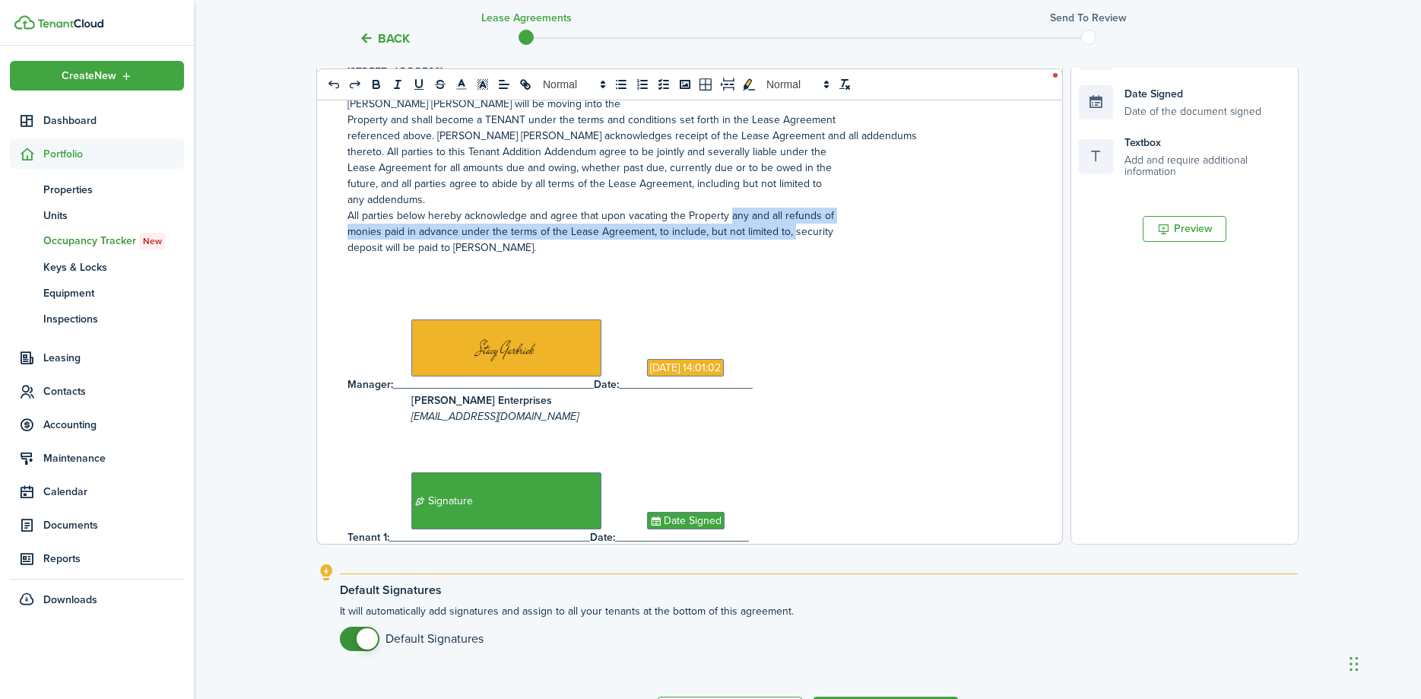
drag, startPoint x: 729, startPoint y: 213, endPoint x: 791, endPoint y: 235, distance: 66.1
click at [791, 235] on div "TENANT ADDITION ADDENDUM This Tenant Addition Addendum is hereby a part for all…" at bounding box center [684, 245] width 734 height 597
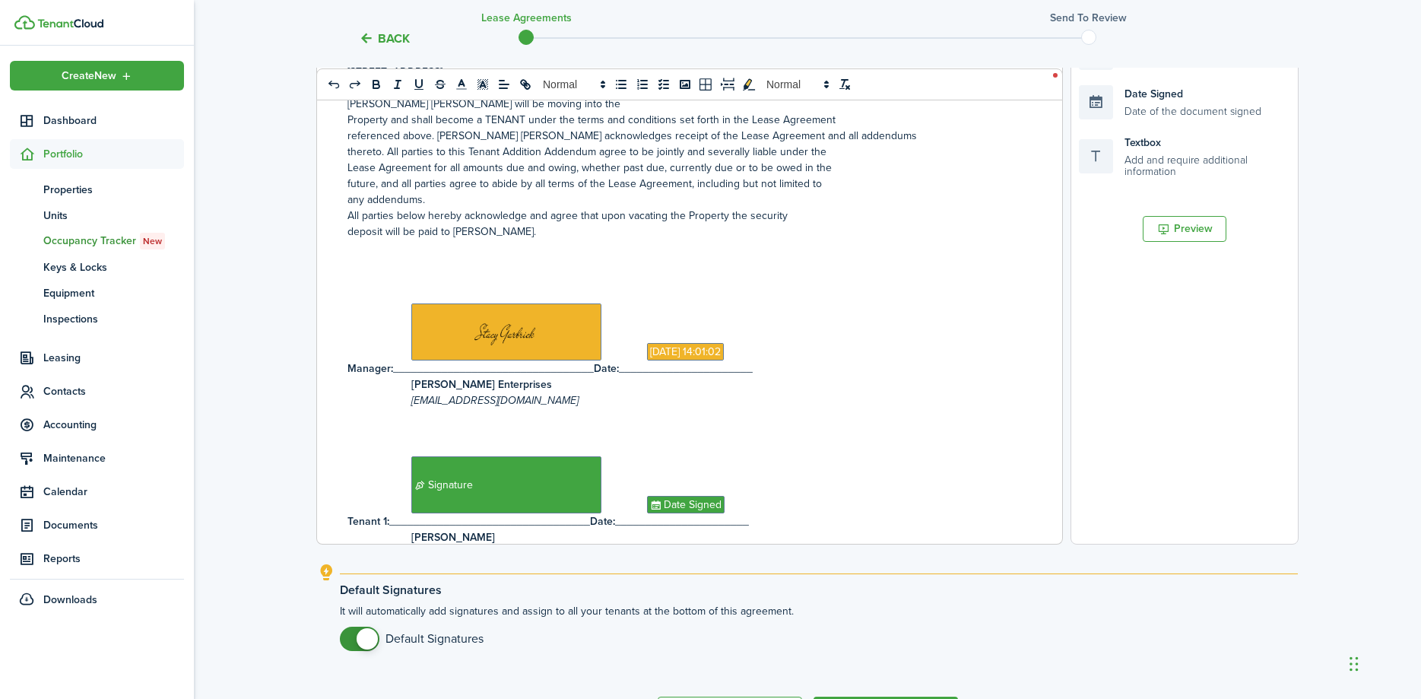
click at [549, 233] on p "deposit will be paid to [PERSON_NAME]." at bounding box center [683, 231] width 673 height 16
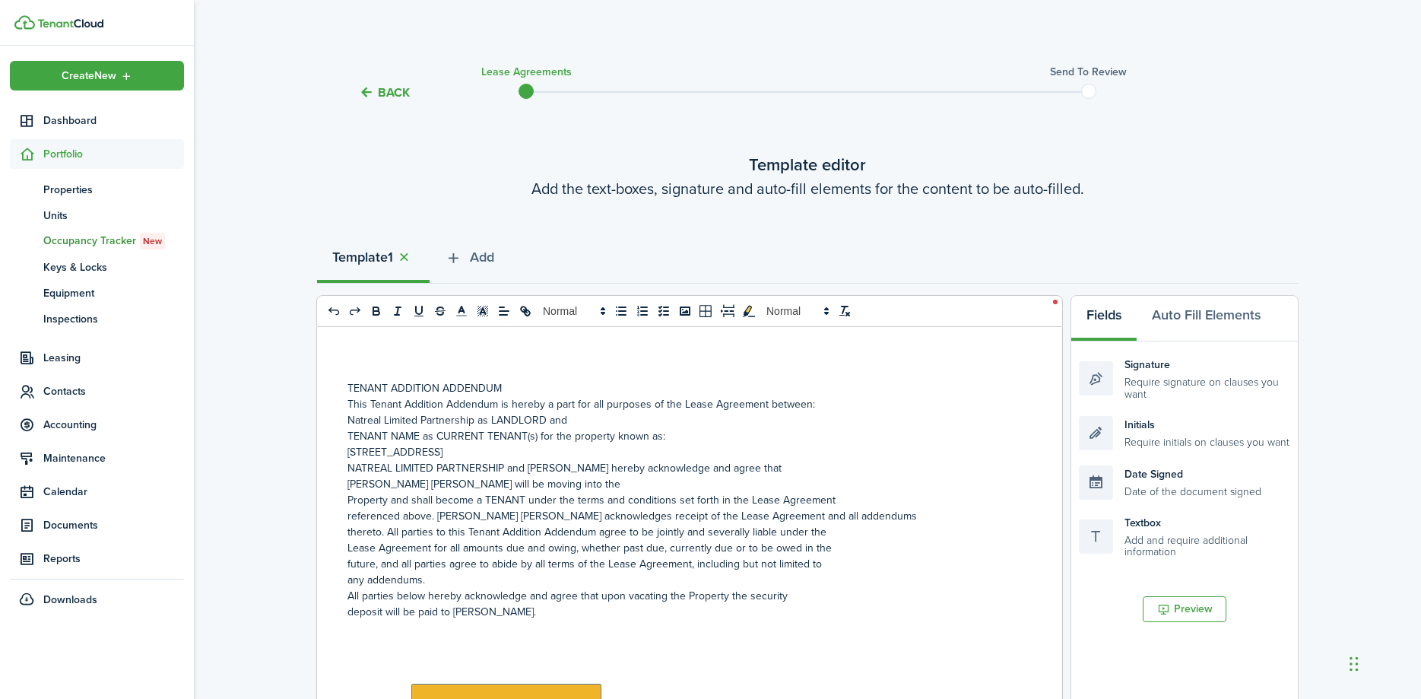
scroll to position [241, 0]
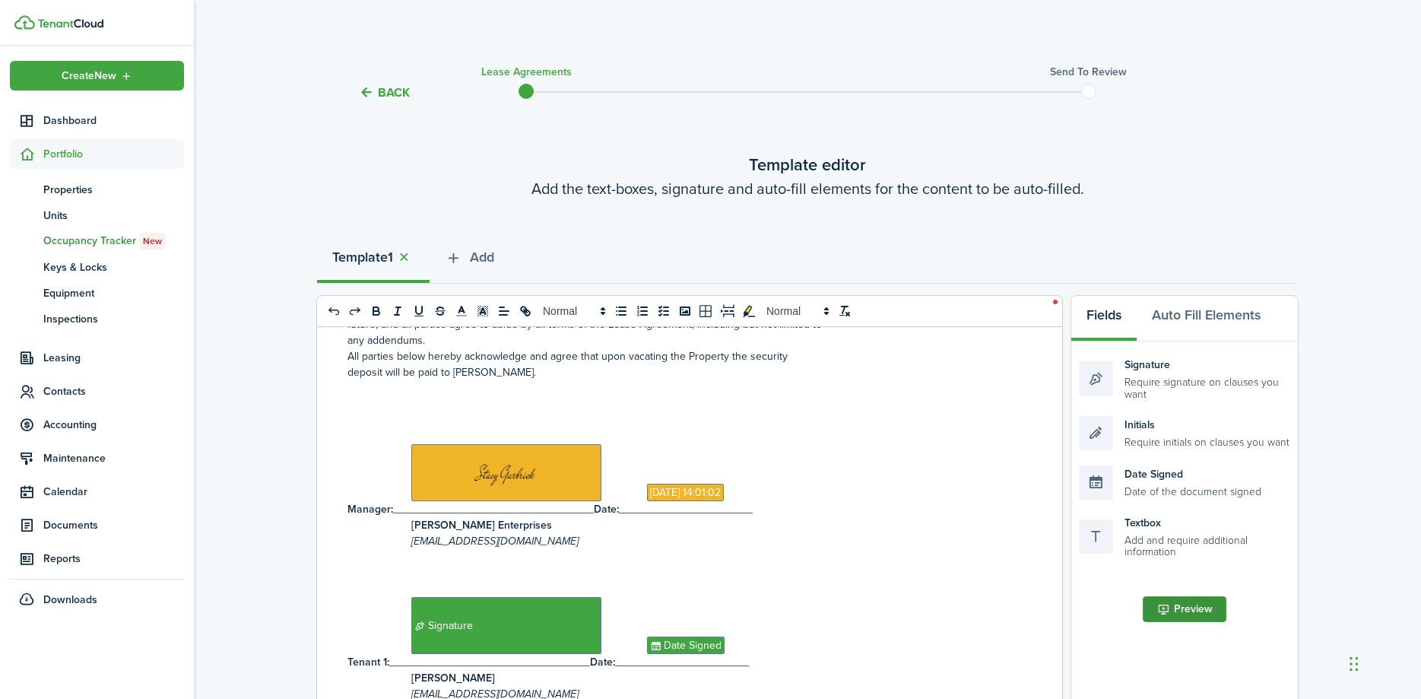
click at [1187, 606] on button "Preview" at bounding box center [1184, 609] width 84 height 26
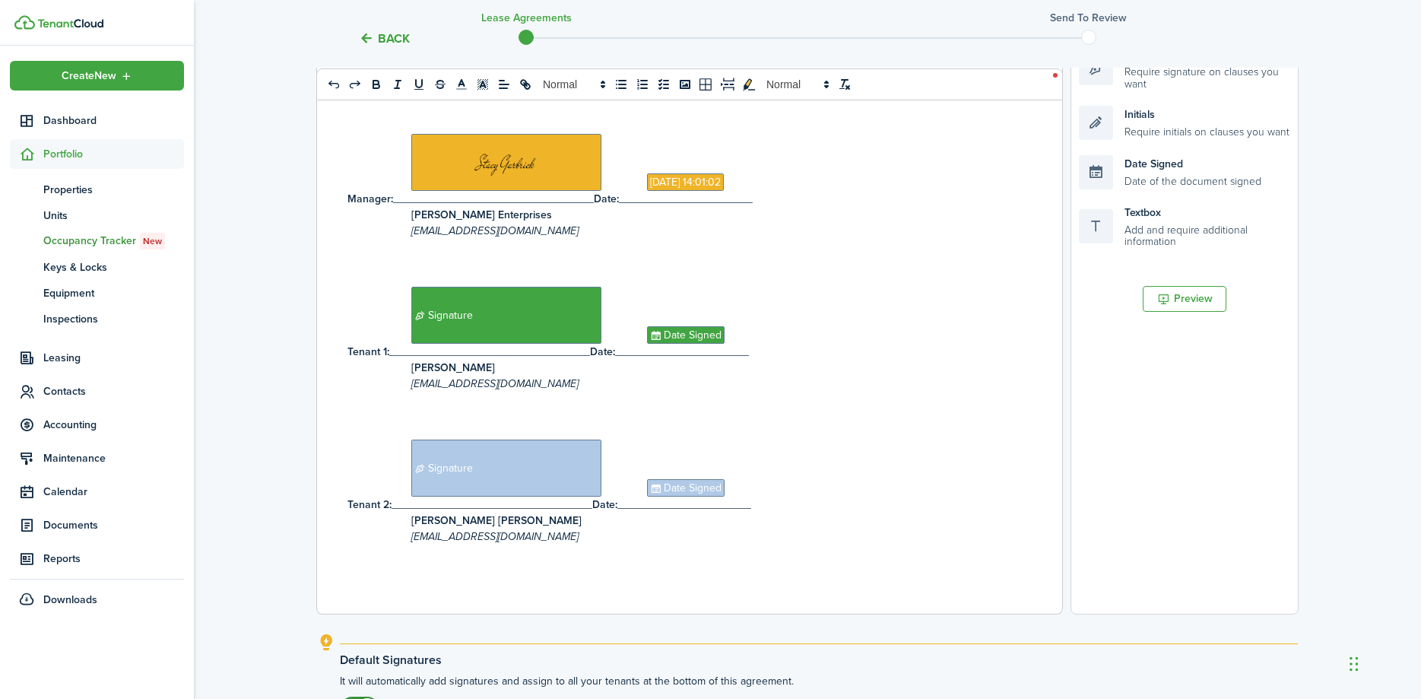
scroll to position [483, 0]
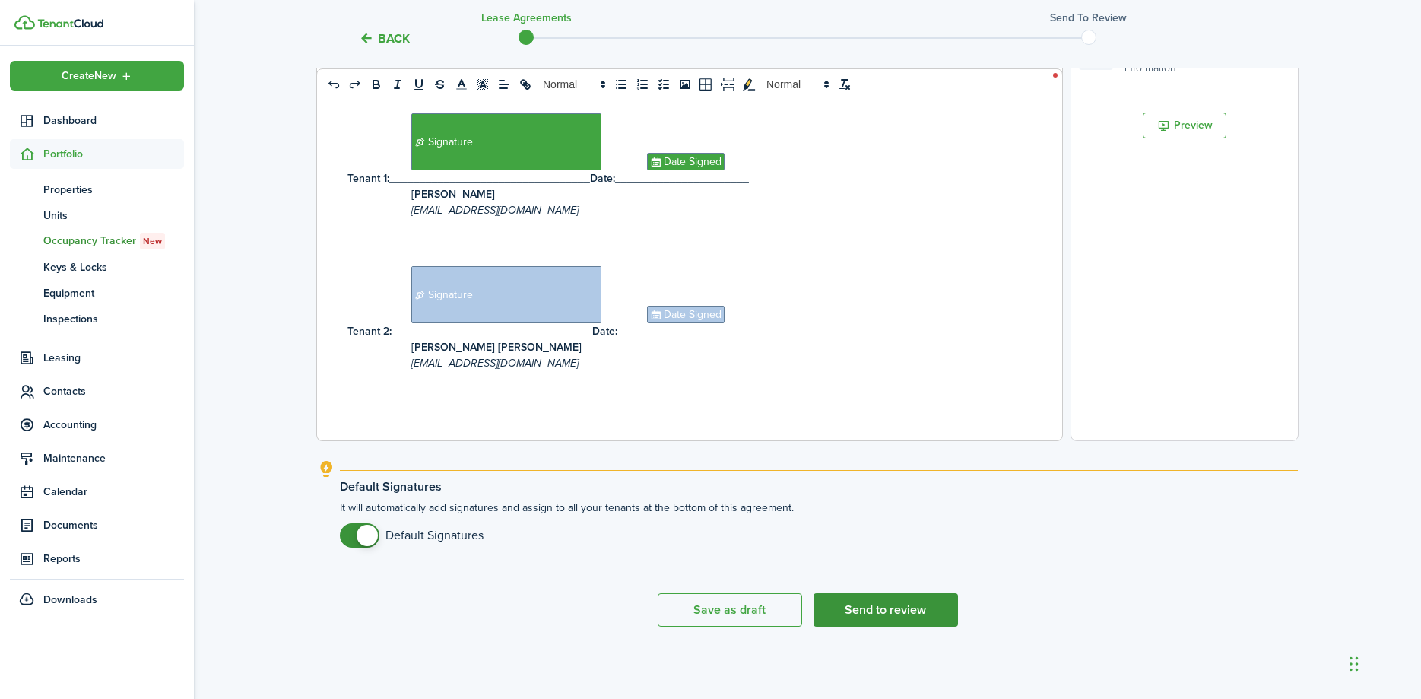
click at [861, 613] on button "Send to review" at bounding box center [885, 609] width 144 height 33
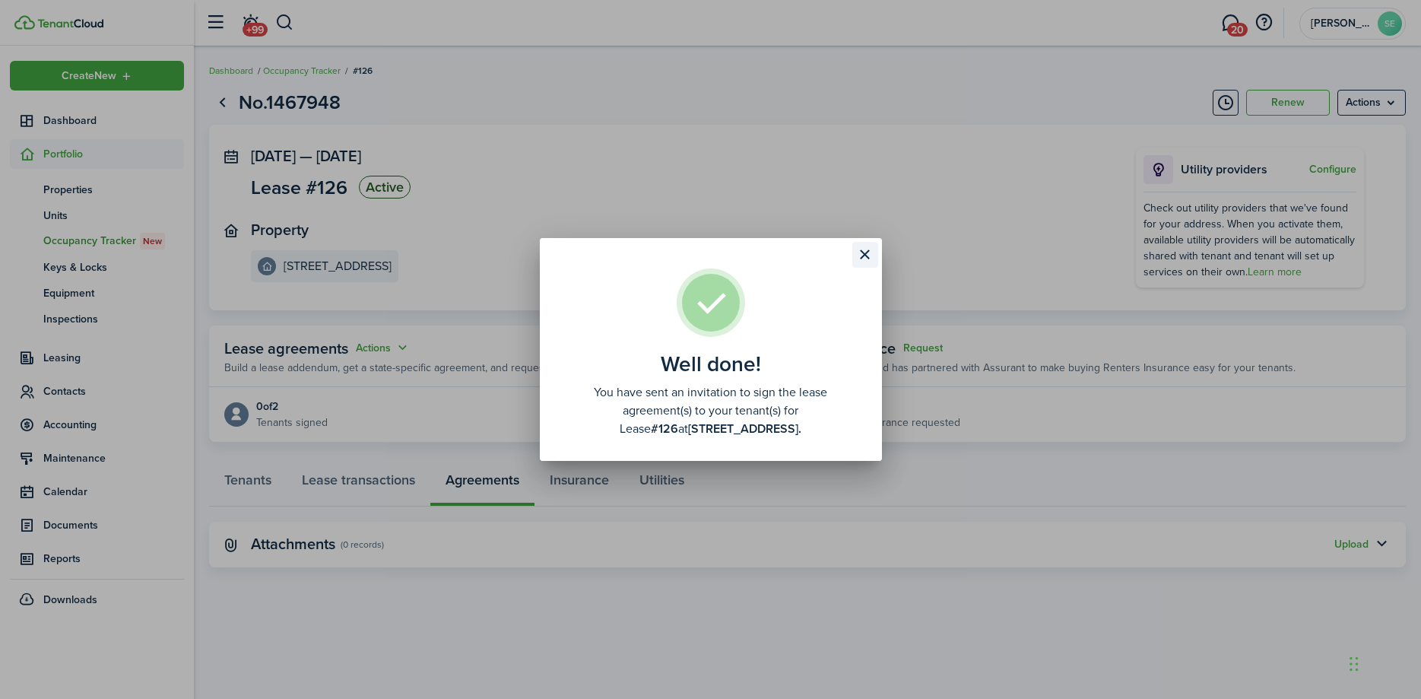
click at [864, 252] on button "Close modal" at bounding box center [865, 255] width 26 height 26
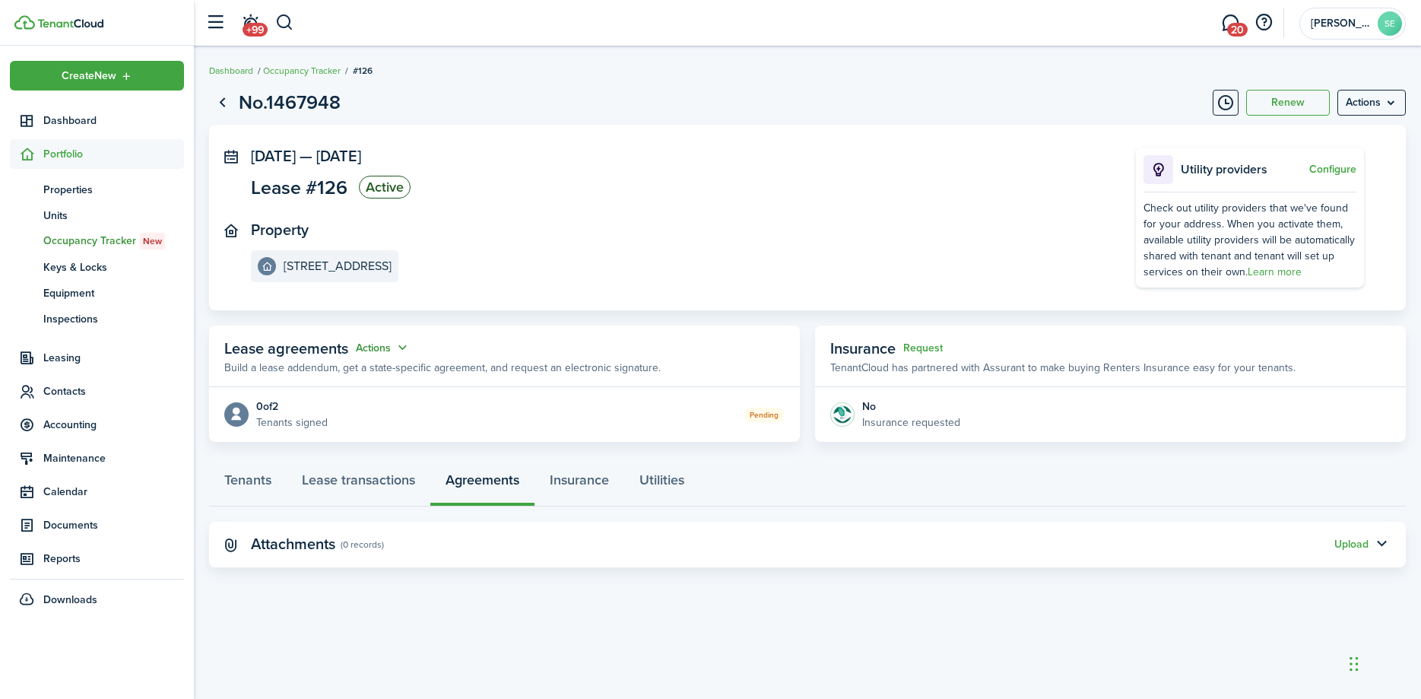
click at [401, 345] on button "Actions" at bounding box center [383, 347] width 55 height 17
click at [319, 377] on link "Edit" at bounding box center [345, 377] width 133 height 27
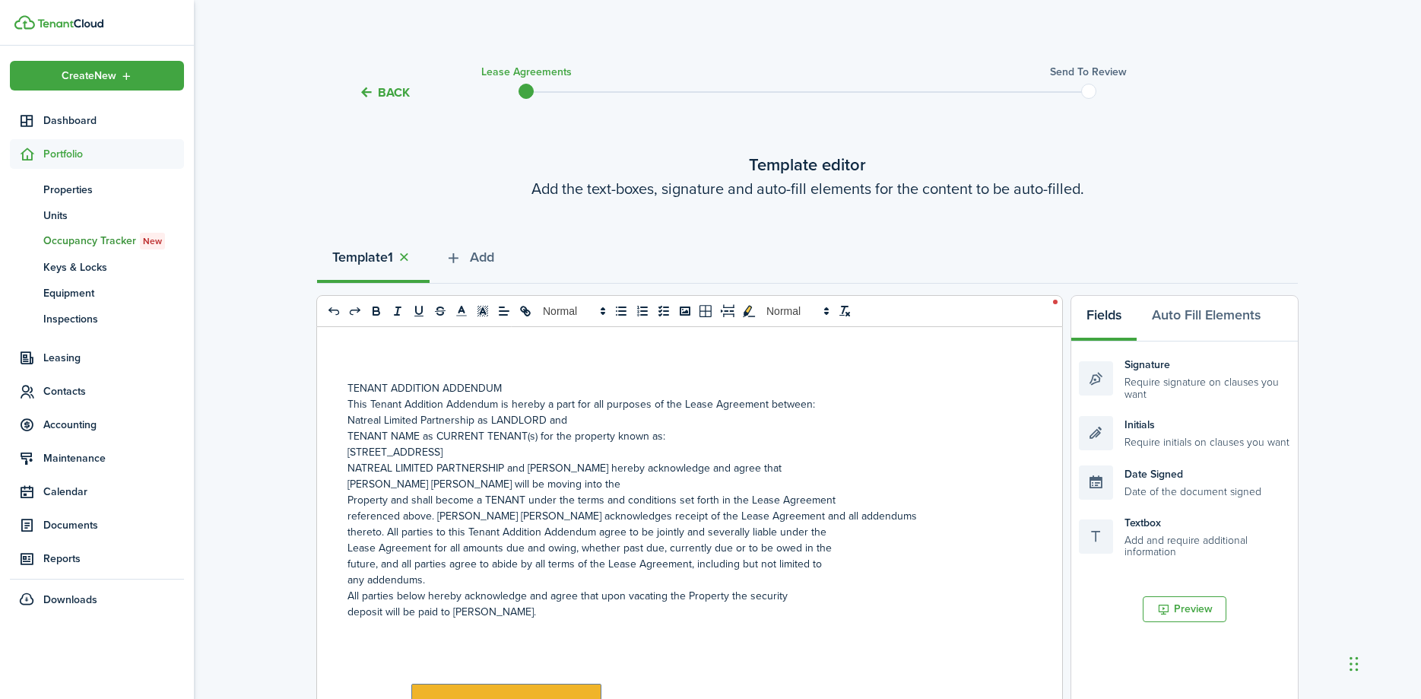
scroll to position [483, 0]
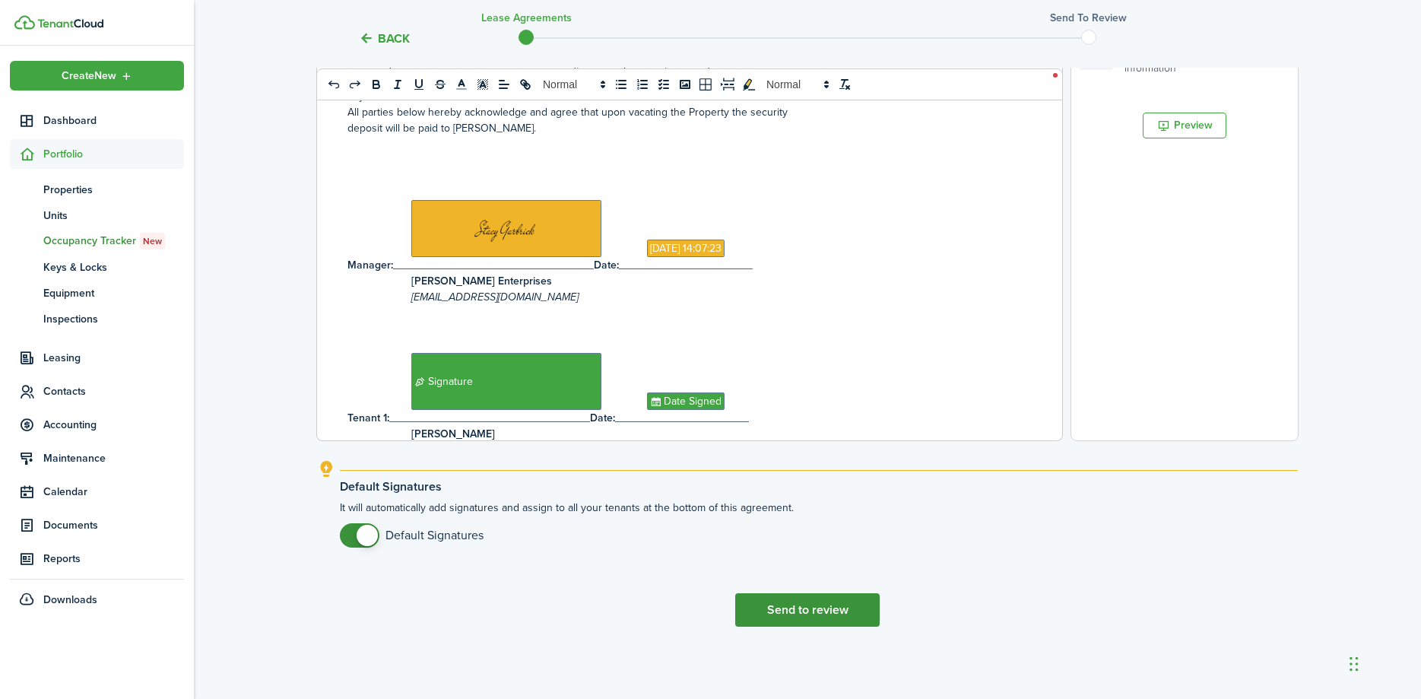
click at [810, 605] on button "Send to review" at bounding box center [807, 609] width 144 height 33
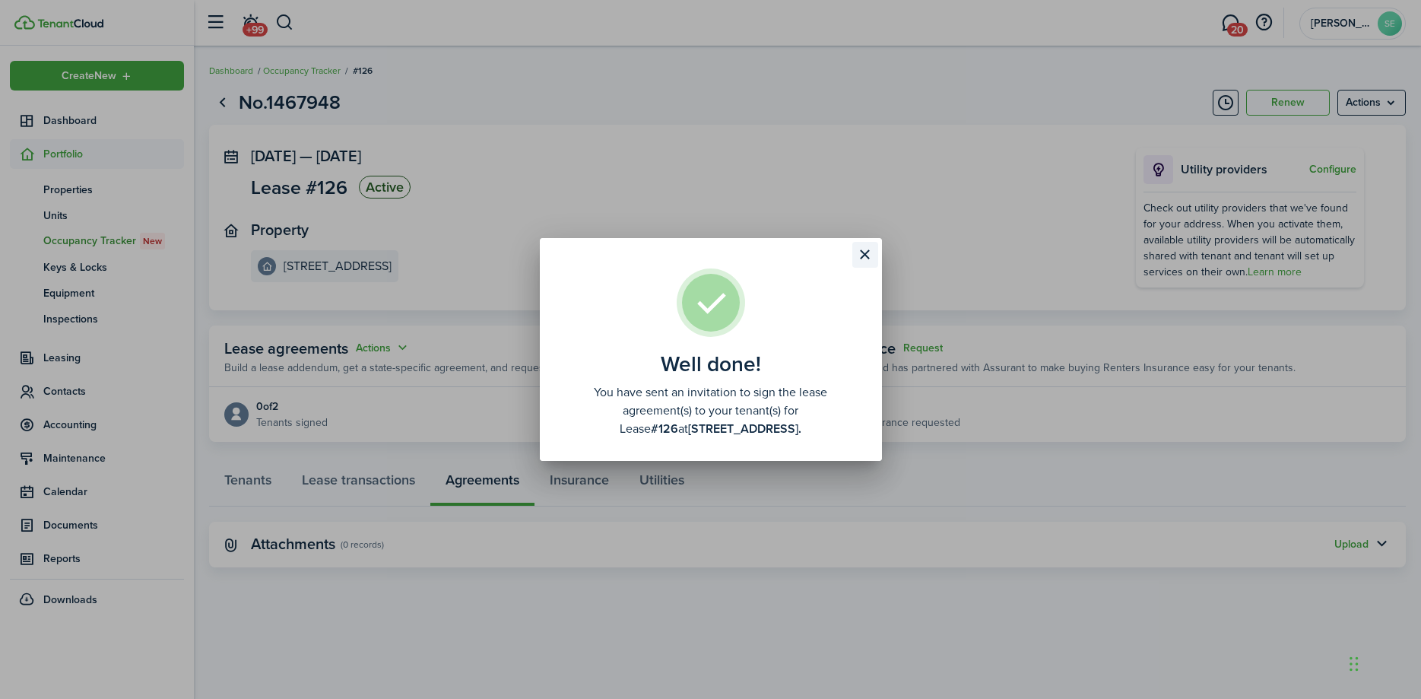
click at [869, 253] on button "Close modal" at bounding box center [865, 255] width 26 height 26
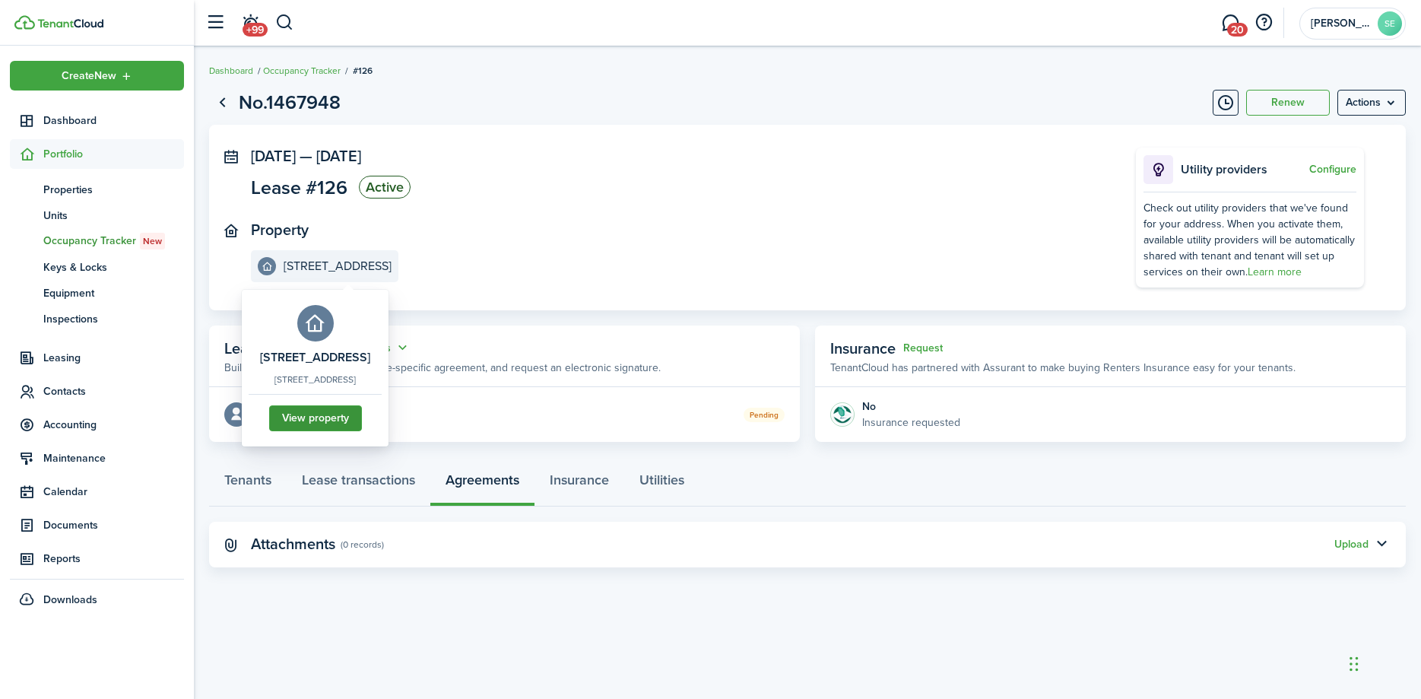
click at [351, 422] on link "View property" at bounding box center [315, 418] width 93 height 26
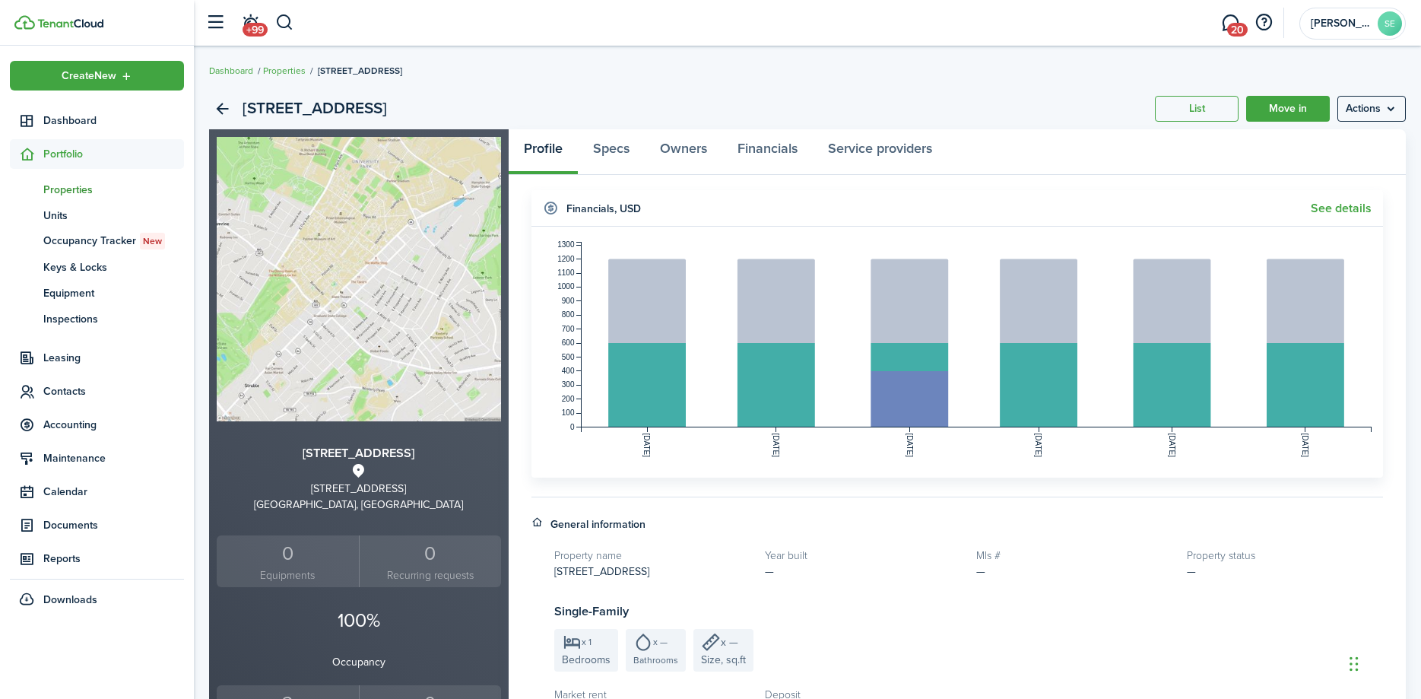
scroll to position [310, 0]
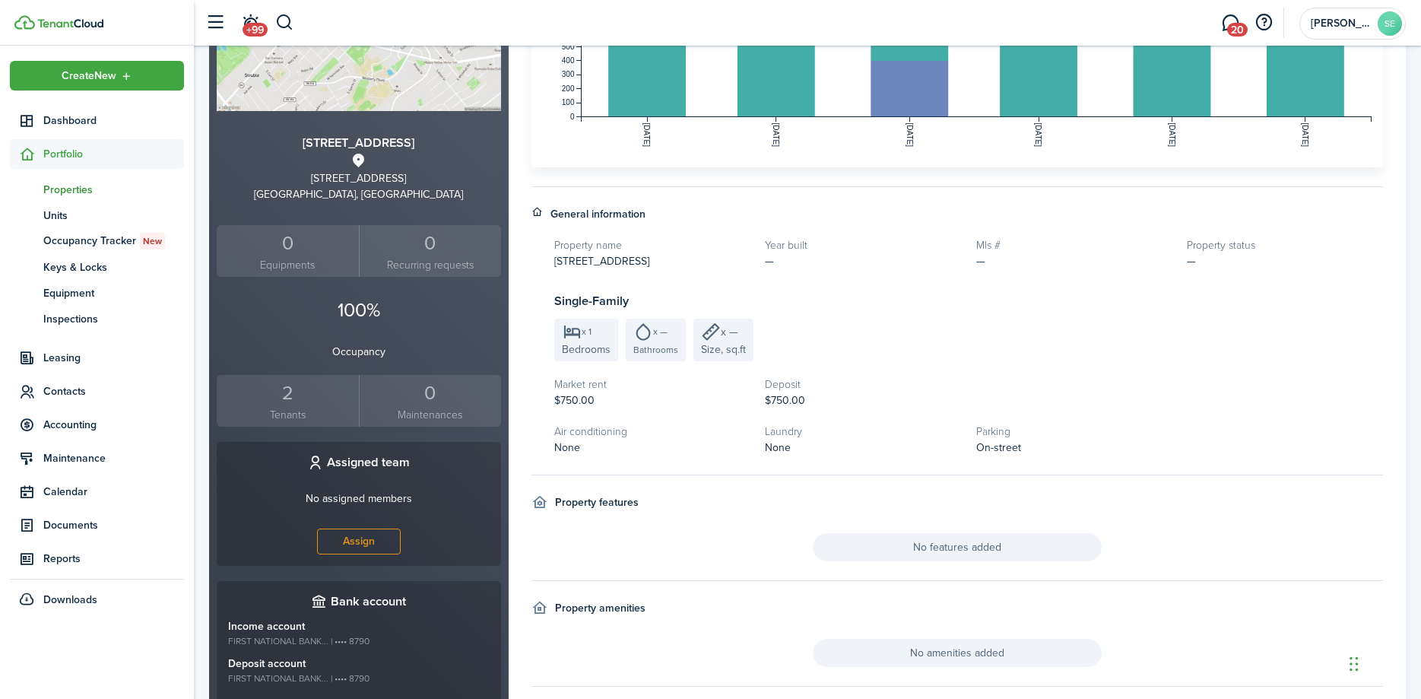
click at [286, 391] on div "2" at bounding box center [287, 393] width 135 height 29
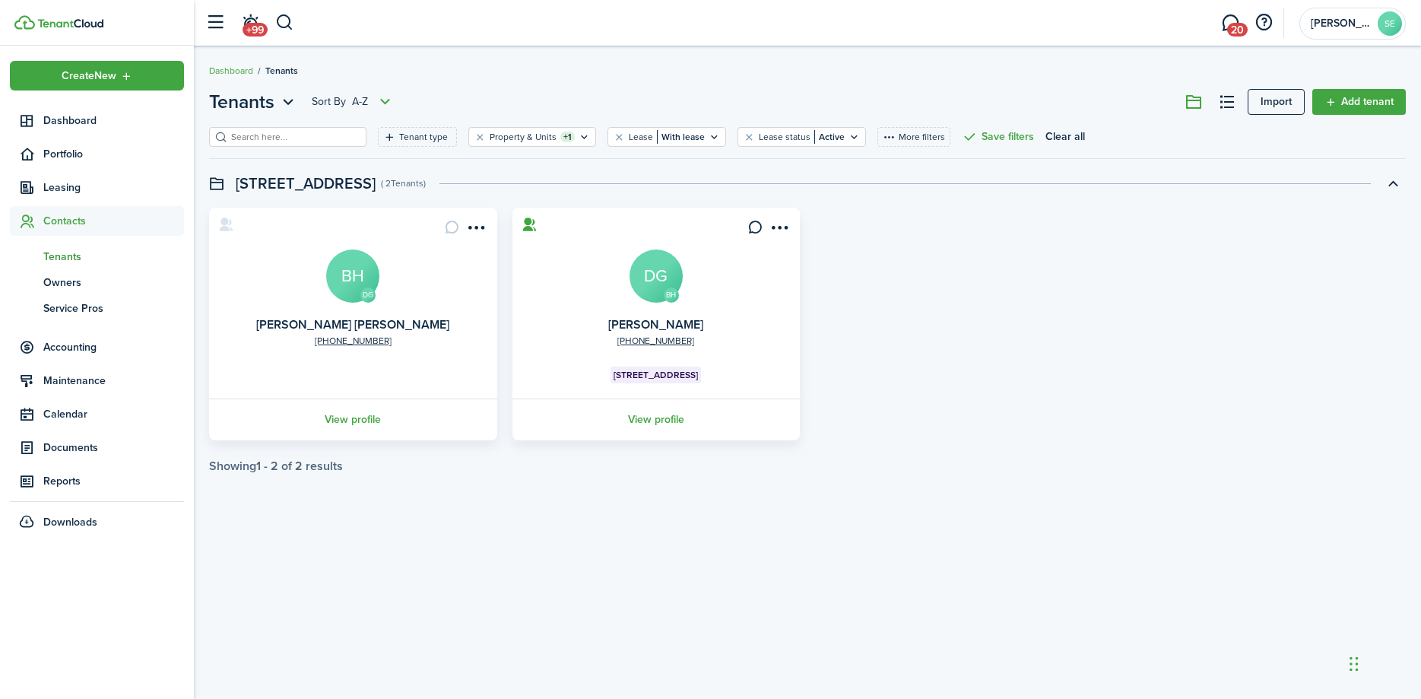
click at [651, 278] on avatar-text "DG" at bounding box center [655, 275] width 53 height 53
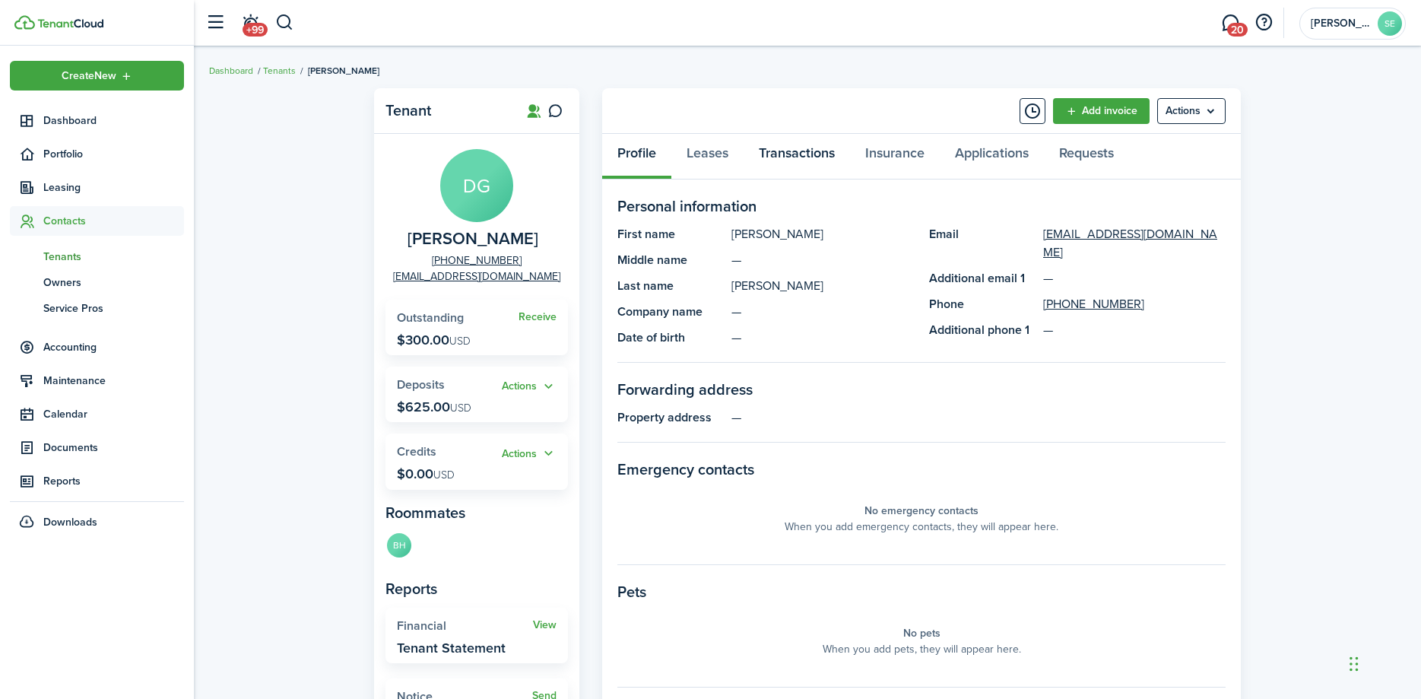
click at [791, 149] on link "Transactions" at bounding box center [796, 157] width 106 height 46
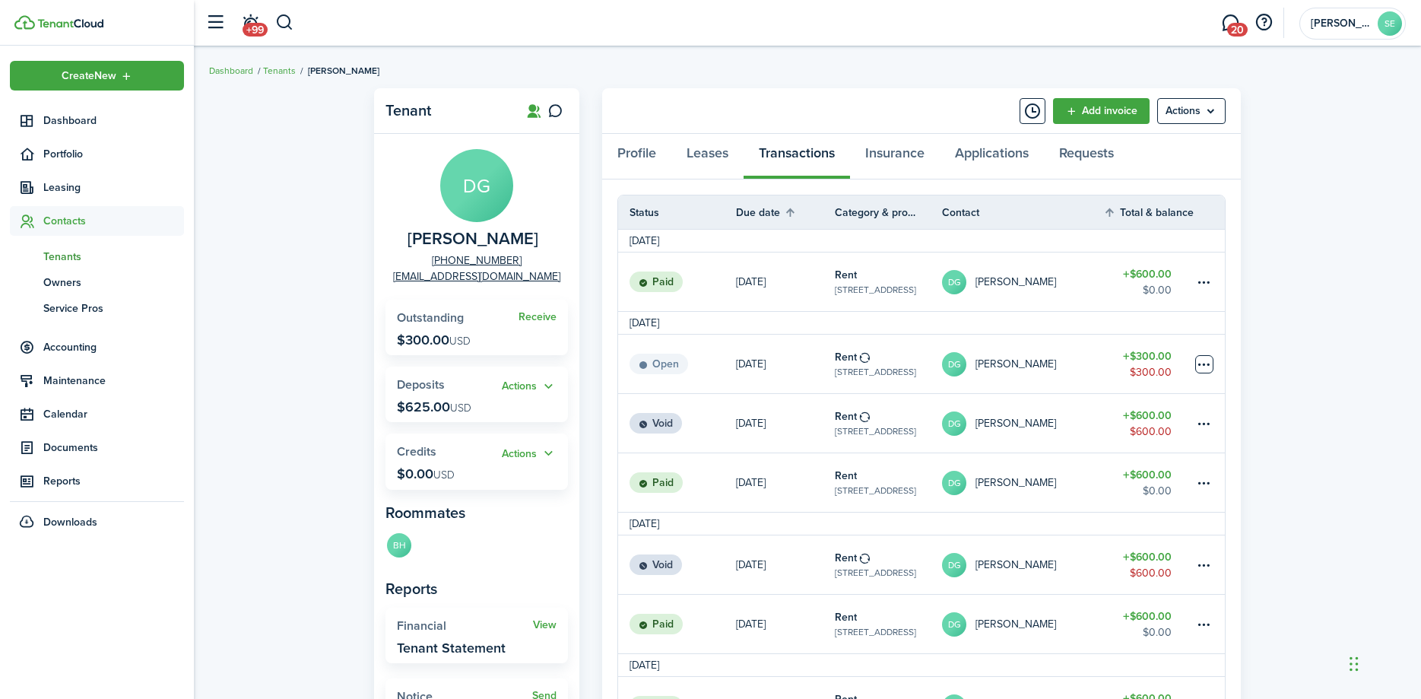
click at [1208, 365] on table-menu-btn-icon at bounding box center [1204, 364] width 18 height 18
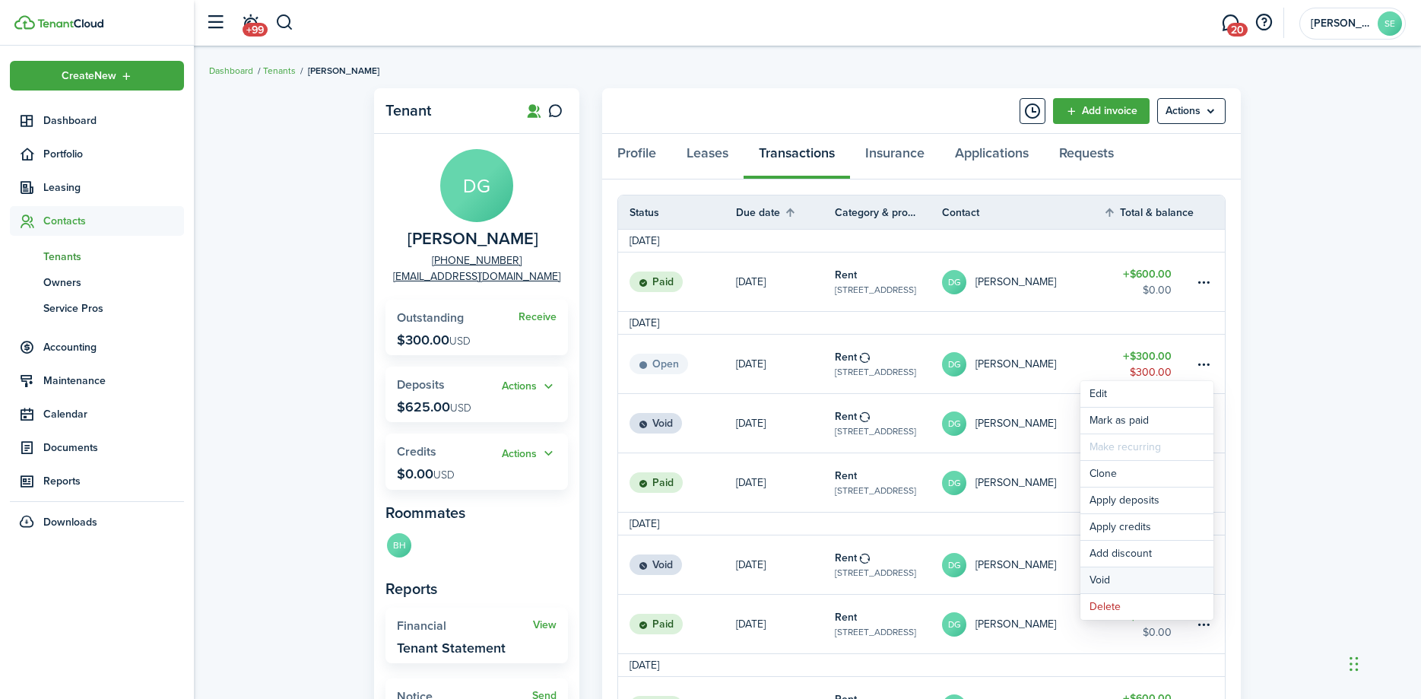
click at [1108, 575] on button "Void" at bounding box center [1146, 580] width 133 height 26
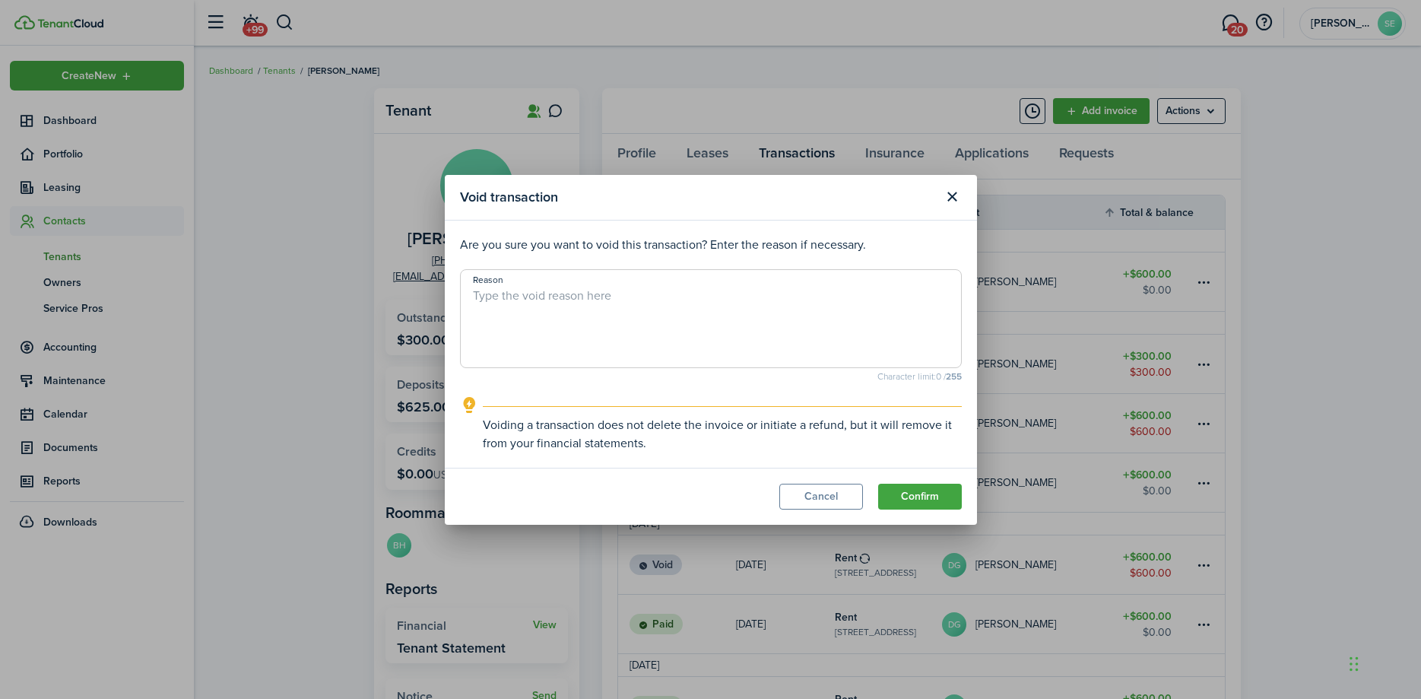
click at [515, 306] on textarea "Reason" at bounding box center [711, 323] width 500 height 73
type textarea "already paid"
click at [905, 499] on button "Confirm" at bounding box center [920, 496] width 84 height 26
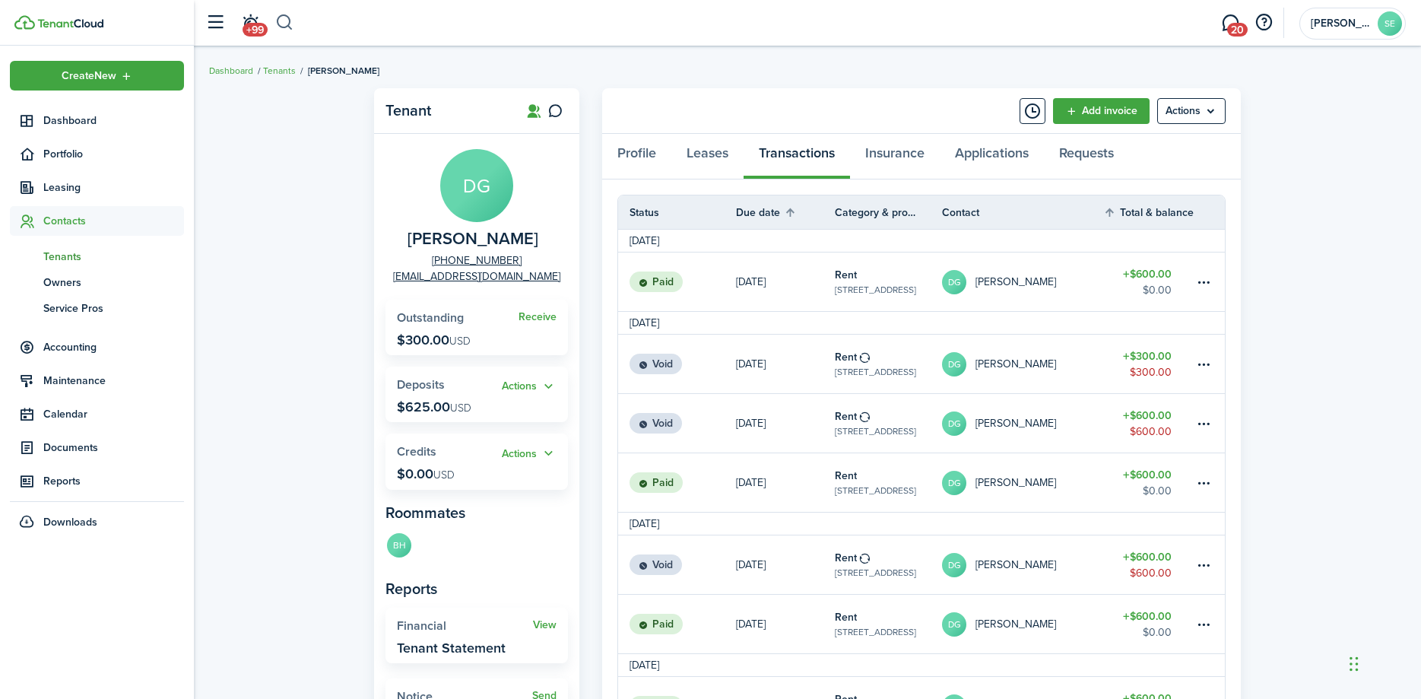
click at [289, 21] on button "button" at bounding box center [284, 23] width 19 height 26
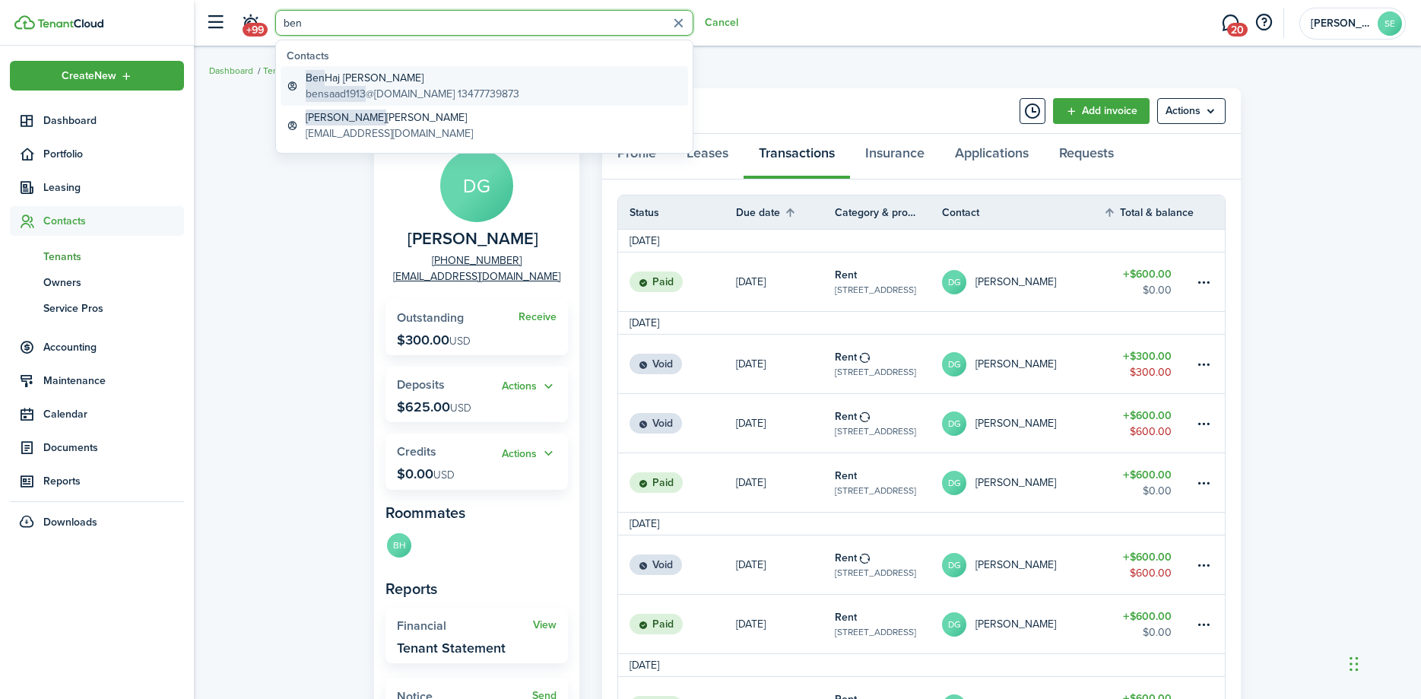
type input "ben"
click at [379, 87] on global-search-item-description "bensaad1913 @[DOMAIN_NAME] 13477739873" at bounding box center [413, 94] width 214 height 16
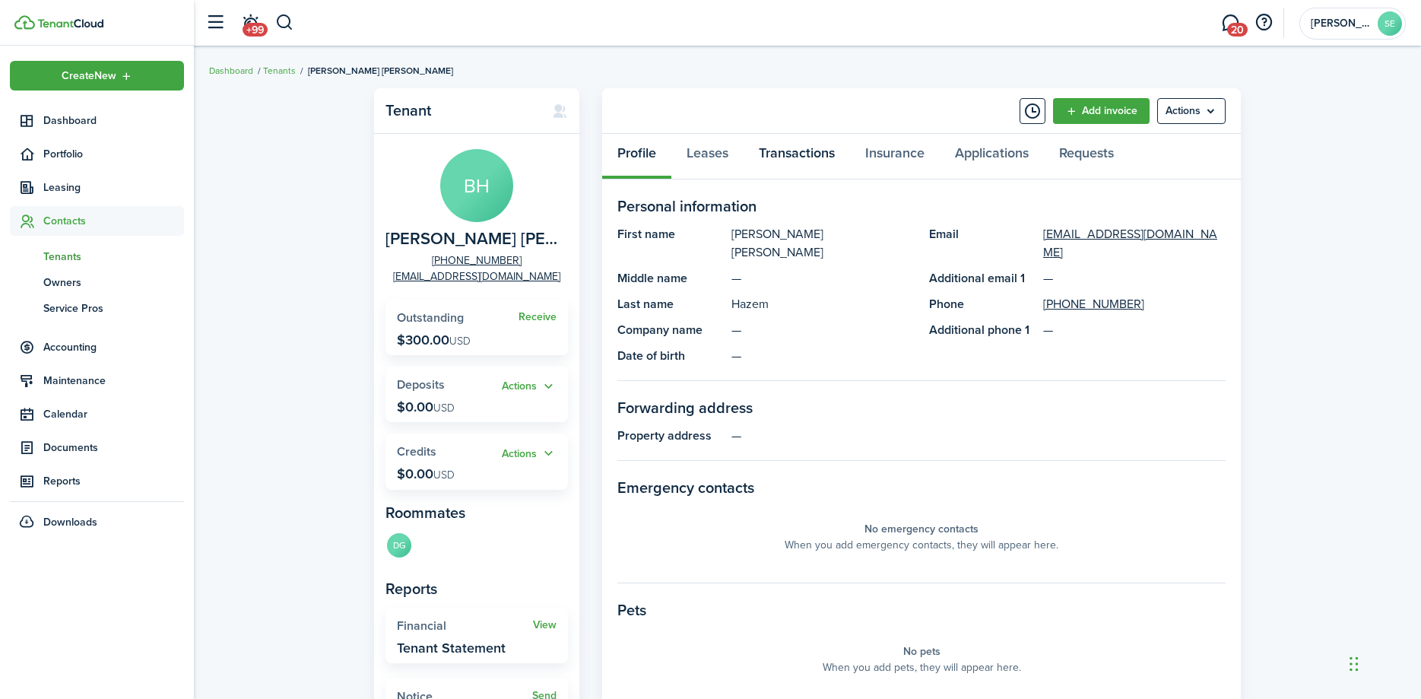
click at [794, 150] on link "Transactions" at bounding box center [796, 157] width 106 height 46
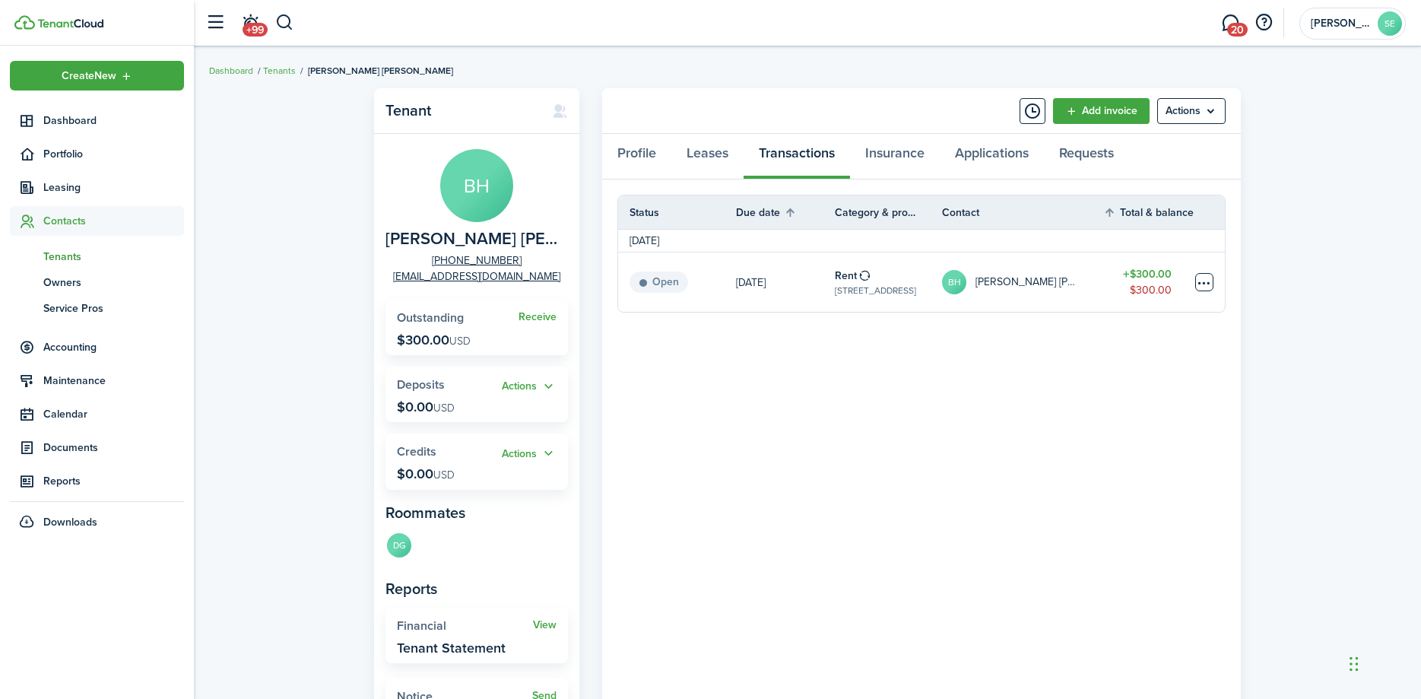
click at [1199, 285] on table-menu-btn-icon at bounding box center [1204, 282] width 18 height 18
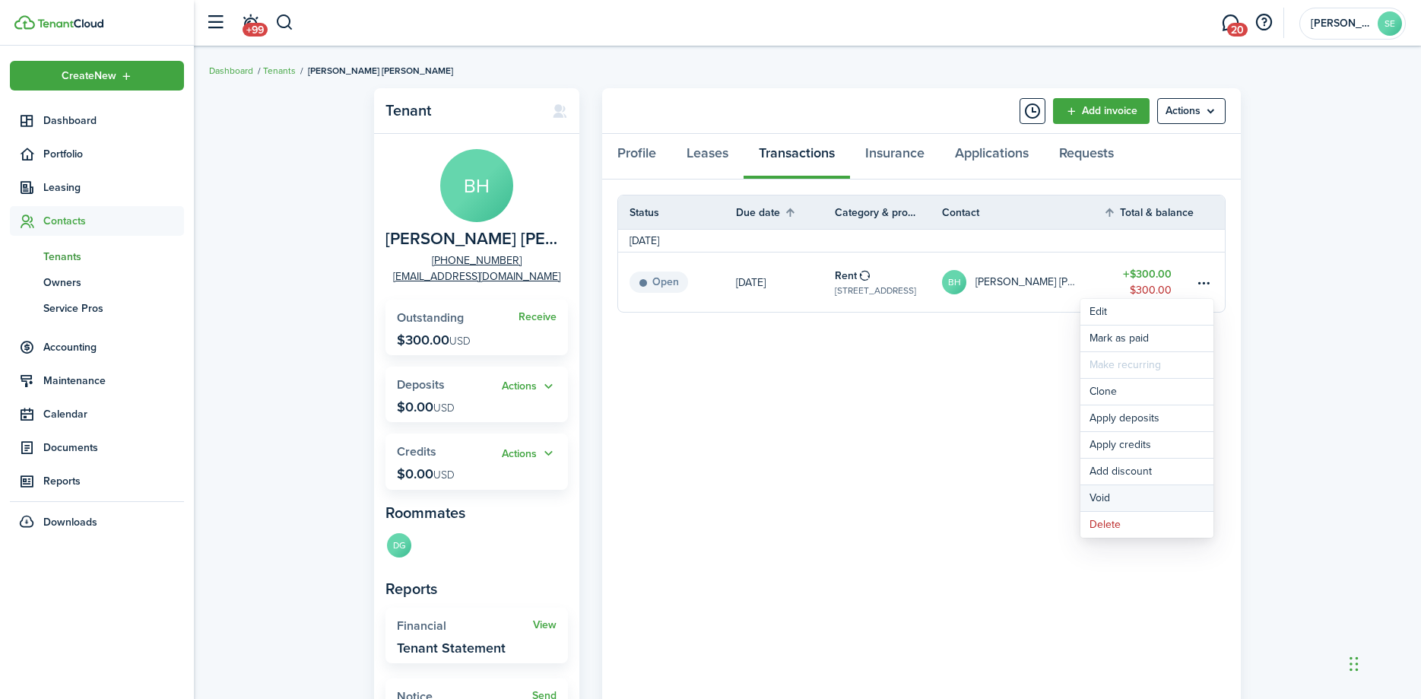
click at [1110, 496] on button "Void" at bounding box center [1146, 498] width 133 height 26
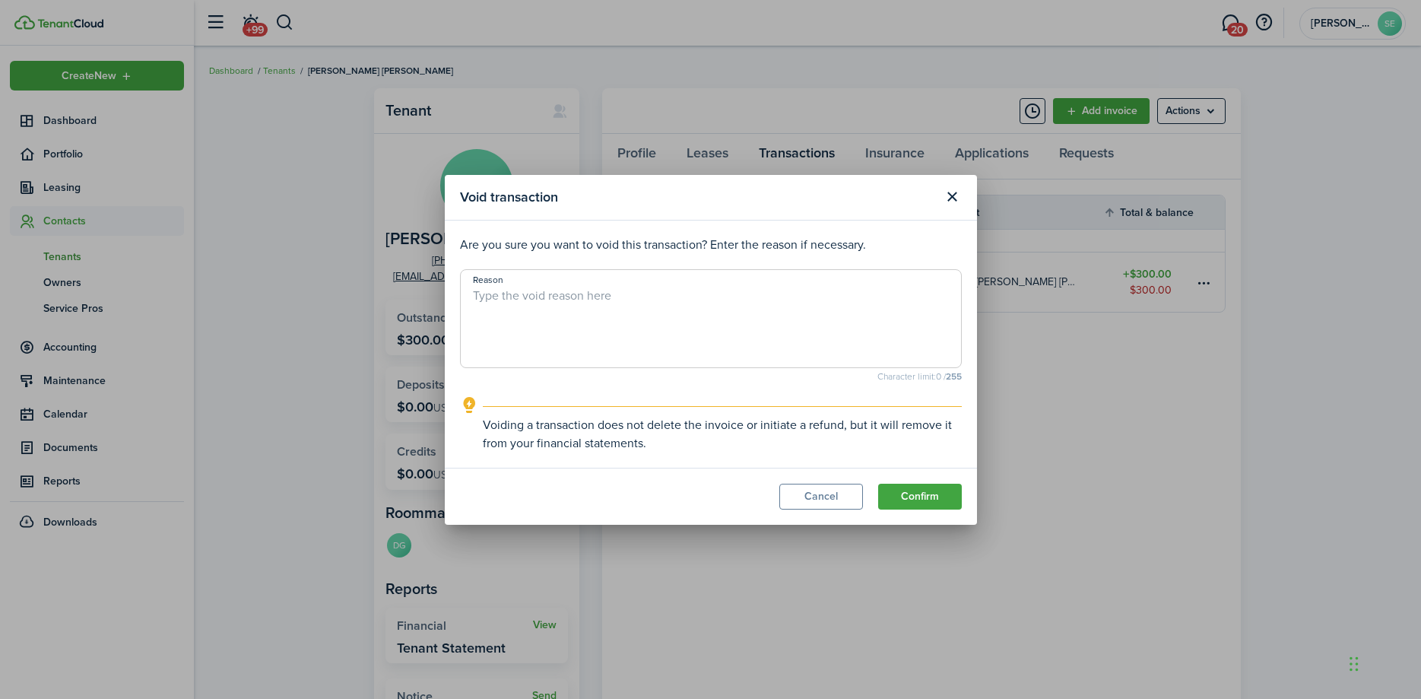
click at [518, 296] on textarea "Reason" at bounding box center [711, 323] width 500 height 73
type textarea "already paid"
click at [909, 499] on button "Confirm" at bounding box center [920, 496] width 84 height 26
